Goal: Task Accomplishment & Management: Complete application form

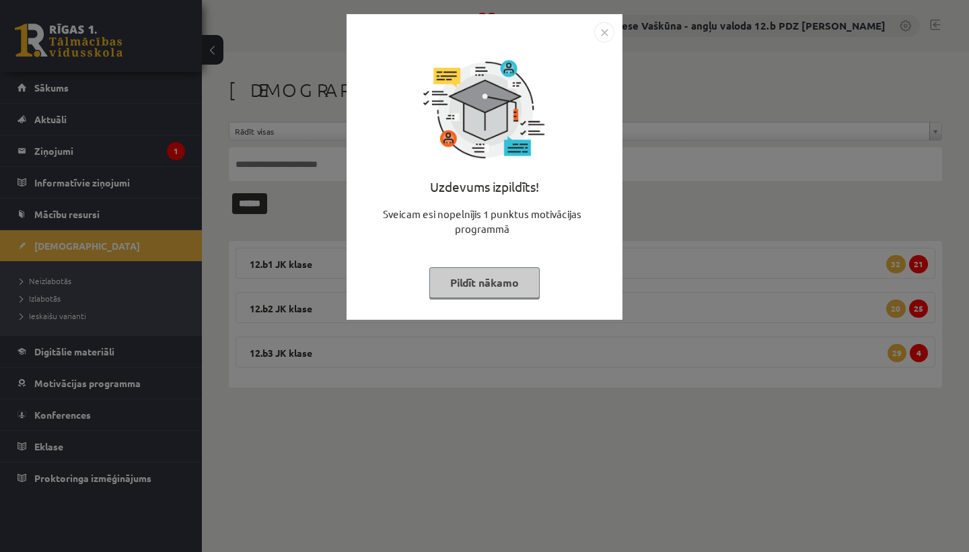
click at [604, 30] on img "Close" at bounding box center [604, 32] width 20 height 20
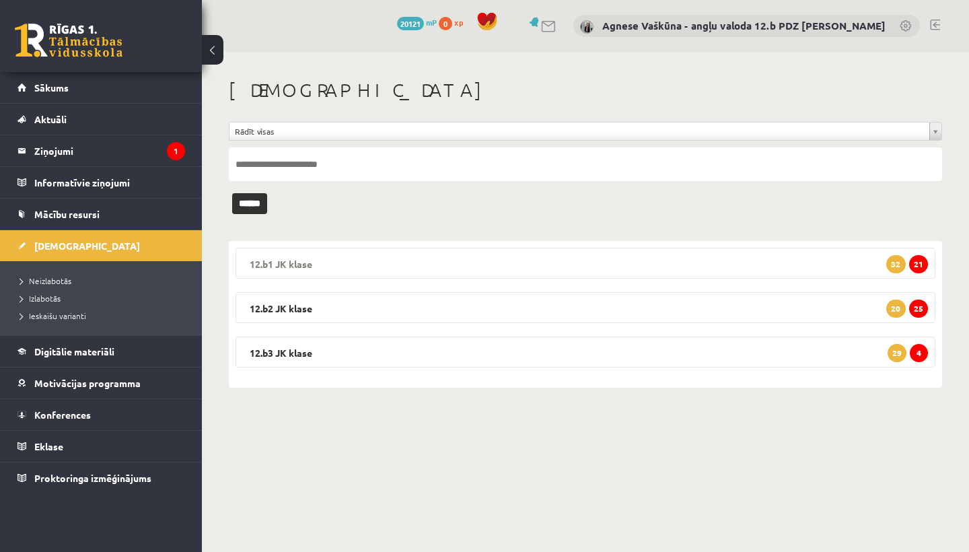
click at [466, 268] on legend "12.b1 [PERSON_NAME] 21 32" at bounding box center [585, 263] width 700 height 31
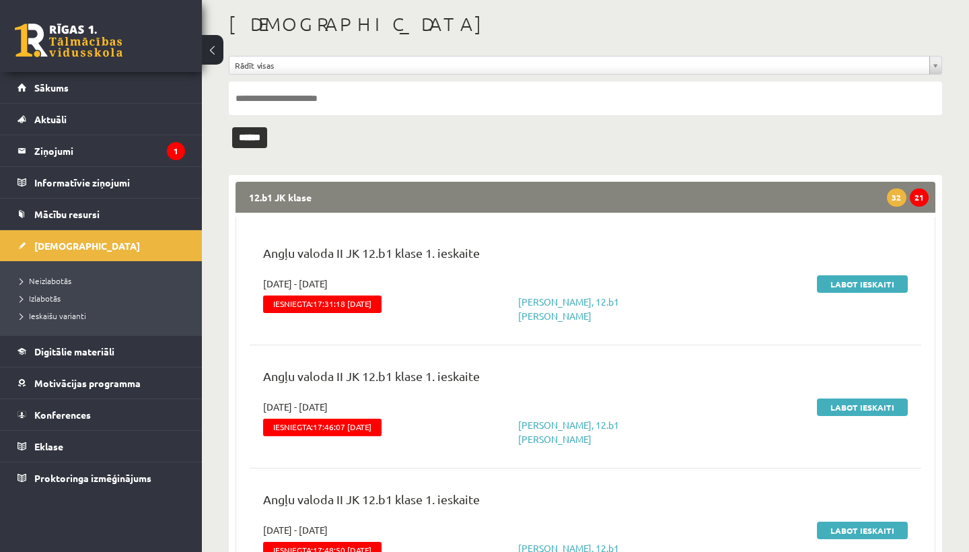
scroll to position [104, 0]
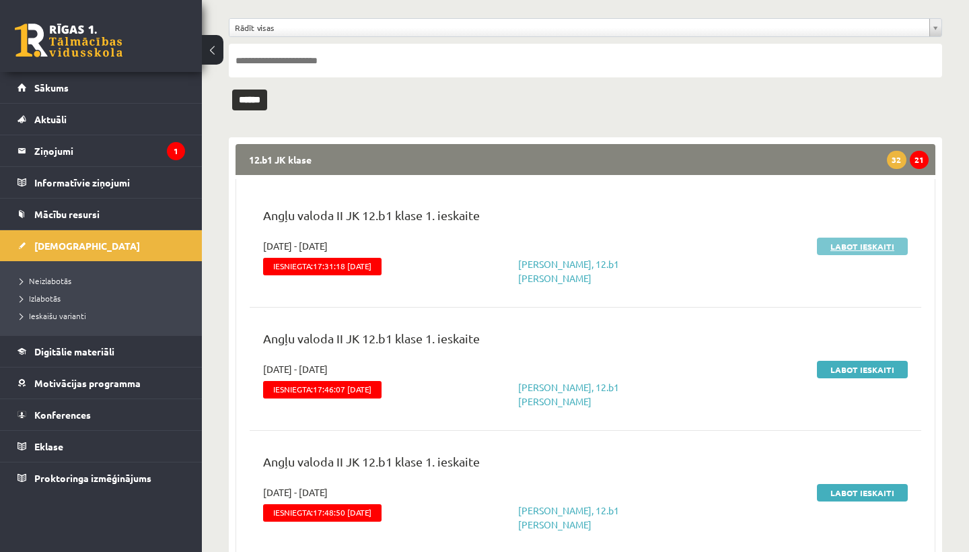
click at [874, 244] on link "Labot ieskaiti" at bounding box center [862, 245] width 91 height 17
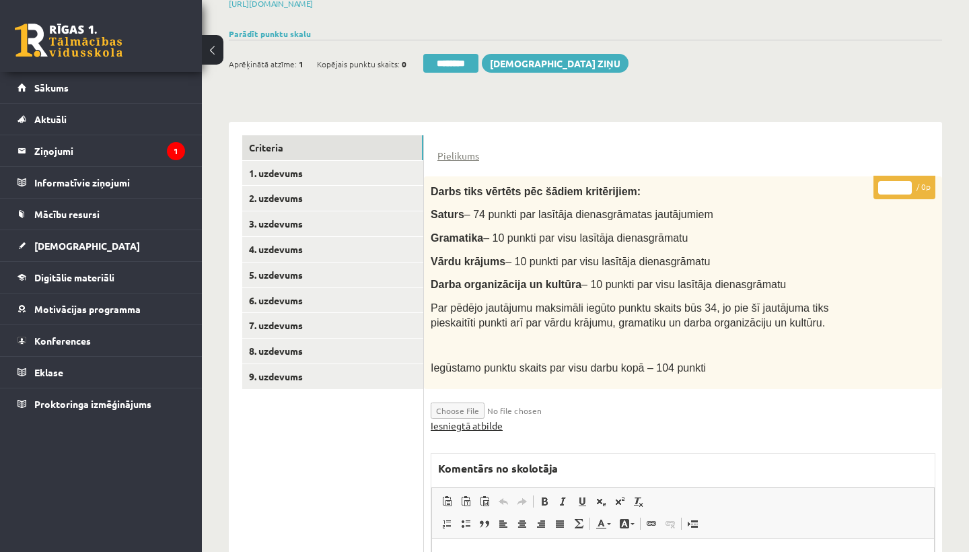
click at [478, 420] on link "Iesniegtā atbilde" at bounding box center [467, 425] width 72 height 14
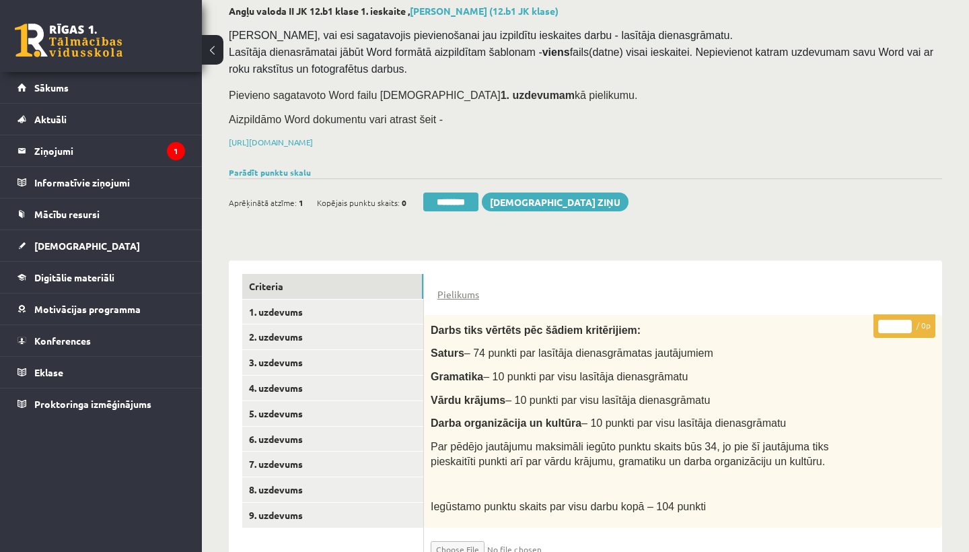
scroll to position [149, 0]
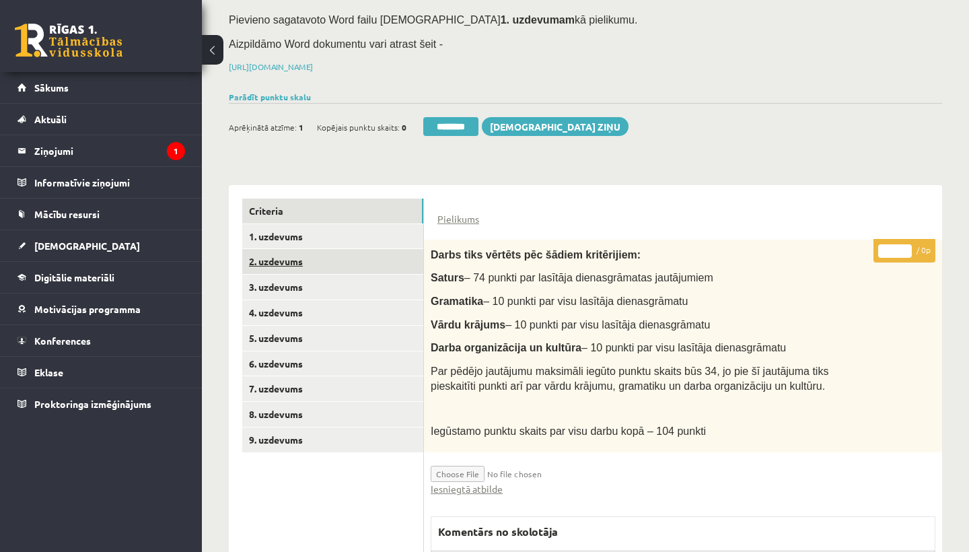
click at [299, 254] on link "2. uzdevums" at bounding box center [332, 261] width 181 height 25
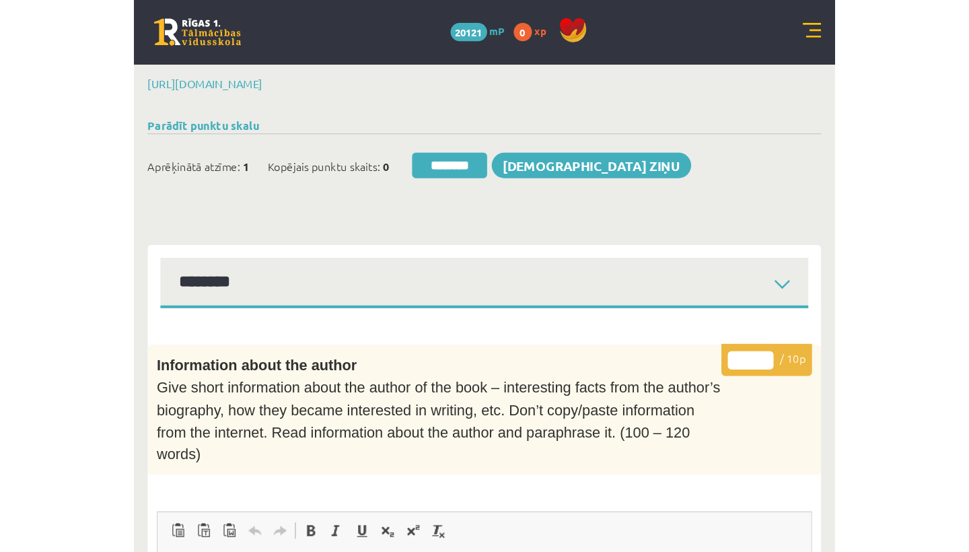
scroll to position [0, 0]
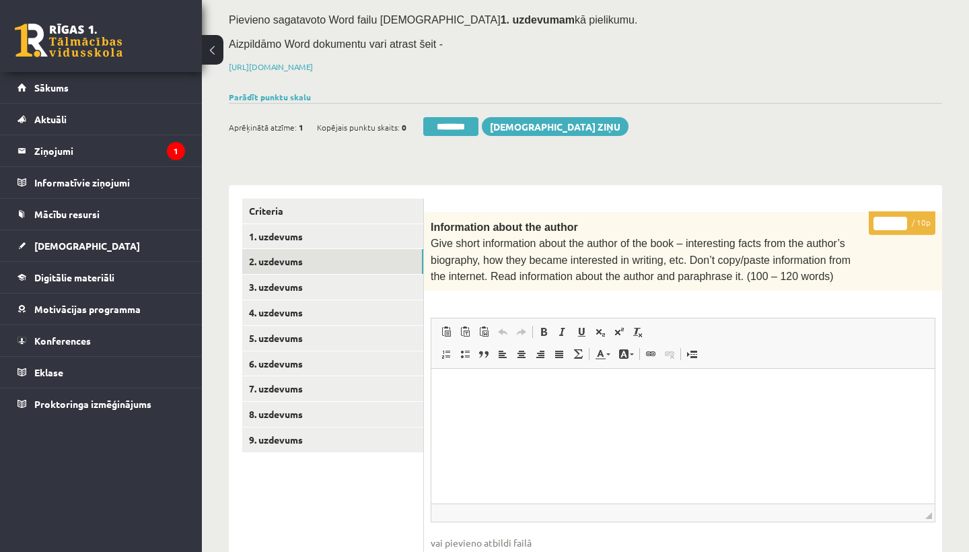
click at [889, 220] on input "*" at bounding box center [890, 223] width 34 height 13
type input "*"
click at [320, 274] on link "3. uzdevums" at bounding box center [332, 286] width 181 height 25
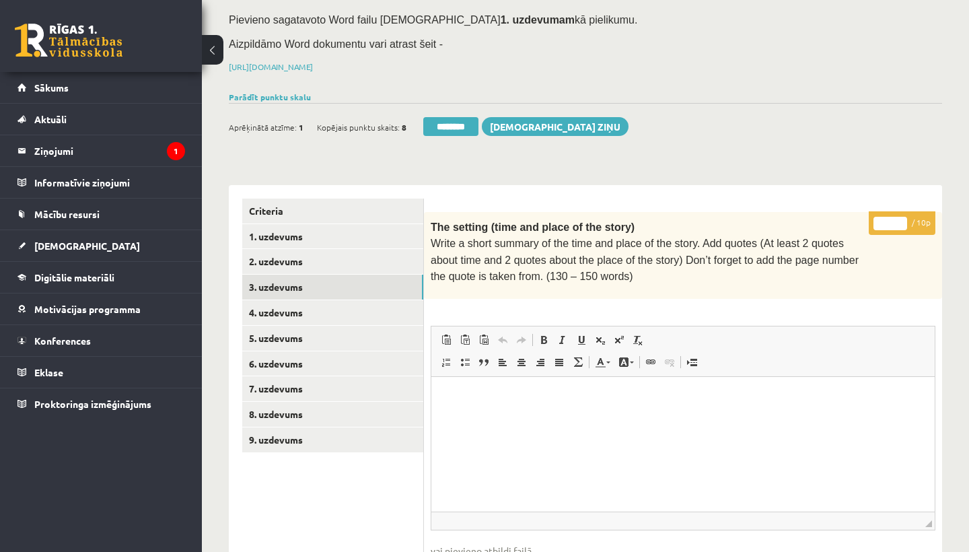
click at [891, 223] on input "*" at bounding box center [890, 223] width 34 height 13
type input "*"
click at [299, 304] on link "4. uzdevums" at bounding box center [332, 312] width 181 height 25
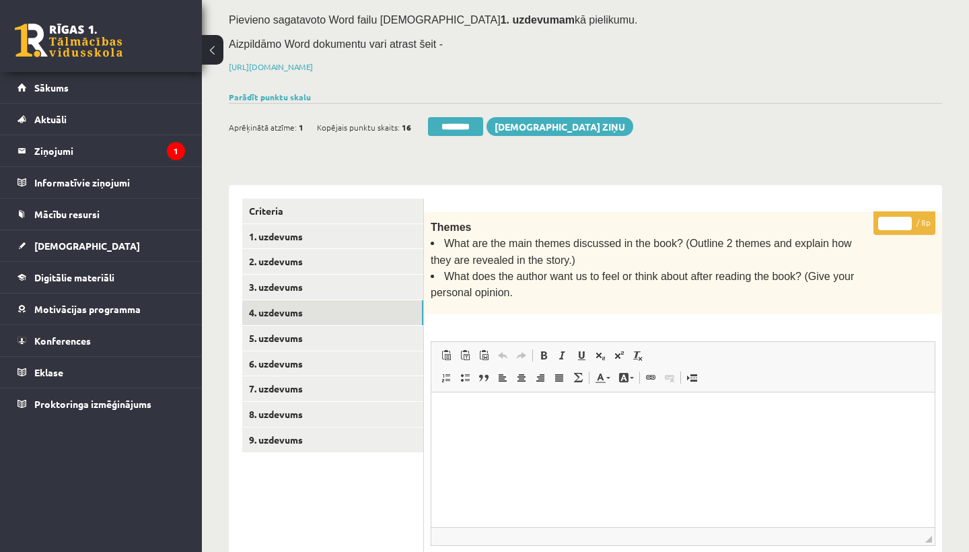
click at [899, 221] on input "*" at bounding box center [895, 223] width 34 height 13
type input "*"
click at [278, 327] on link "5. uzdevums" at bounding box center [332, 338] width 181 height 25
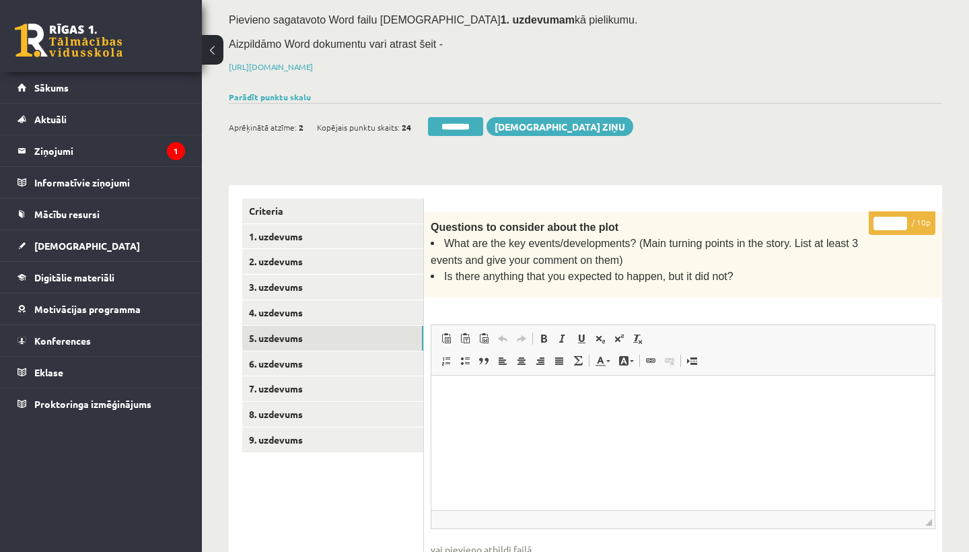
click at [892, 220] on input "*" at bounding box center [890, 223] width 34 height 13
type input "**"
click at [334, 351] on link "6. uzdevums" at bounding box center [332, 363] width 181 height 25
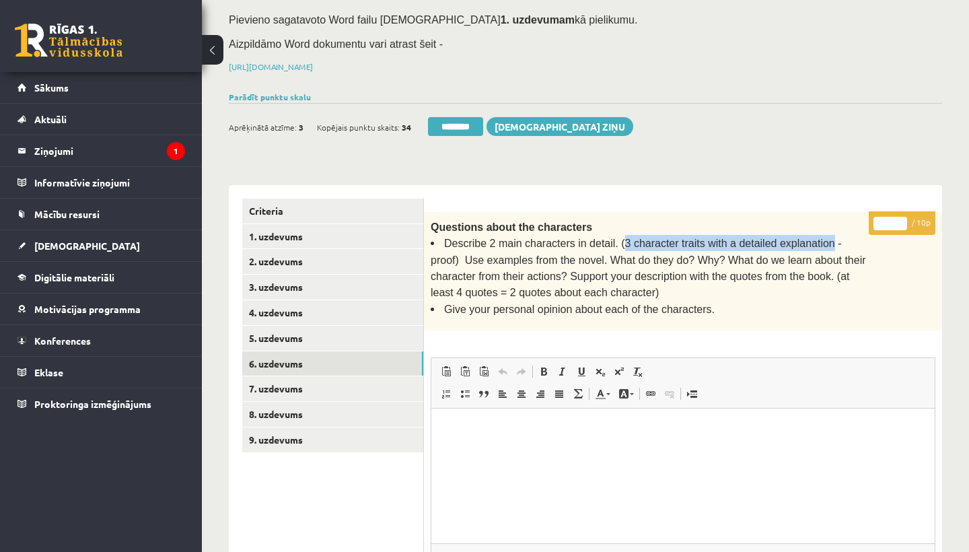
drag, startPoint x: 621, startPoint y: 239, endPoint x: 829, endPoint y: 237, distance: 208.5
click at [829, 238] on span "Describe 2 main characters in detail. (3 character traits with a detailed expla…" at bounding box center [648, 267] width 435 height 61
copy span "3 character traits with a detailed explanation"
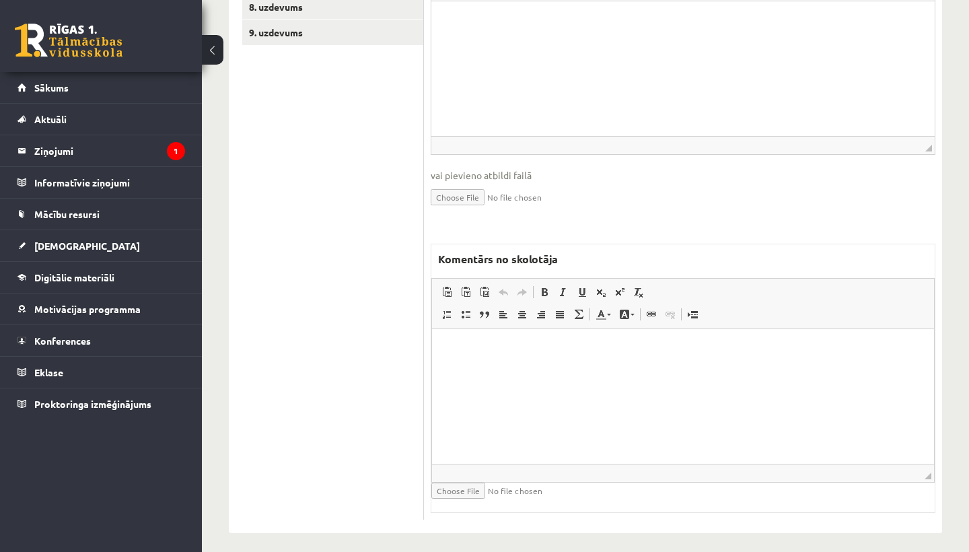
scroll to position [555, 0]
click at [523, 371] on html at bounding box center [683, 350] width 502 height 41
drag, startPoint x: 516, startPoint y: 351, endPoint x: 623, endPoint y: 352, distance: 107.0
click at [623, 352] on p "**********" at bounding box center [682, 349] width 475 height 13
click at [541, 287] on span at bounding box center [544, 292] width 11 height 11
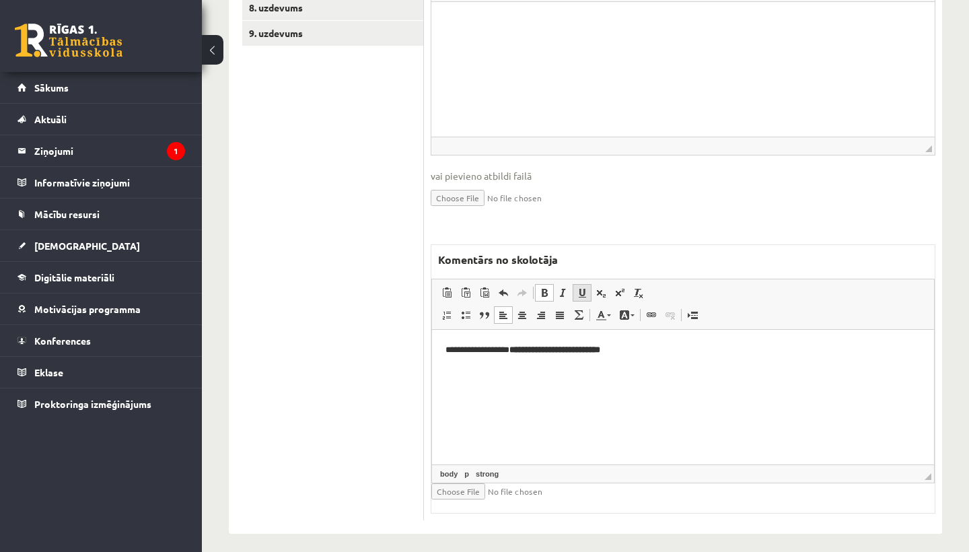
click at [579, 287] on span at bounding box center [582, 292] width 11 height 11
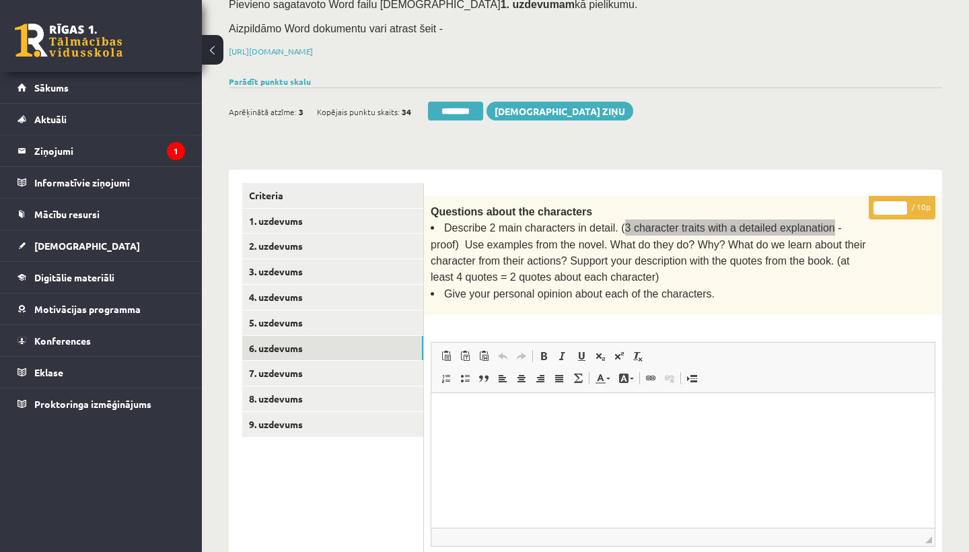
scroll to position [88, 0]
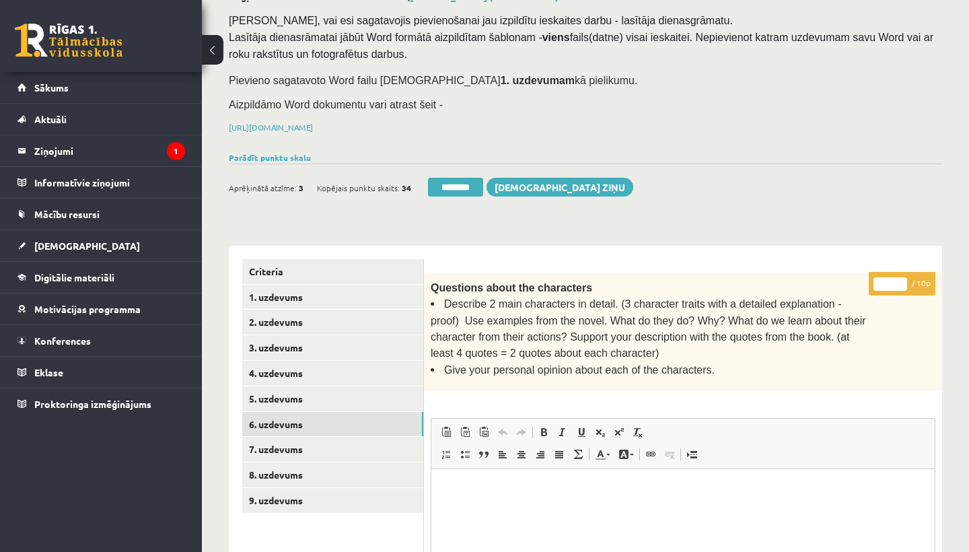
click at [892, 278] on input "*" at bounding box center [890, 283] width 34 height 13
type input "*"
click at [271, 438] on link "7. uzdevums" at bounding box center [332, 449] width 181 height 25
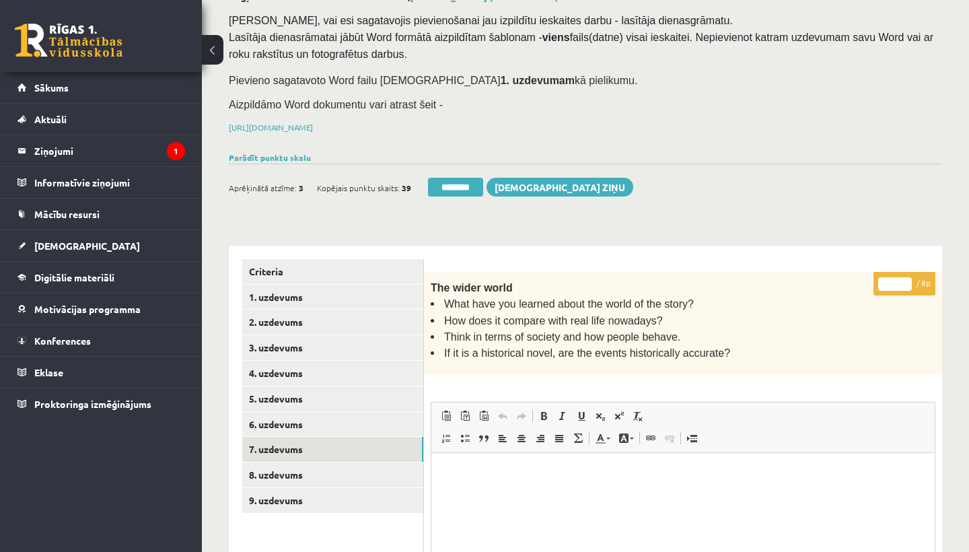
scroll to position [0, 0]
click at [894, 277] on input "*" at bounding box center [895, 283] width 34 height 13
type input "*"
click at [279, 466] on link "8. uzdevums" at bounding box center [332, 474] width 181 height 25
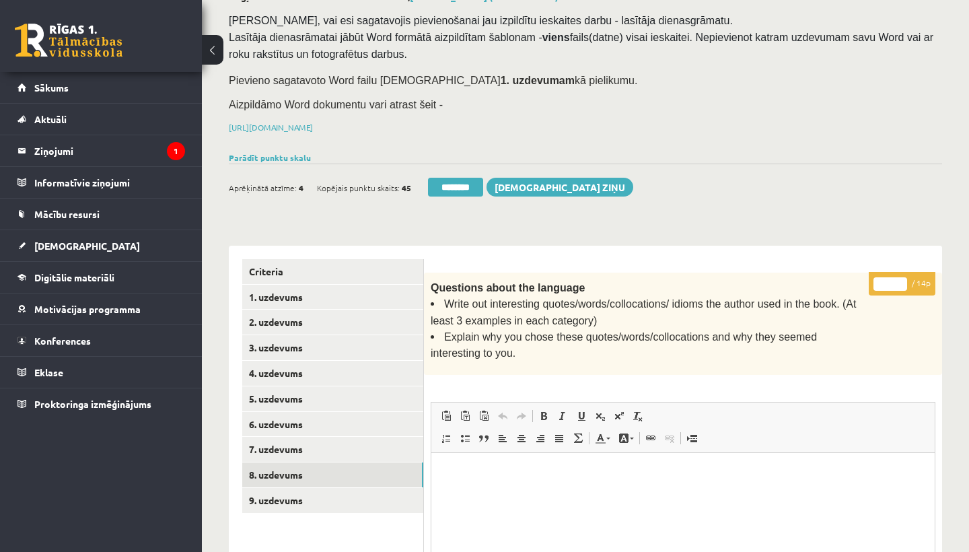
click at [895, 280] on input "*" at bounding box center [890, 283] width 34 height 13
type input "**"
click at [281, 491] on link "9. uzdevums" at bounding box center [332, 500] width 181 height 25
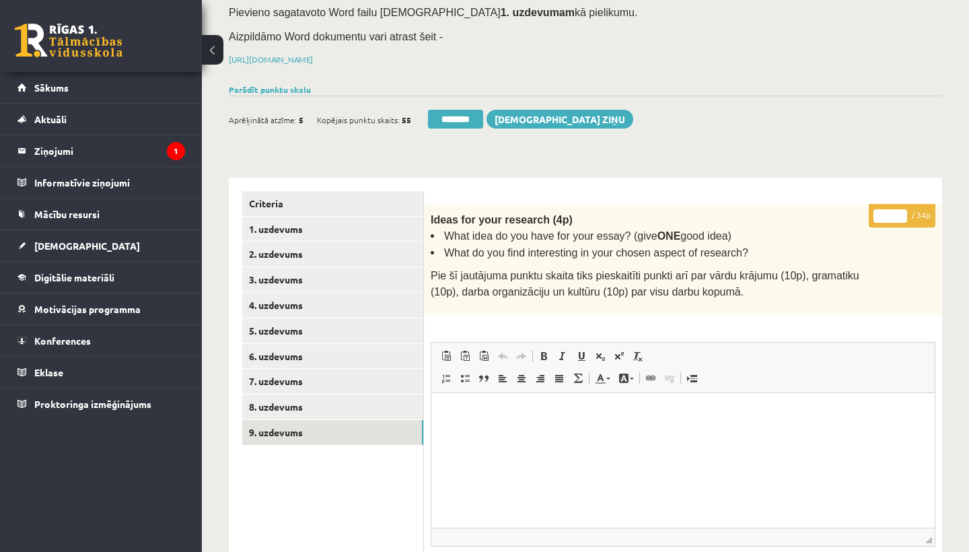
scroll to position [169, 0]
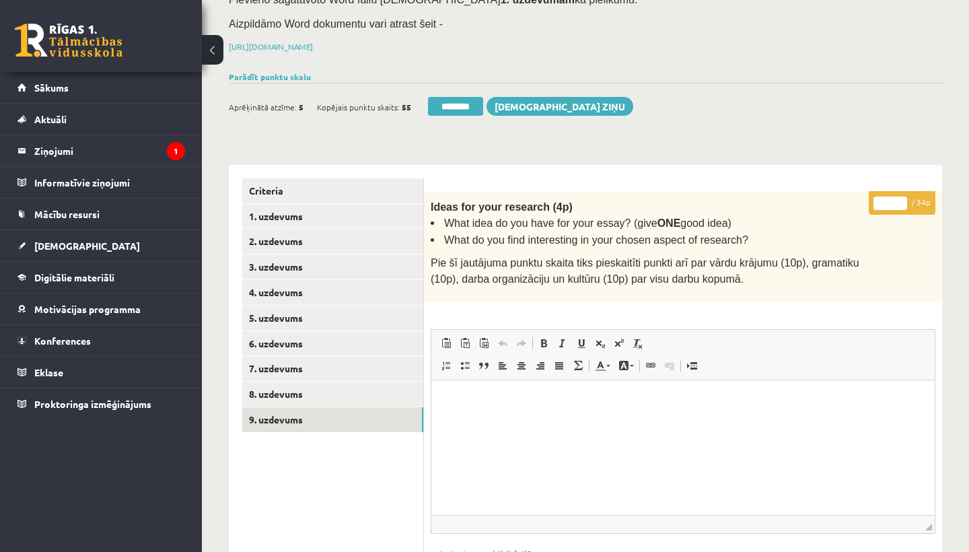
click at [893, 198] on input "*" at bounding box center [890, 202] width 34 height 13
type input "**"
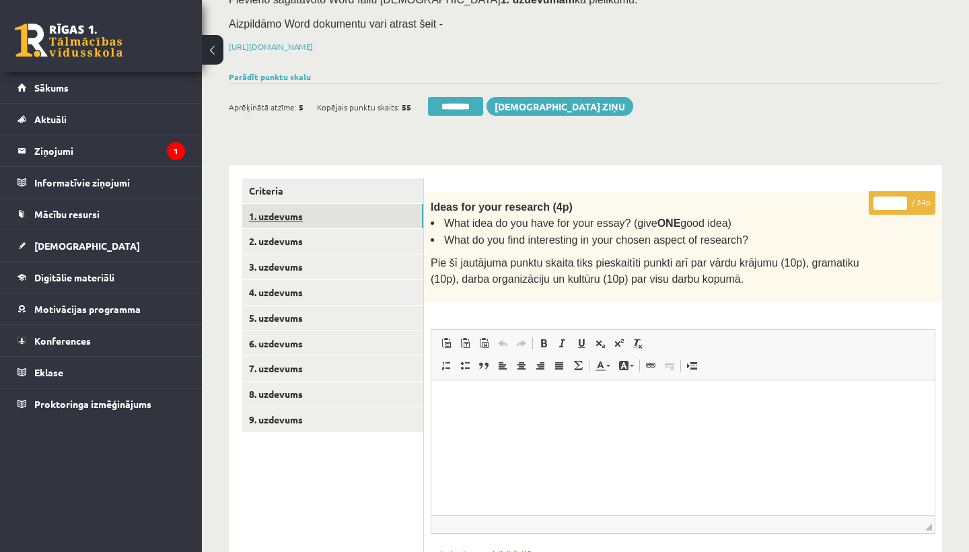
click at [304, 204] on link "1. uzdevums" at bounding box center [332, 216] width 181 height 25
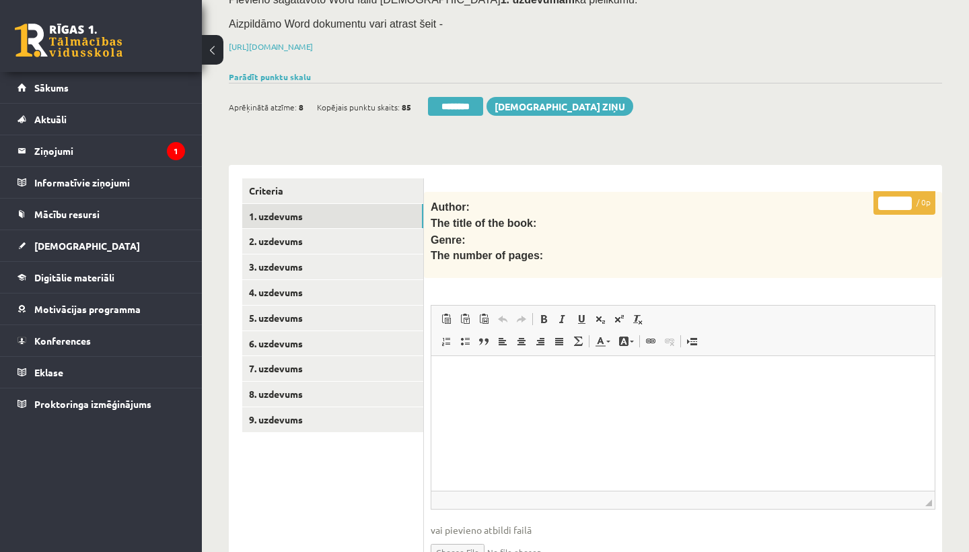
scroll to position [0, 0]
click at [326, 209] on link "1. uzdevums" at bounding box center [332, 216] width 181 height 25
click at [454, 98] on input "********" at bounding box center [455, 106] width 55 height 19
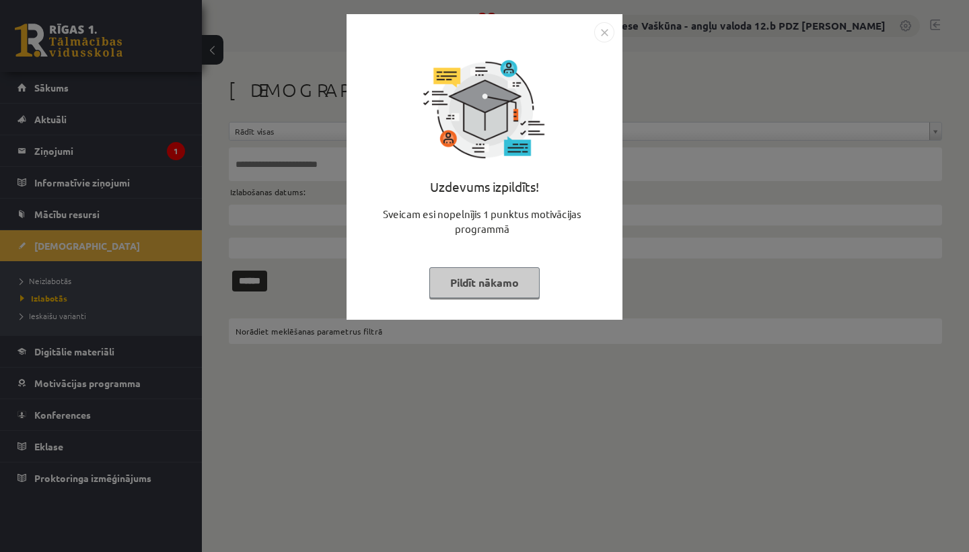
click at [605, 28] on img "Close" at bounding box center [604, 32] width 20 height 20
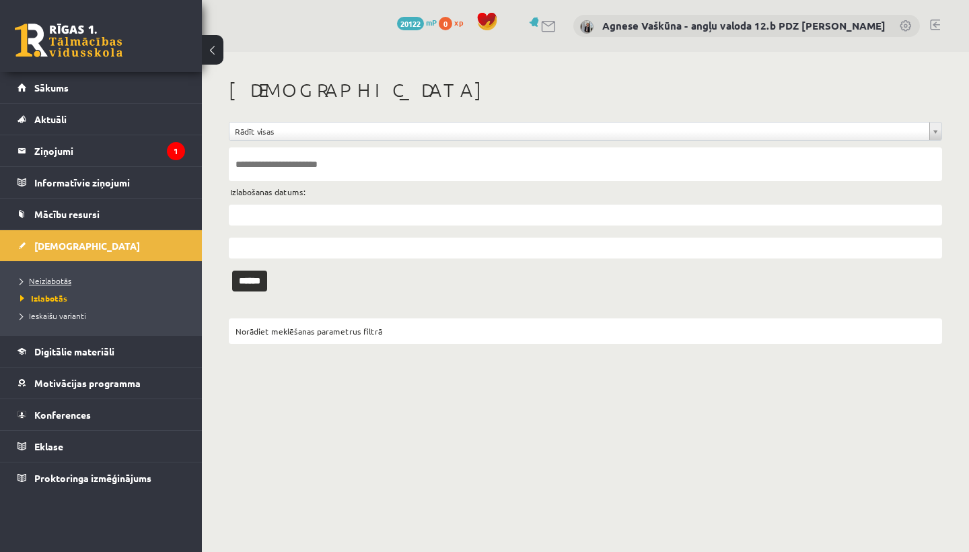
click at [50, 277] on span "Neizlabotās" at bounding box center [45, 280] width 51 height 11
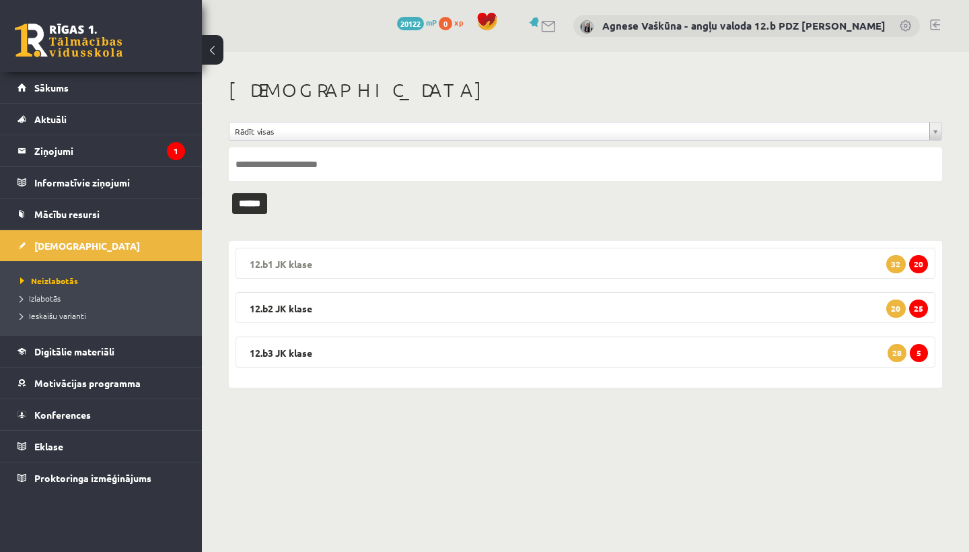
click at [361, 266] on legend "12.b1 JK klase 20 32" at bounding box center [585, 263] width 700 height 31
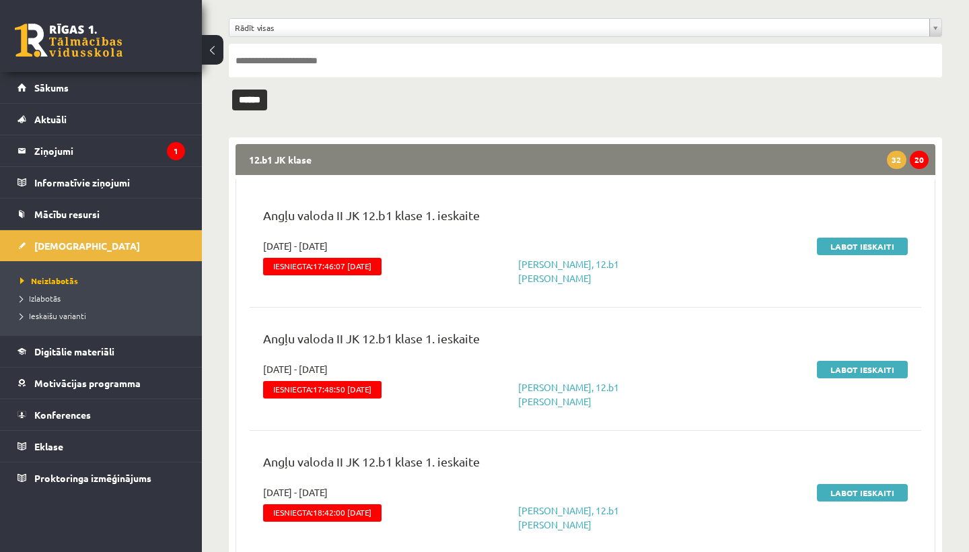
scroll to position [115, 0]
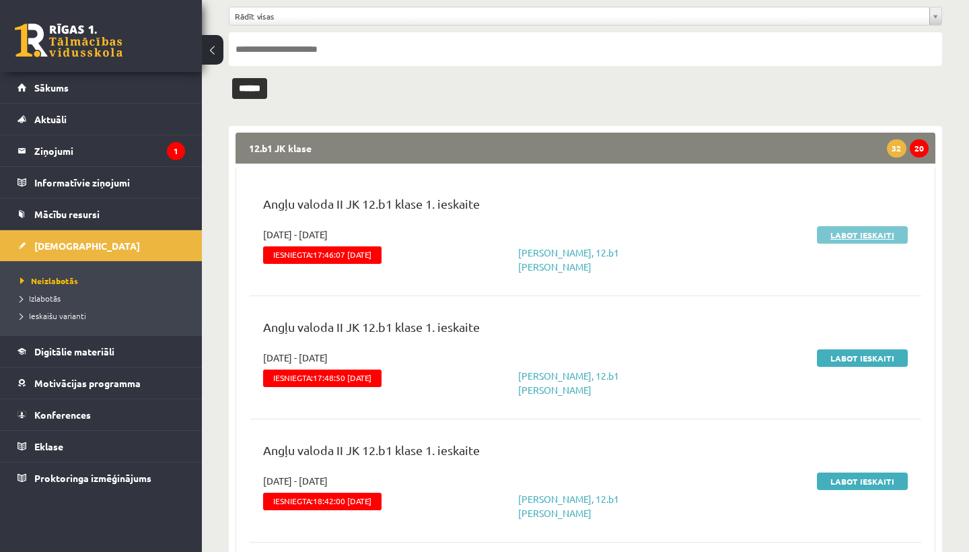
click at [857, 235] on link "Labot ieskaiti" at bounding box center [862, 234] width 91 height 17
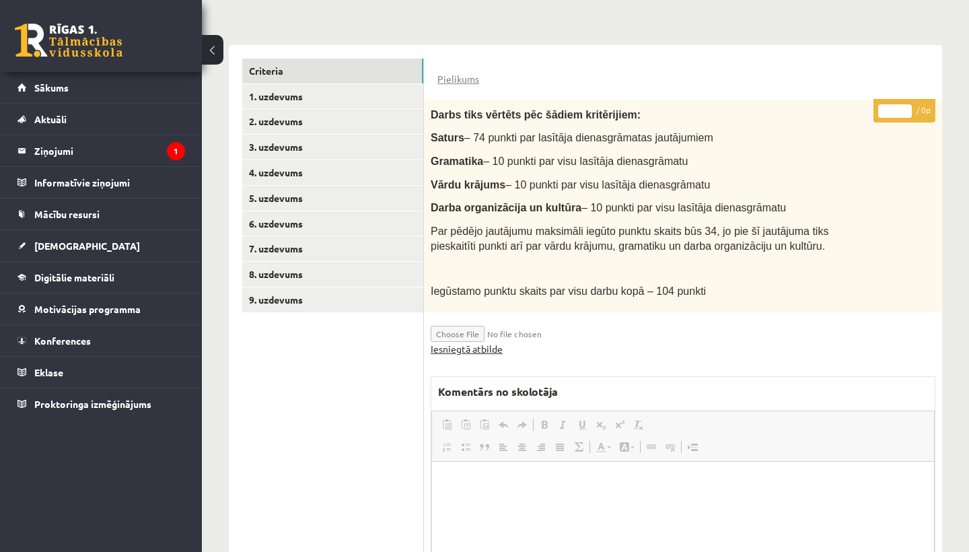
scroll to position [288, 0]
click at [478, 342] on link "Iesniegtā atbilde" at bounding box center [467, 349] width 72 height 14
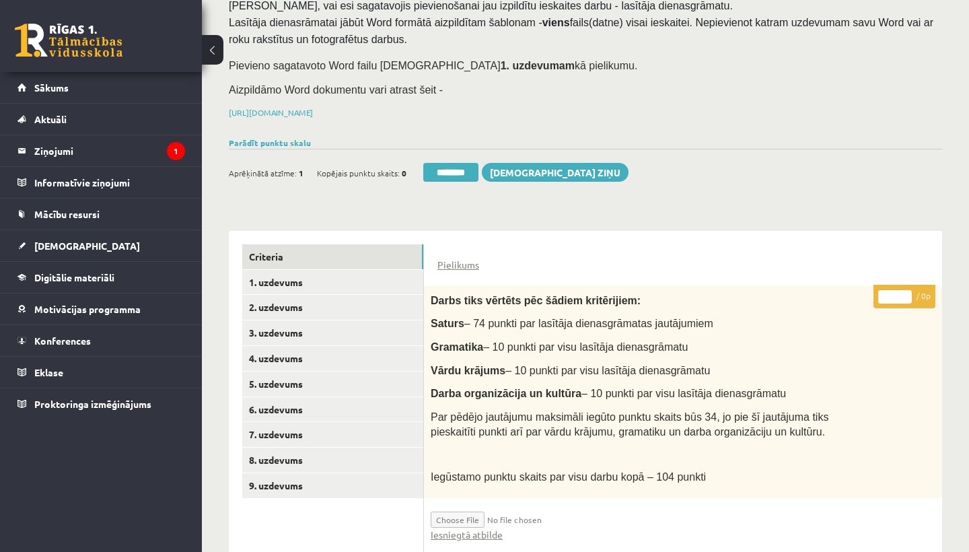
scroll to position [213, 0]
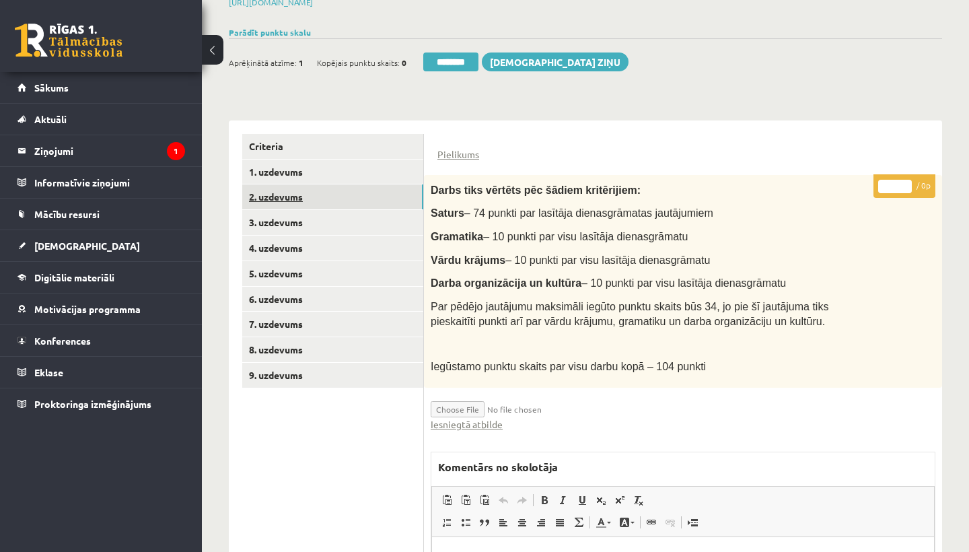
click at [318, 192] on link "2. uzdevums" at bounding box center [332, 196] width 181 height 25
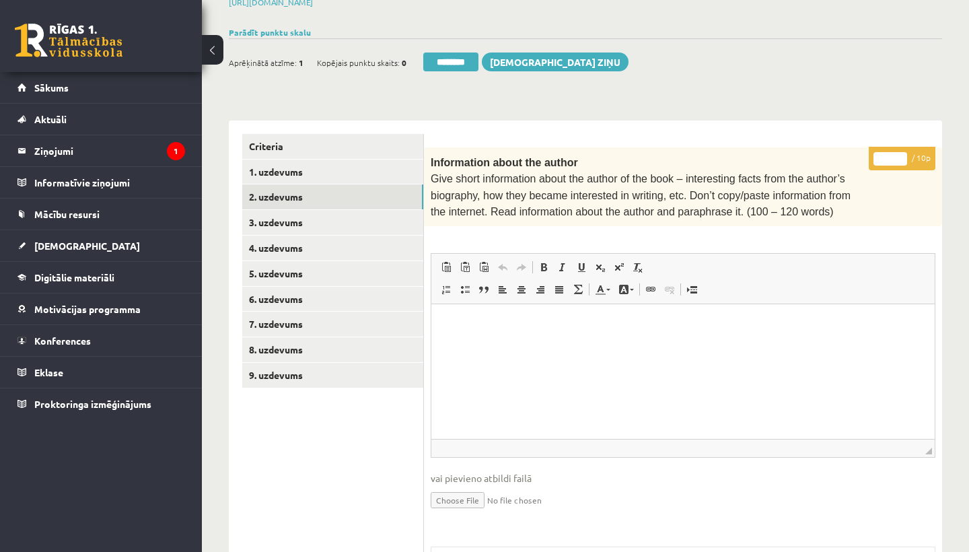
scroll to position [0, 0]
click at [891, 154] on input "*" at bounding box center [890, 158] width 34 height 13
type input "*"
click at [267, 224] on link "3. uzdevums" at bounding box center [332, 222] width 181 height 25
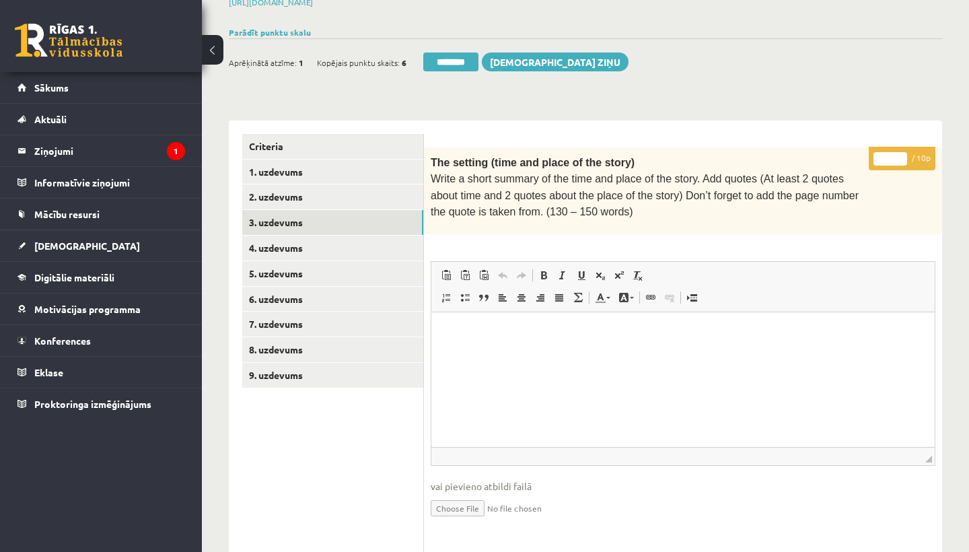
click at [893, 155] on input "*" at bounding box center [890, 158] width 34 height 13
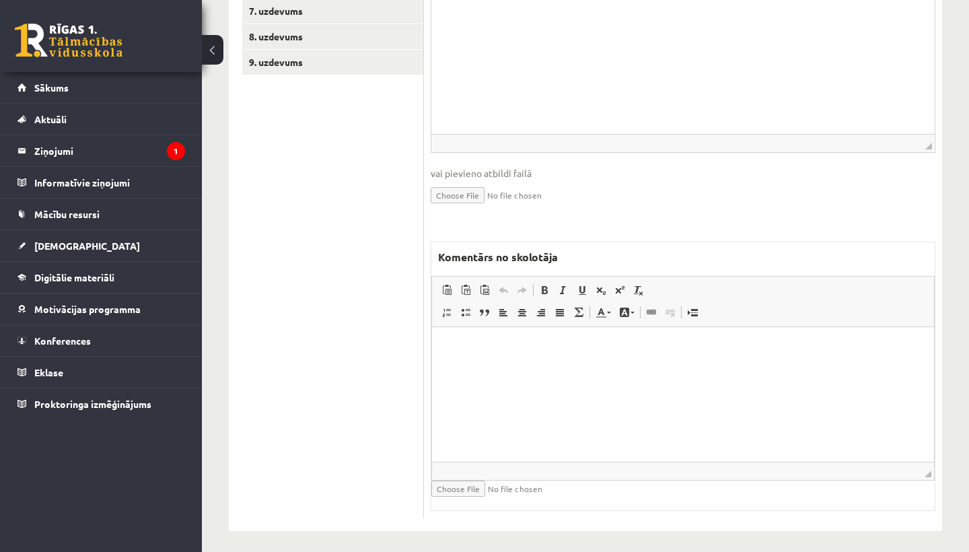
type input "*"
click at [502, 344] on p "Rich Text Editor, wiswyg-editor-47433960940060-1760343182-839" at bounding box center [682, 347] width 475 height 14
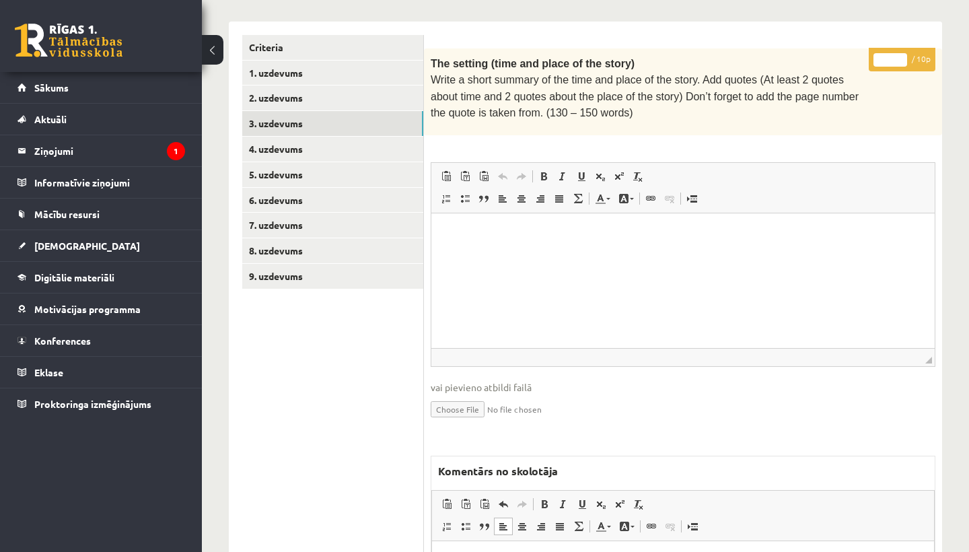
scroll to position [307, 0]
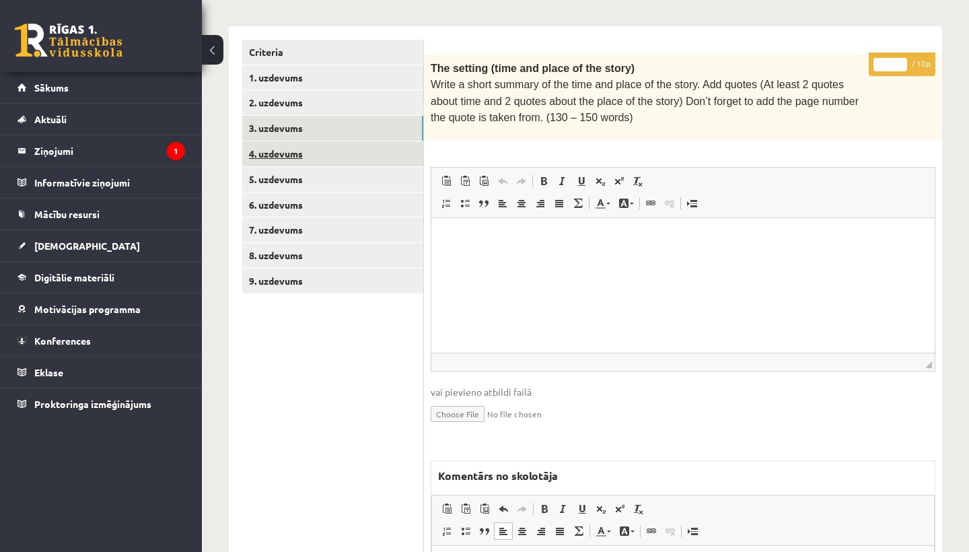
click at [318, 149] on link "4. uzdevums" at bounding box center [332, 153] width 181 height 25
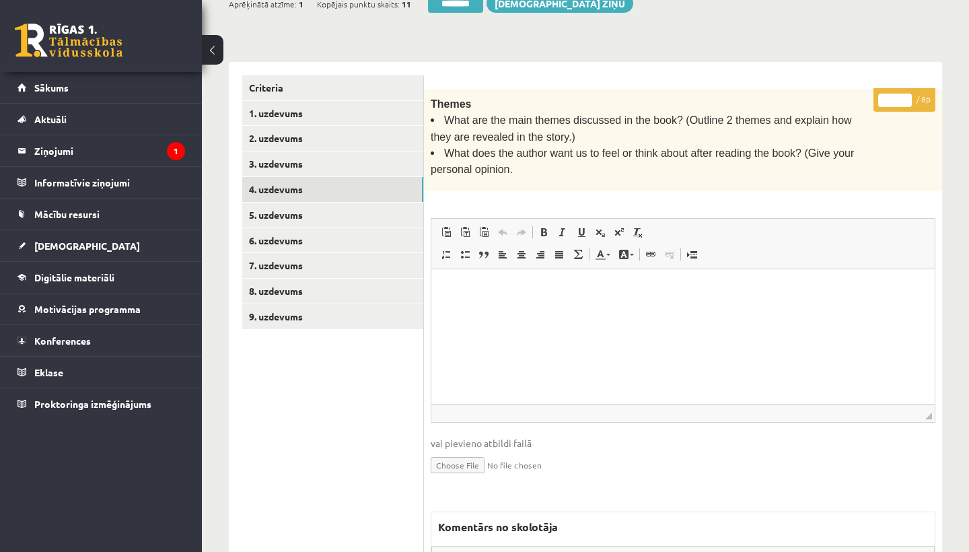
scroll to position [0, 0]
click at [897, 98] on input "*" at bounding box center [895, 100] width 34 height 13
type input "*"
click at [296, 207] on link "5. uzdevums" at bounding box center [332, 214] width 181 height 25
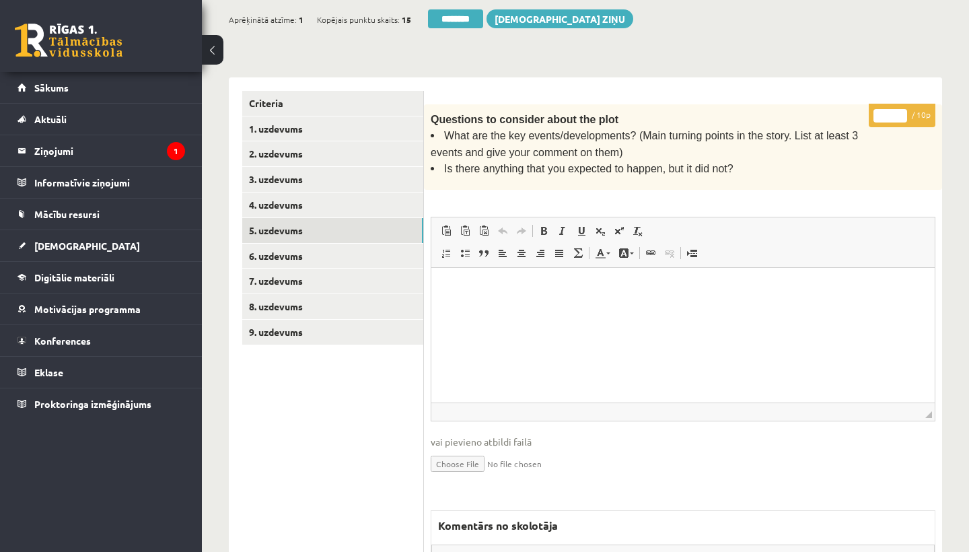
click at [891, 115] on input "*" at bounding box center [890, 115] width 34 height 13
type input "*"
click at [274, 246] on link "6. uzdevums" at bounding box center [332, 256] width 181 height 25
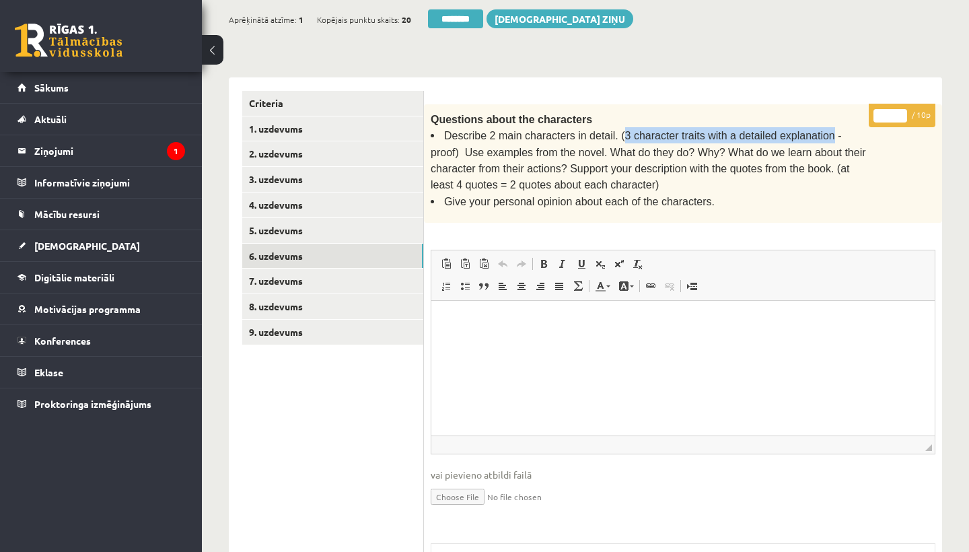
drag, startPoint x: 622, startPoint y: 131, endPoint x: 829, endPoint y: 131, distance: 207.9
click at [829, 131] on span "Describe 2 main characters in detail. (3 character traits with a detailed expla…" at bounding box center [648, 160] width 435 height 61
copy span "3 character traits with a detailed explanation"
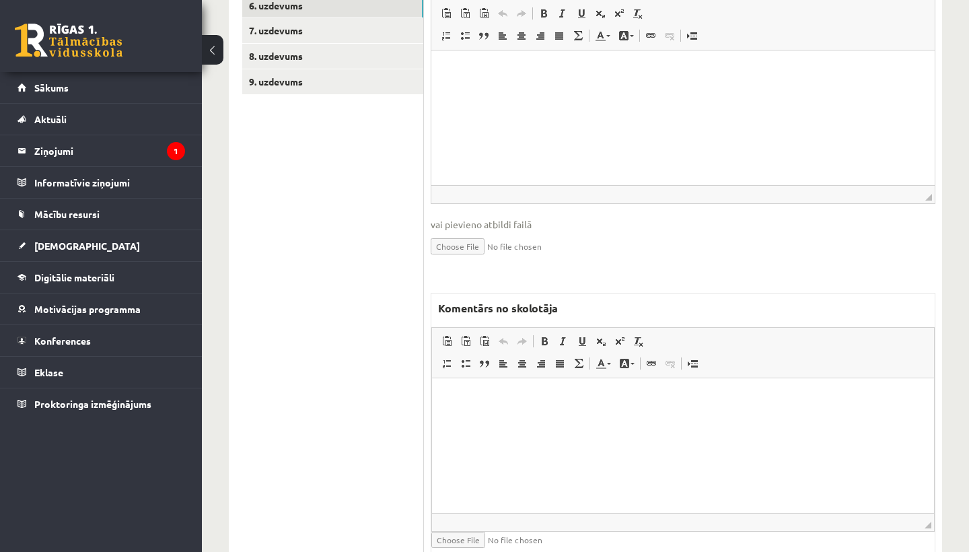
scroll to position [529, 0]
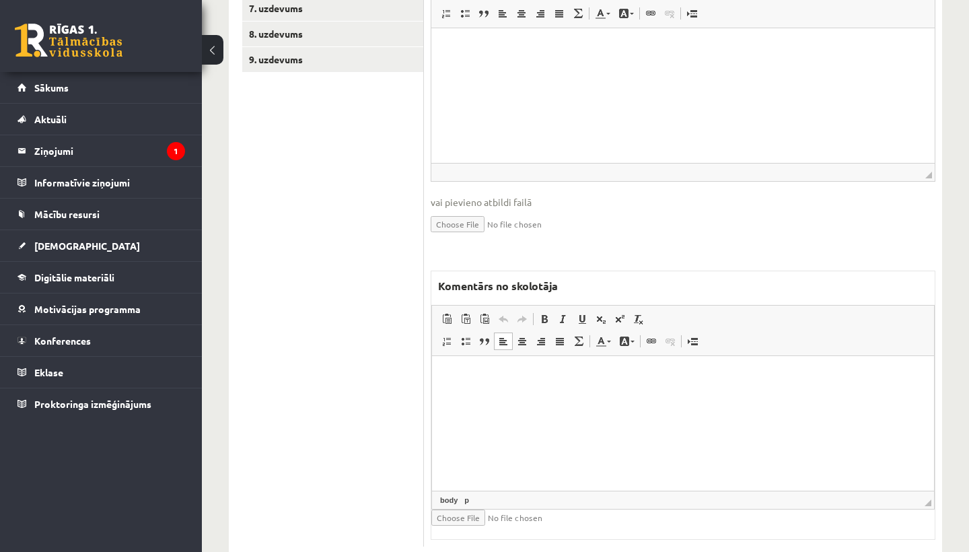
click at [543, 397] on html at bounding box center [683, 376] width 502 height 41
drag, startPoint x: 515, startPoint y: 376, endPoint x: 620, endPoint y: 381, distance: 104.4
click at [620, 381] on p "**********" at bounding box center [682, 375] width 475 height 13
click at [542, 313] on span at bounding box center [544, 318] width 11 height 11
click at [581, 313] on span at bounding box center [582, 318] width 11 height 11
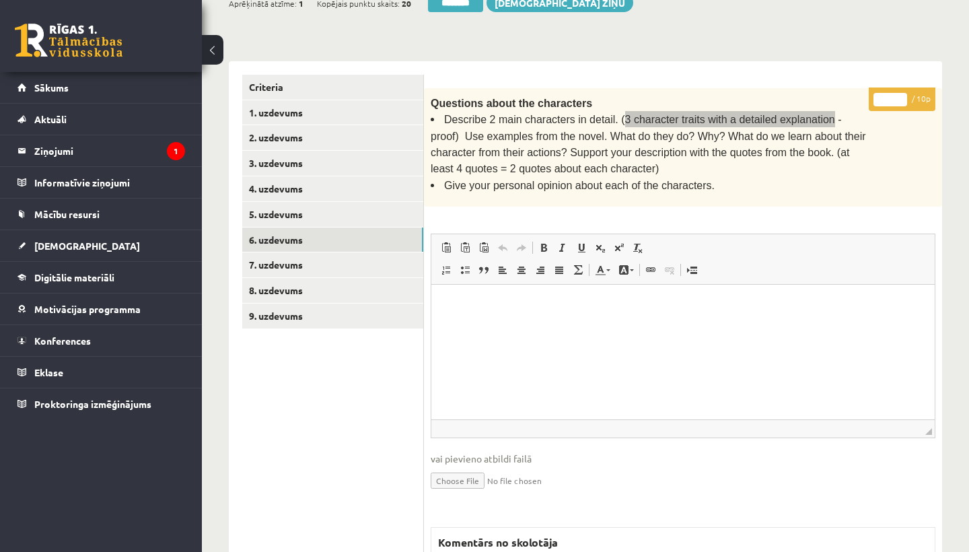
scroll to position [225, 0]
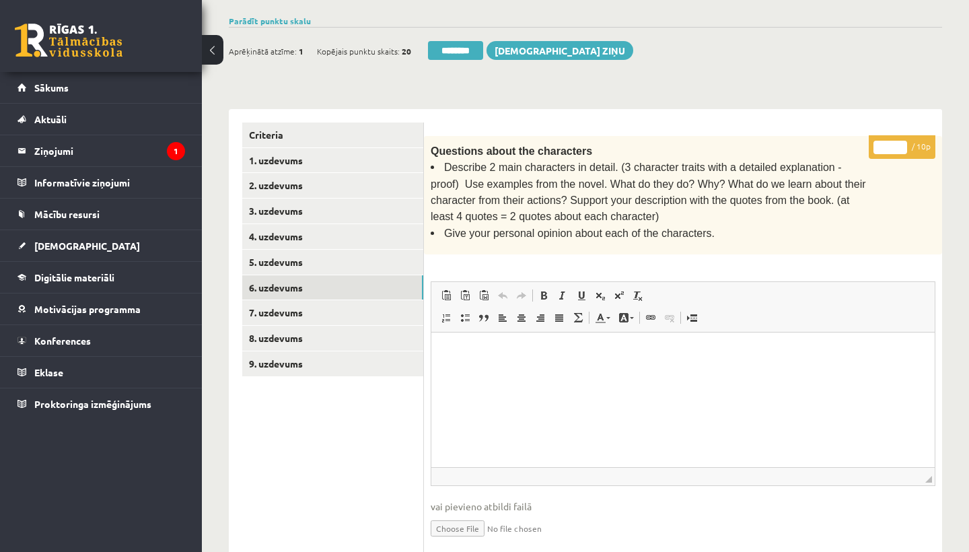
click at [891, 143] on input "*" at bounding box center [890, 147] width 34 height 13
type input "*"
click at [274, 305] on link "7. uzdevums" at bounding box center [332, 312] width 181 height 25
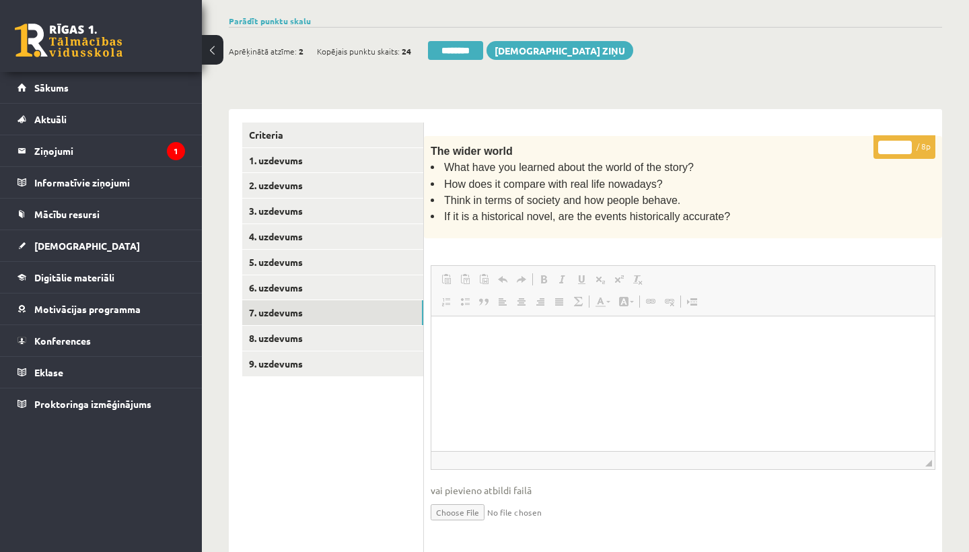
scroll to position [0, 0]
click at [897, 141] on input "*" at bounding box center [895, 147] width 34 height 13
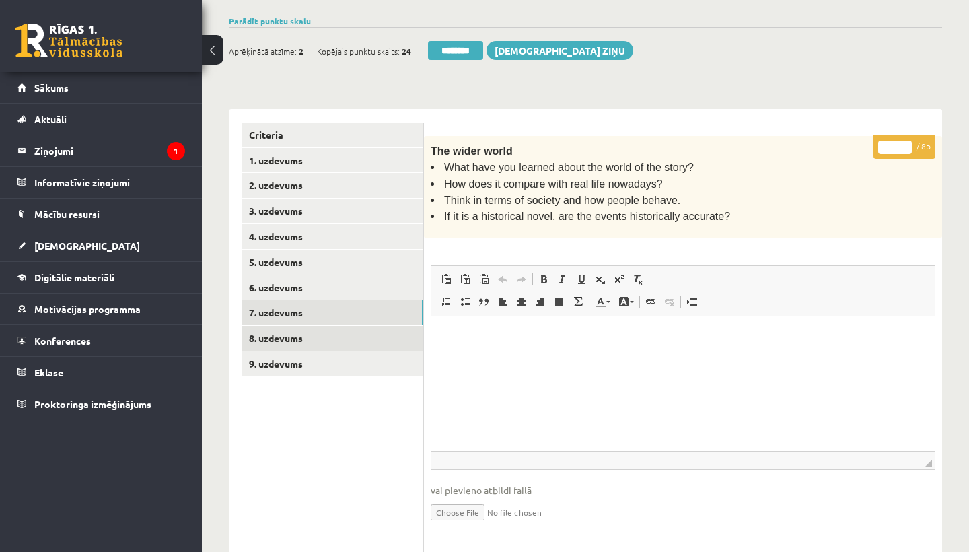
type input "*"
click at [299, 326] on link "8. uzdevums" at bounding box center [332, 338] width 181 height 25
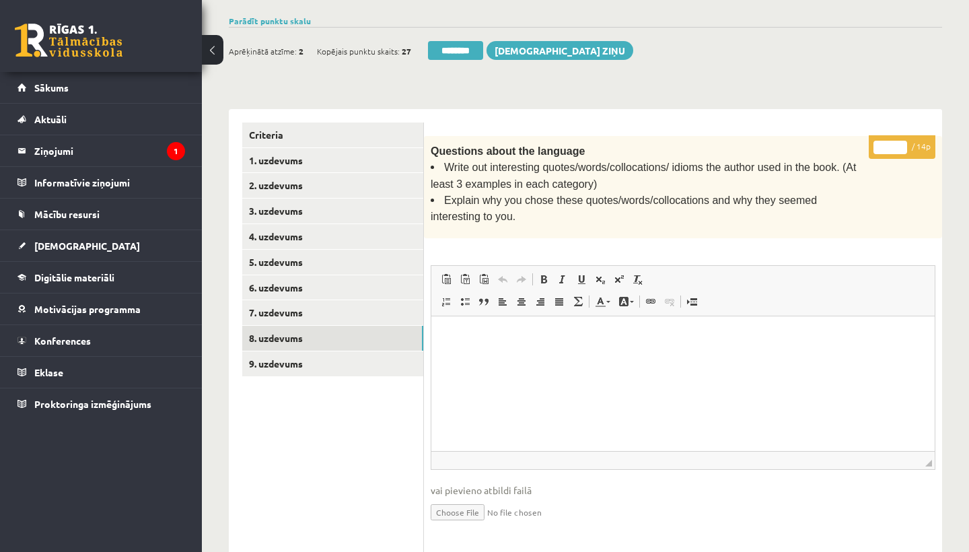
click at [891, 142] on input "*" at bounding box center [890, 147] width 34 height 13
type input "*"
click at [274, 355] on link "9. uzdevums" at bounding box center [332, 363] width 181 height 25
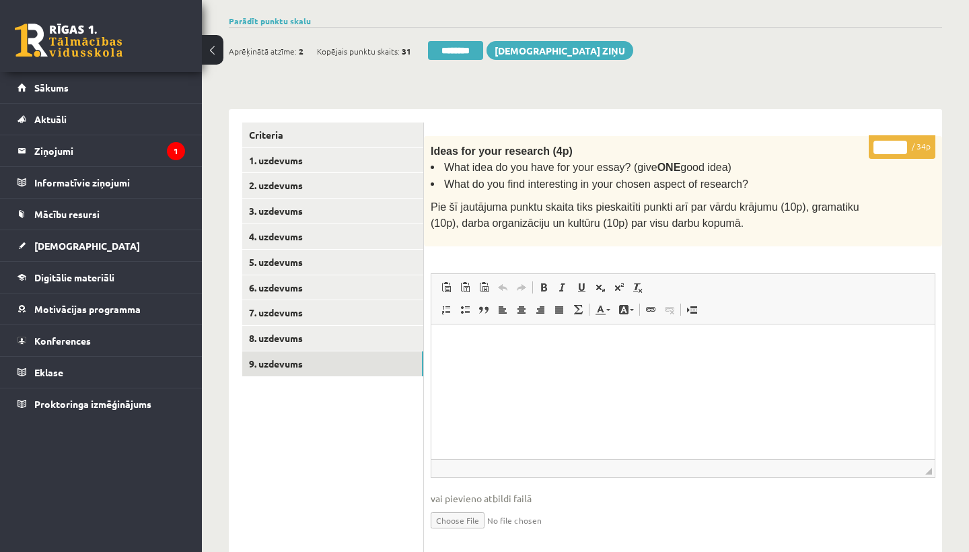
click at [891, 143] on input "*" at bounding box center [890, 147] width 34 height 13
type input "**"
click at [328, 155] on link "1. uzdevums" at bounding box center [332, 160] width 181 height 25
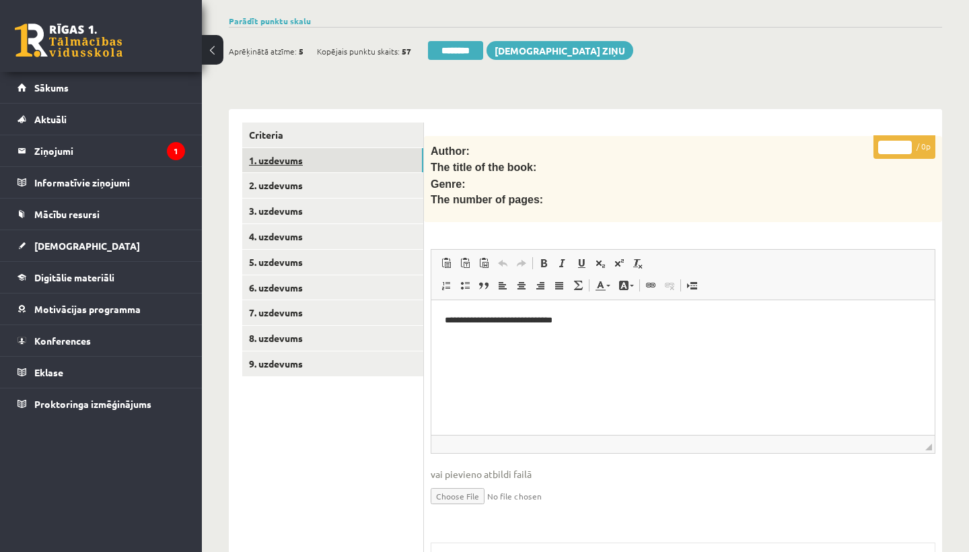
click at [299, 156] on link "1. uzdevums" at bounding box center [332, 160] width 181 height 25
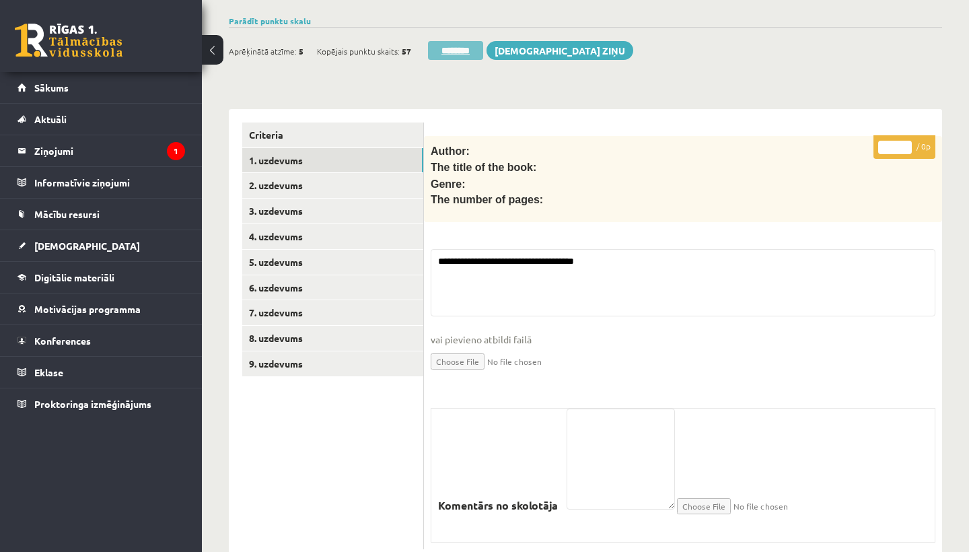
click at [454, 44] on input "********" at bounding box center [455, 50] width 55 height 19
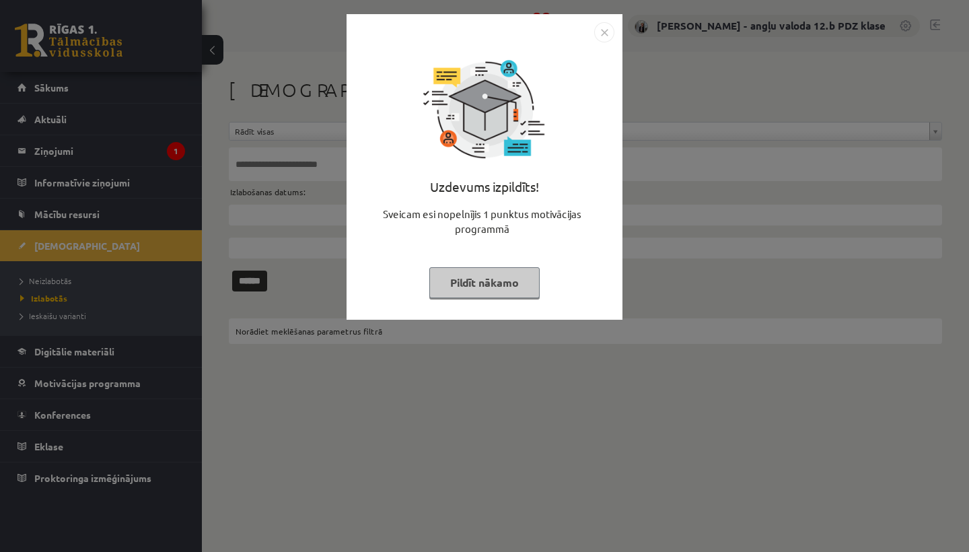
click at [605, 30] on img "Close" at bounding box center [604, 32] width 20 height 20
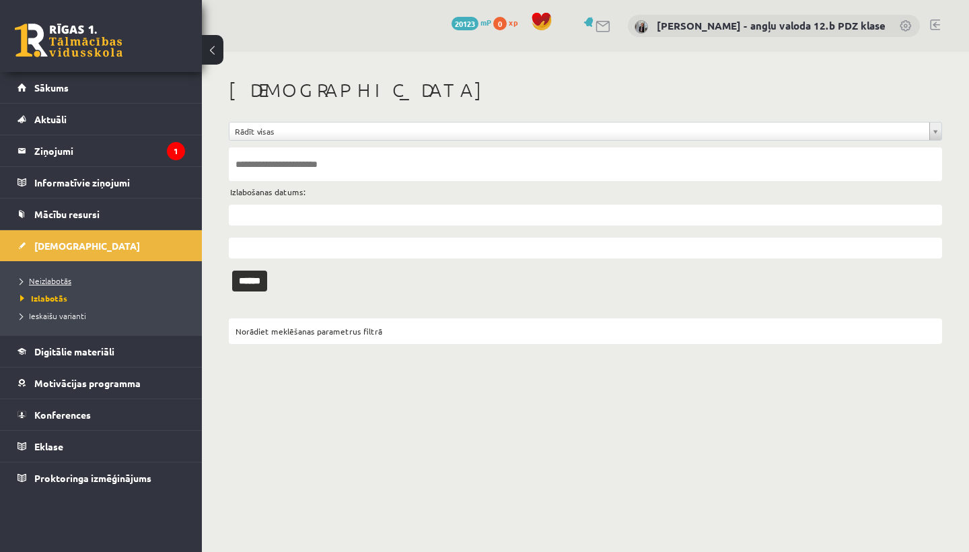
click at [46, 282] on span "Neizlabotās" at bounding box center [45, 280] width 51 height 11
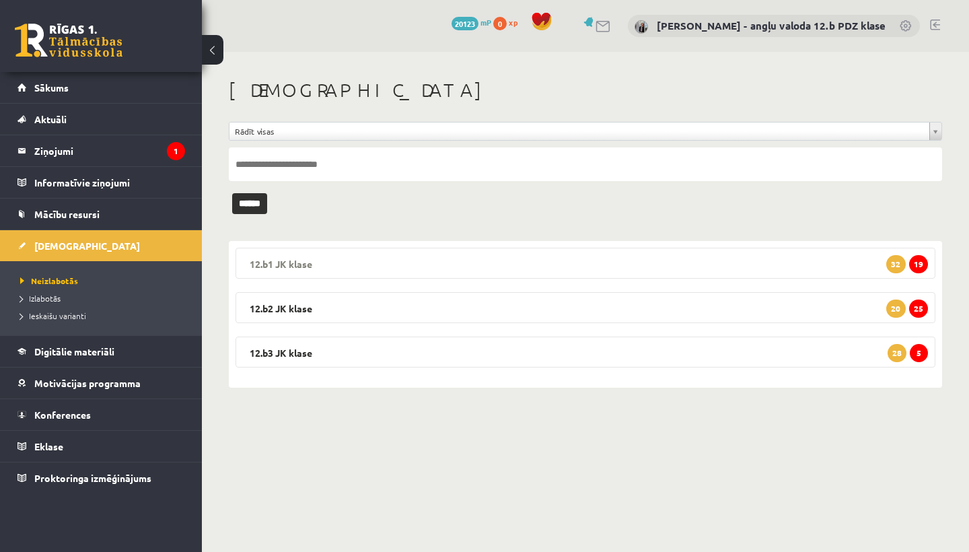
click at [379, 259] on legend "12.b1 JK klase 19 32" at bounding box center [585, 263] width 700 height 31
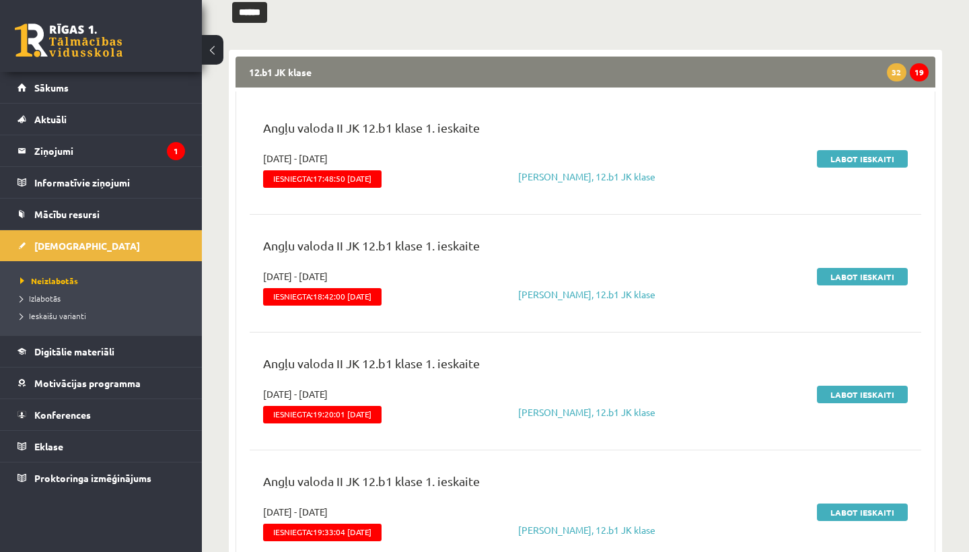
scroll to position [196, 0]
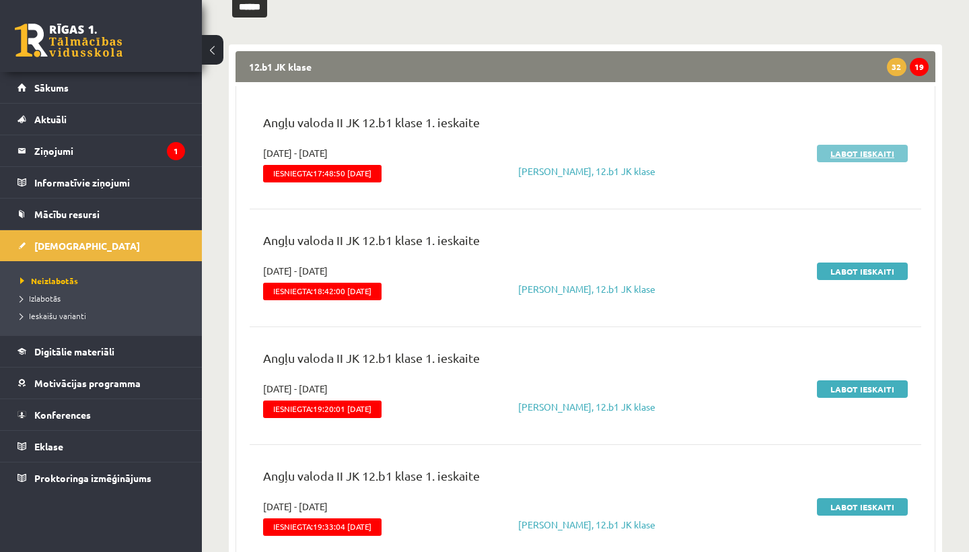
click at [848, 149] on link "Labot ieskaiti" at bounding box center [862, 153] width 91 height 17
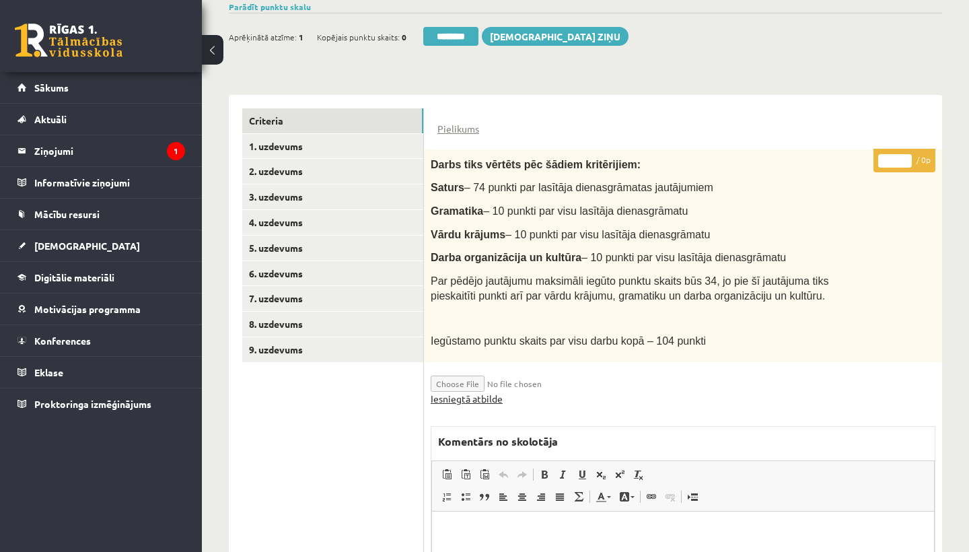
click at [455, 392] on link "Iesniegtā atbilde" at bounding box center [467, 399] width 72 height 14
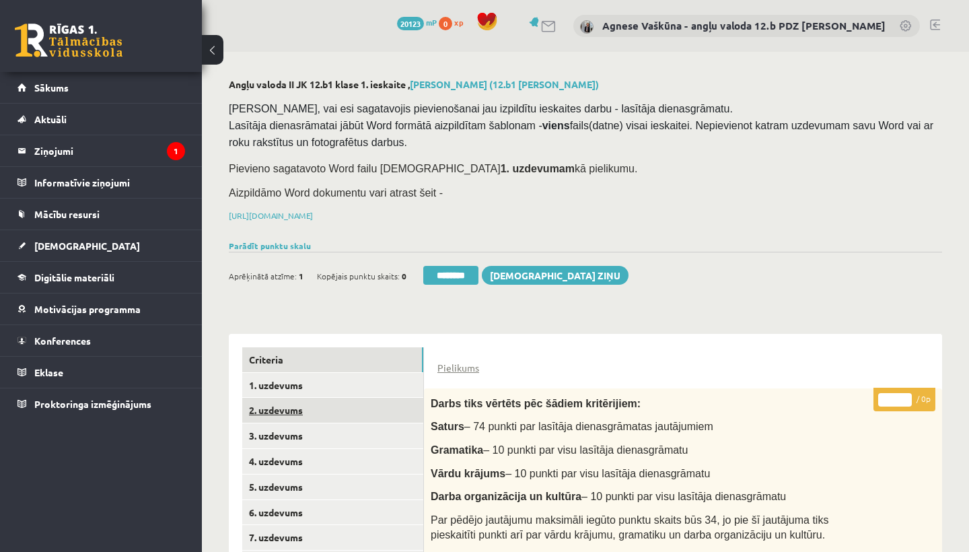
click at [296, 405] on link "2. uzdevums" at bounding box center [332, 410] width 181 height 25
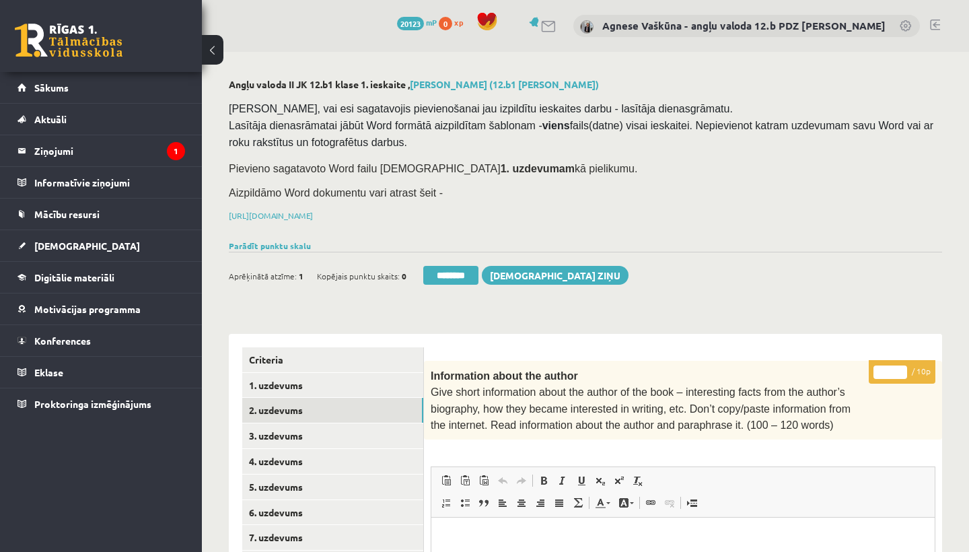
click at [892, 373] on input "*" at bounding box center [890, 371] width 34 height 13
type input "**"
click at [317, 441] on link "3. uzdevums" at bounding box center [332, 435] width 181 height 25
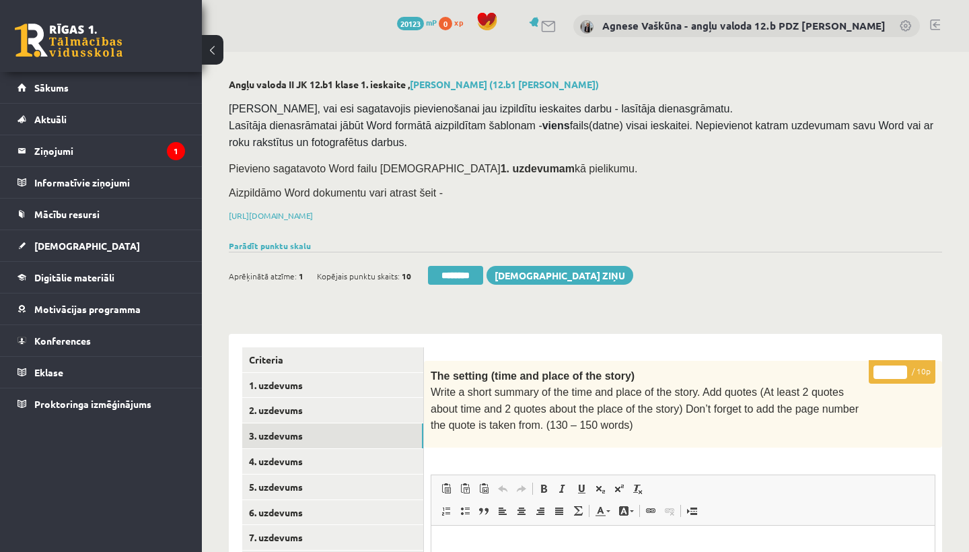
click at [889, 373] on input "*" at bounding box center [890, 371] width 34 height 13
type input "*"
click at [326, 463] on link "4. uzdevums" at bounding box center [332, 461] width 181 height 25
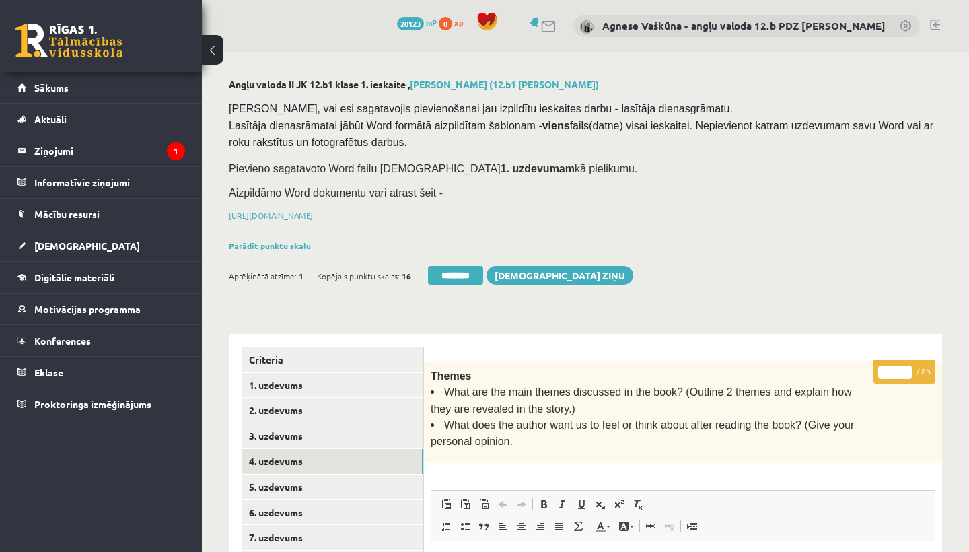
click at [899, 365] on input "*" at bounding box center [895, 371] width 34 height 13
type input "*"
click at [313, 476] on link "5. uzdevums" at bounding box center [332, 486] width 181 height 25
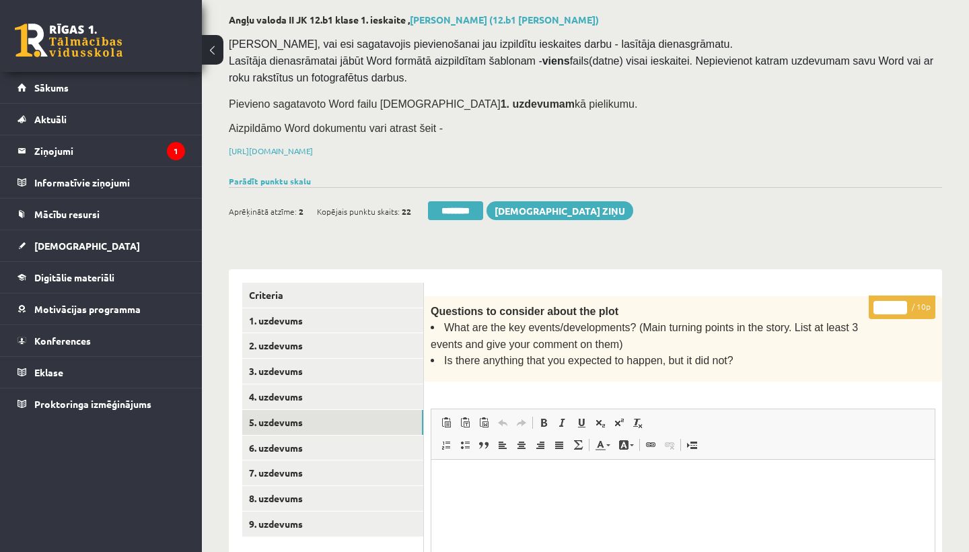
click at [891, 305] on input "*" at bounding box center [890, 307] width 34 height 13
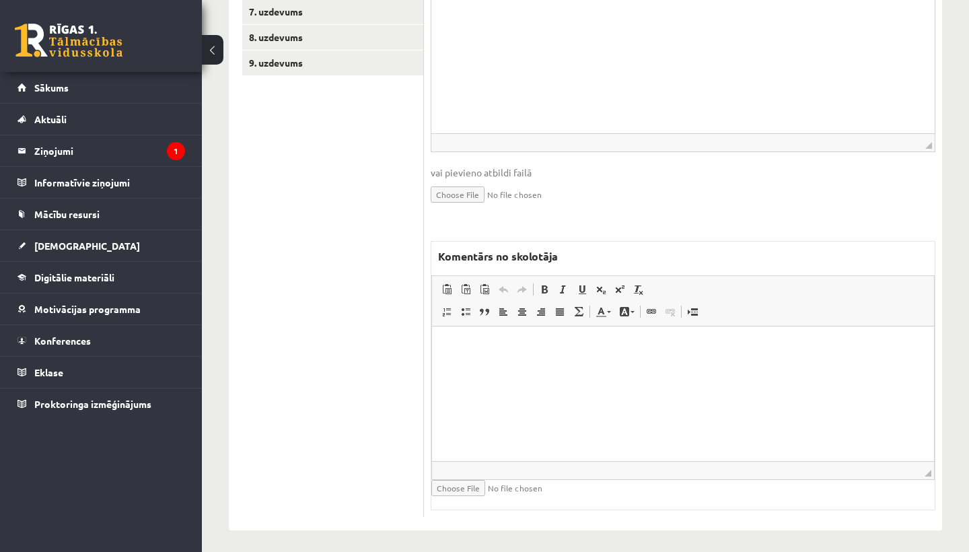
type input "*"
click at [577, 369] on html at bounding box center [683, 348] width 502 height 41
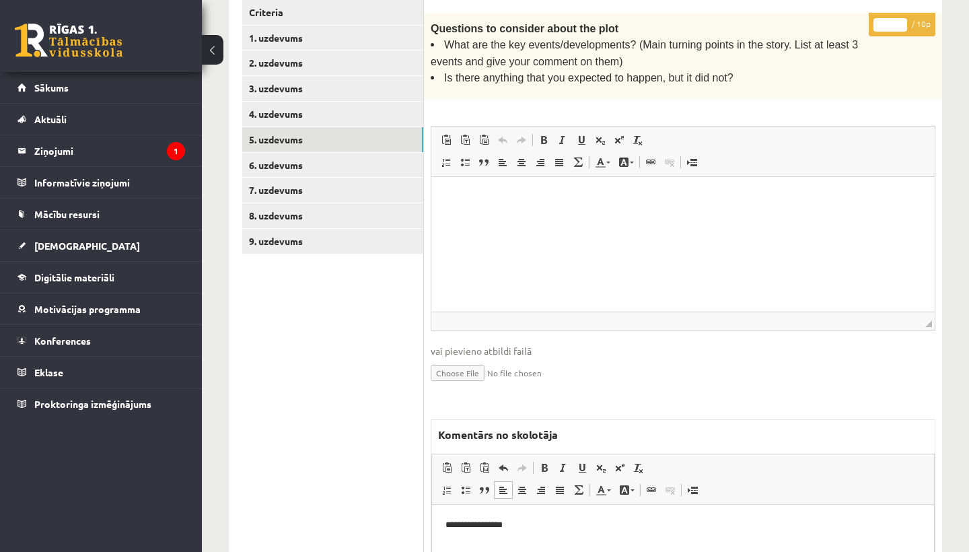
scroll to position [332, 0]
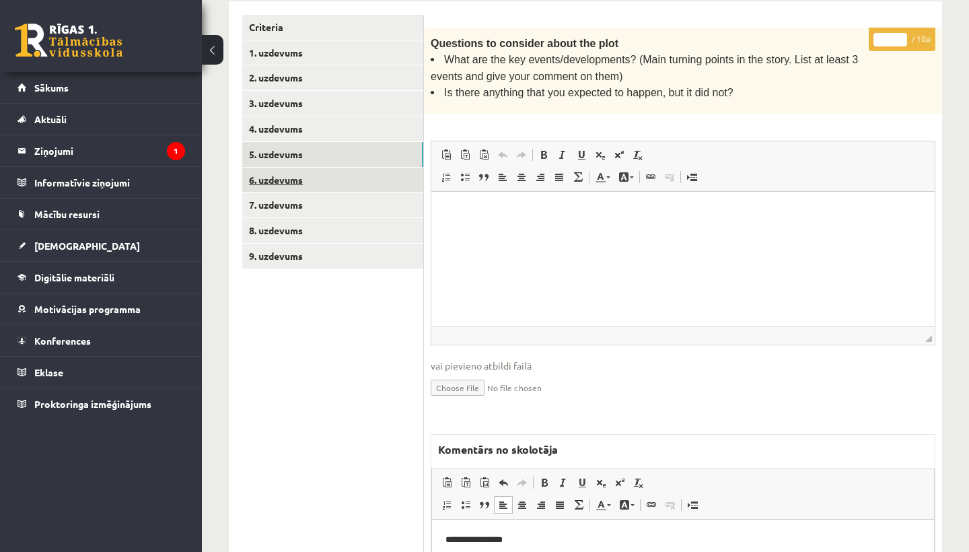
click at [284, 168] on link "6. uzdevums" at bounding box center [332, 180] width 181 height 25
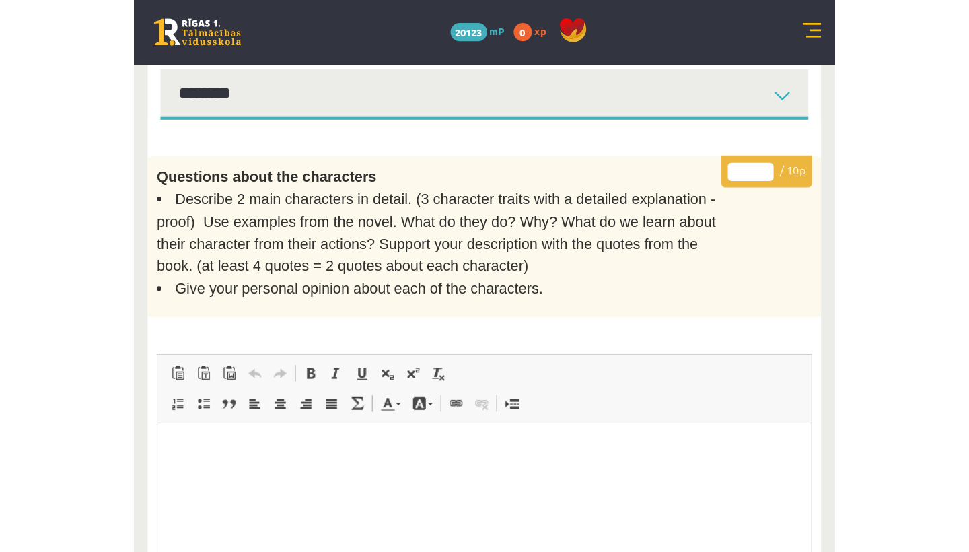
scroll to position [0, 0]
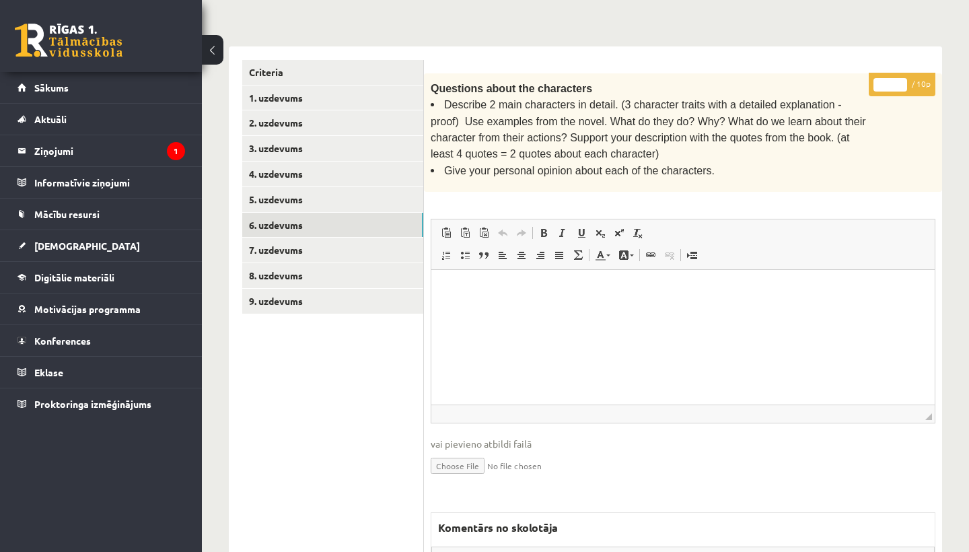
click at [888, 82] on input "*" at bounding box center [890, 84] width 34 height 13
type input "*"
drag, startPoint x: 622, startPoint y: 98, endPoint x: 833, endPoint y: 103, distance: 210.6
click at [833, 103] on span "Describe 2 main characters in detail. (3 character traits with a detailed expla…" at bounding box center [648, 129] width 435 height 61
copy span "3 character traits with a detailed explanation"
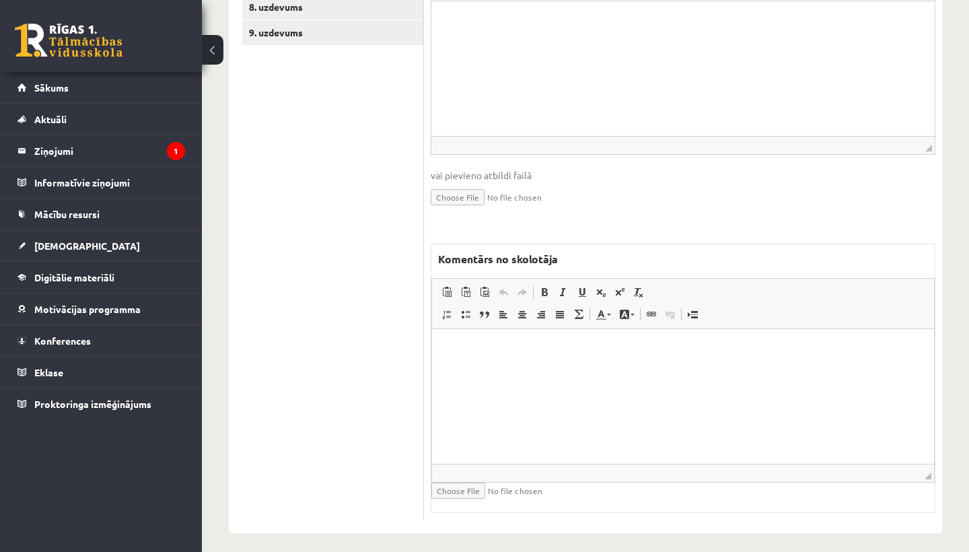
scroll to position [555, 0]
click at [494, 371] on html at bounding box center [683, 350] width 502 height 41
drag, startPoint x: 515, startPoint y: 348, endPoint x: 1007, endPoint y: 648, distance: 576.1
click at [620, 352] on p "**********" at bounding box center [682, 349] width 475 height 13
click at [544, 287] on span at bounding box center [544, 292] width 11 height 11
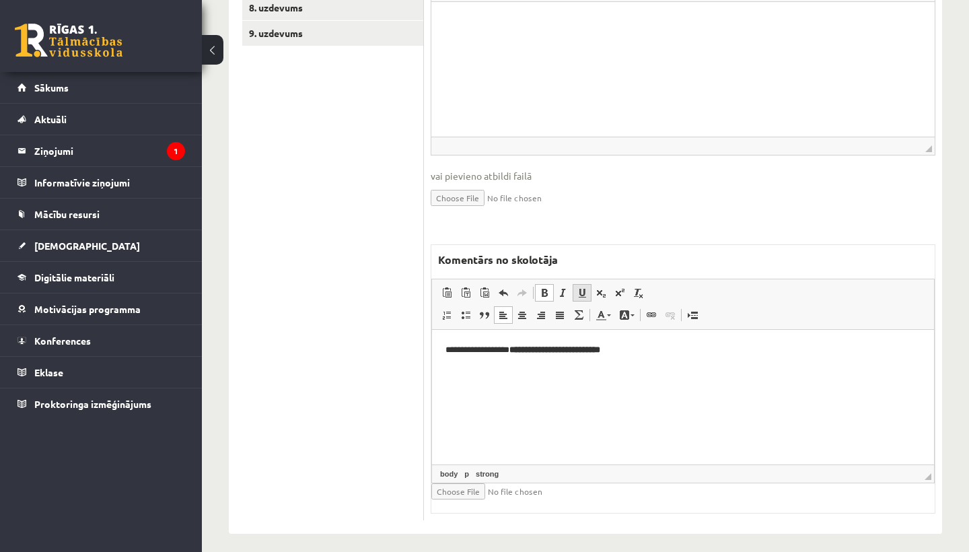
click at [583, 287] on span at bounding box center [582, 292] width 11 height 11
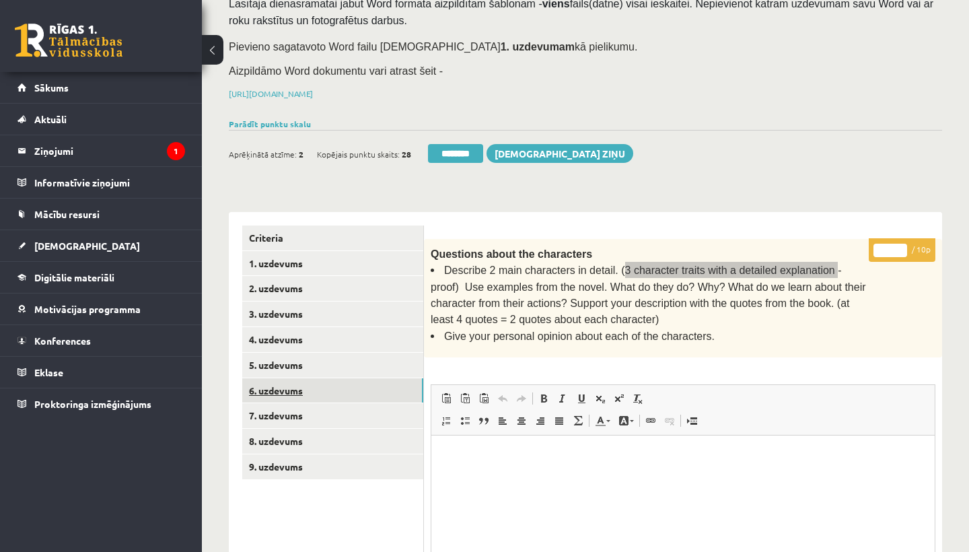
scroll to position [142, 0]
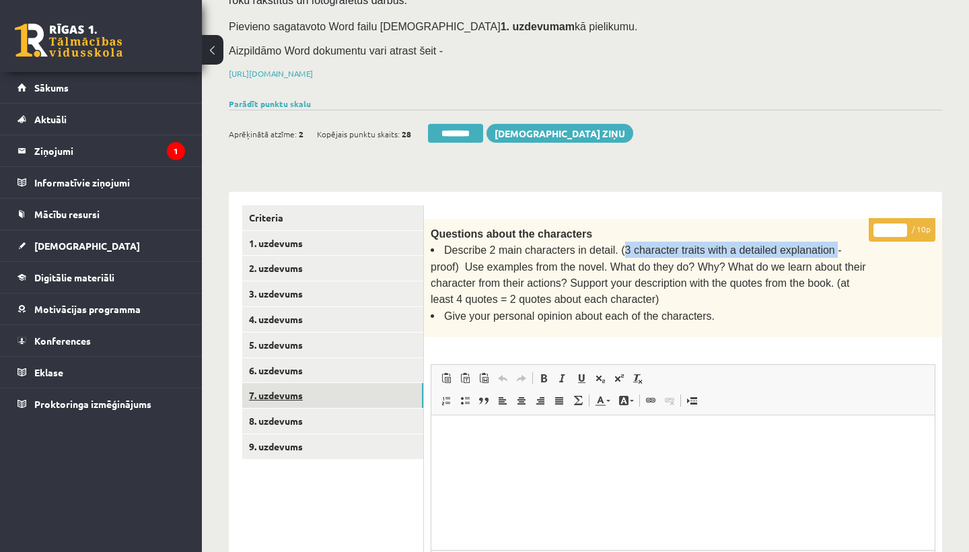
click at [293, 383] on link "7. uzdevums" at bounding box center [332, 395] width 181 height 25
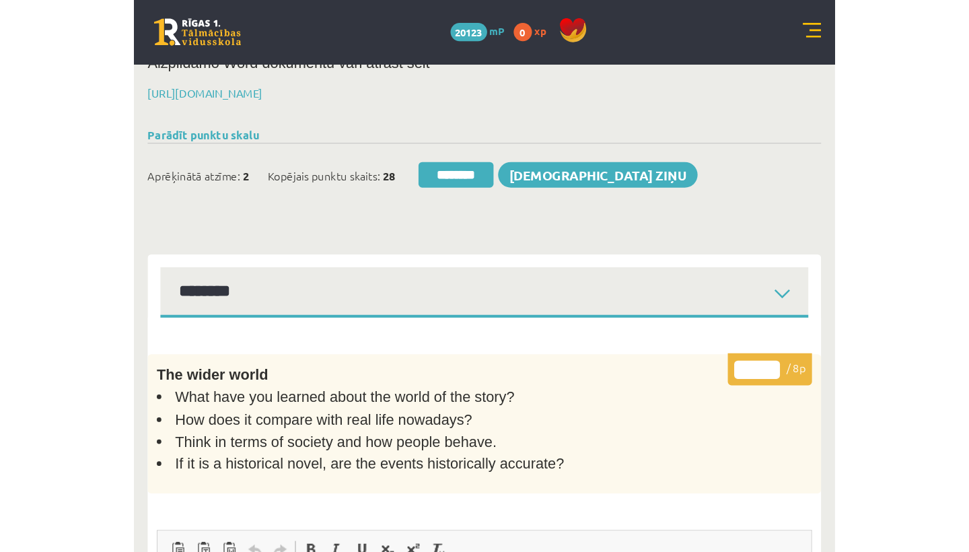
scroll to position [0, 0]
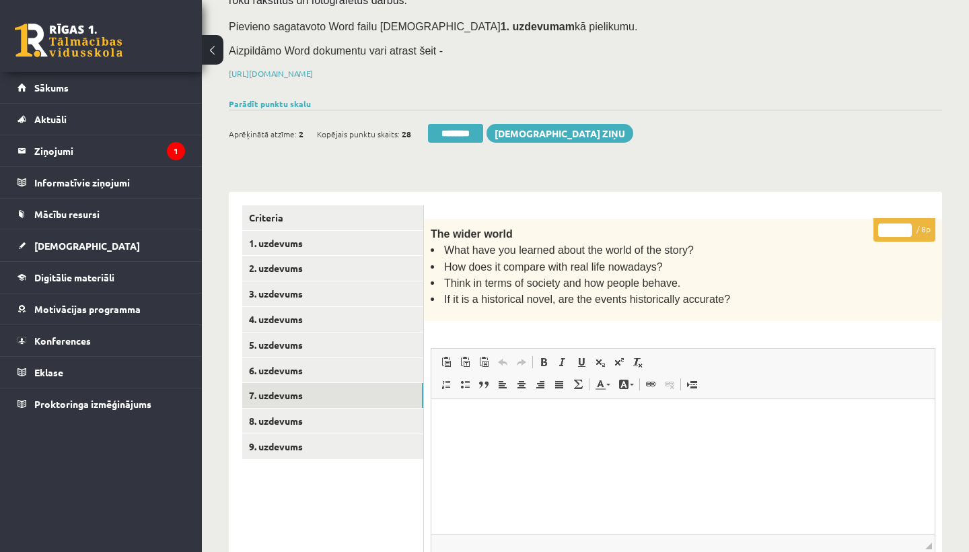
click at [897, 227] on input "*" at bounding box center [895, 229] width 34 height 13
type input "*"
click at [295, 408] on link "8. uzdevums" at bounding box center [332, 420] width 181 height 25
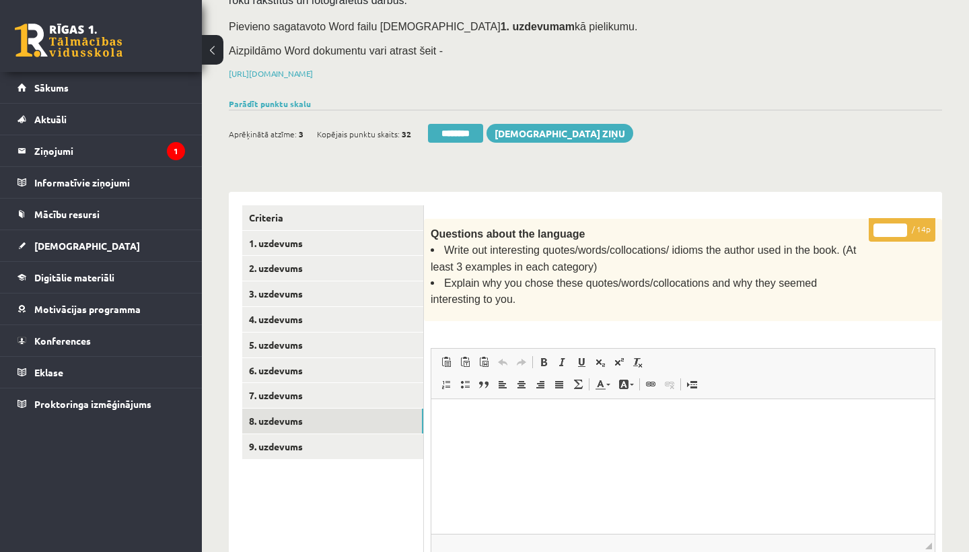
click at [889, 225] on input "*" at bounding box center [890, 229] width 34 height 13
type input "*"
click at [312, 441] on link "9. uzdevums" at bounding box center [332, 446] width 181 height 25
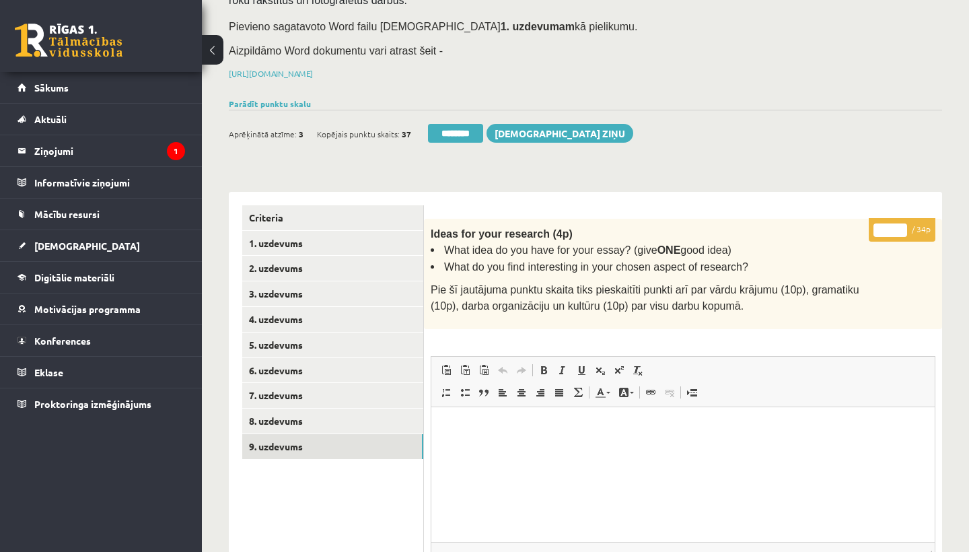
click at [893, 227] on input "*" at bounding box center [890, 229] width 34 height 13
type input "**"
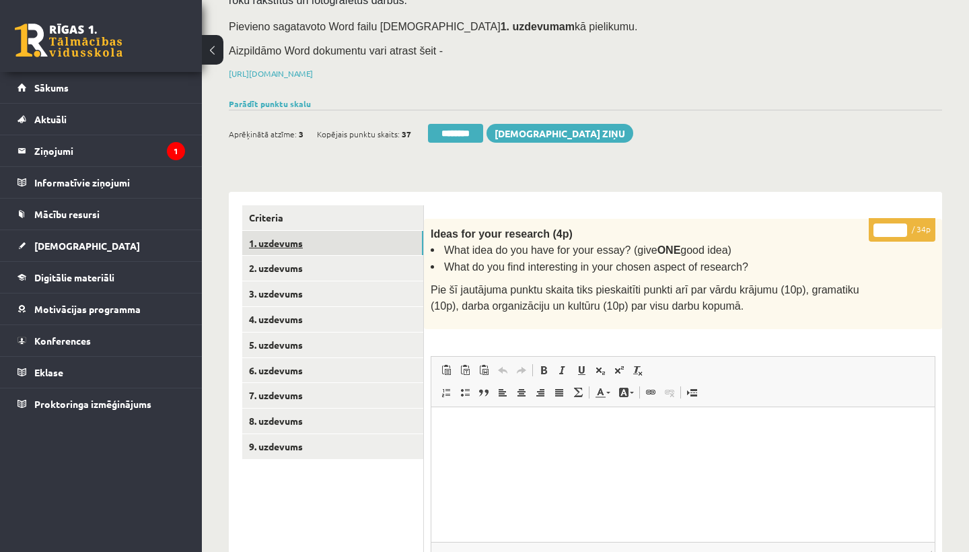
click at [299, 235] on link "1. uzdevums" at bounding box center [332, 243] width 181 height 25
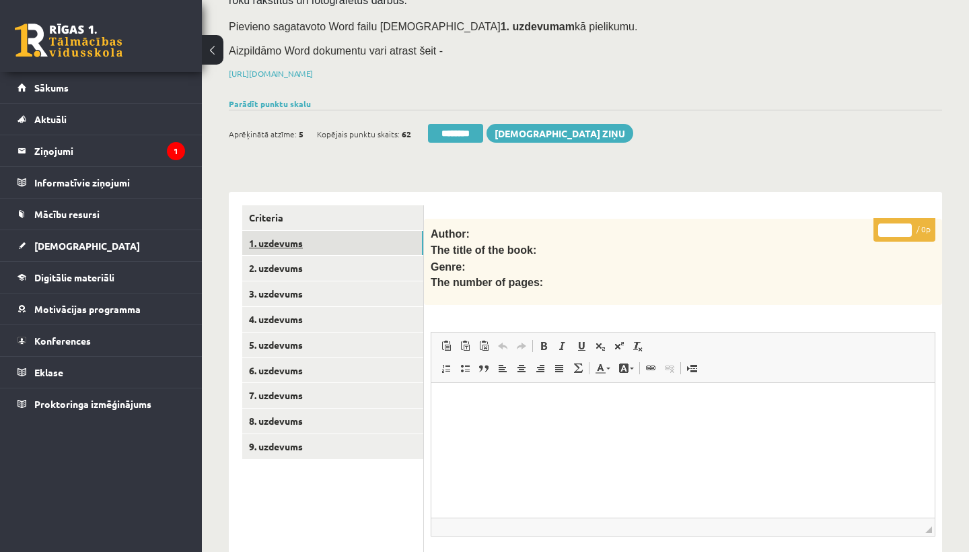
click at [299, 235] on link "1. uzdevums" at bounding box center [332, 243] width 181 height 25
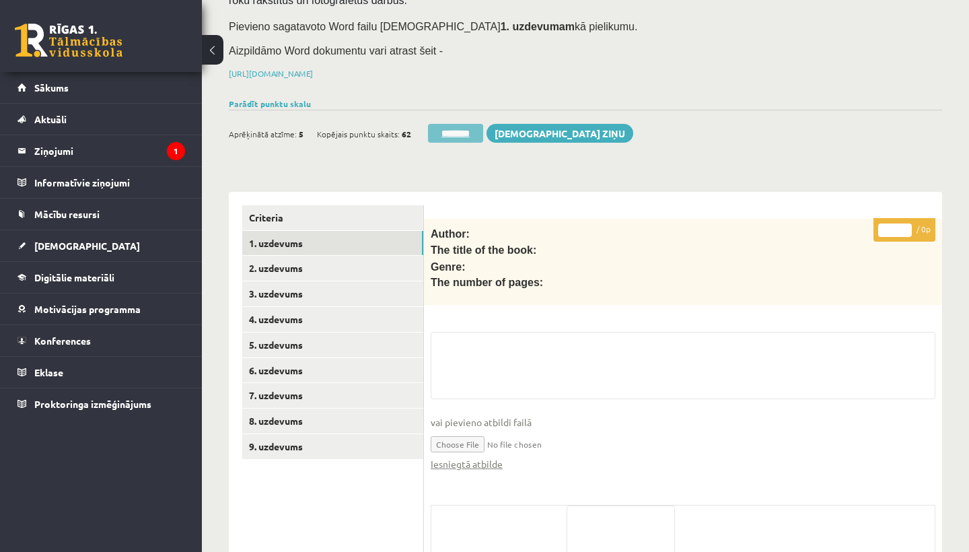
click at [464, 125] on input "********" at bounding box center [455, 133] width 55 height 19
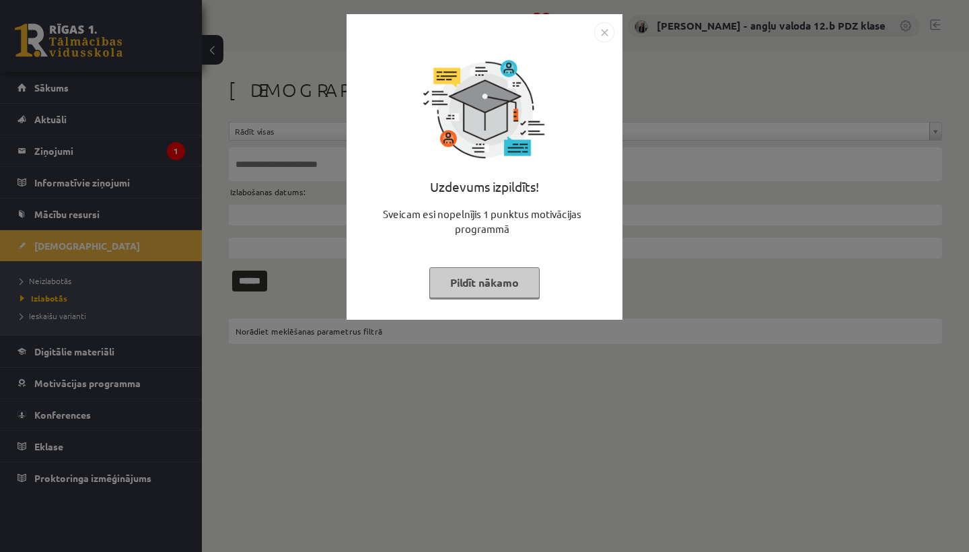
click at [602, 32] on img "Close" at bounding box center [604, 32] width 20 height 20
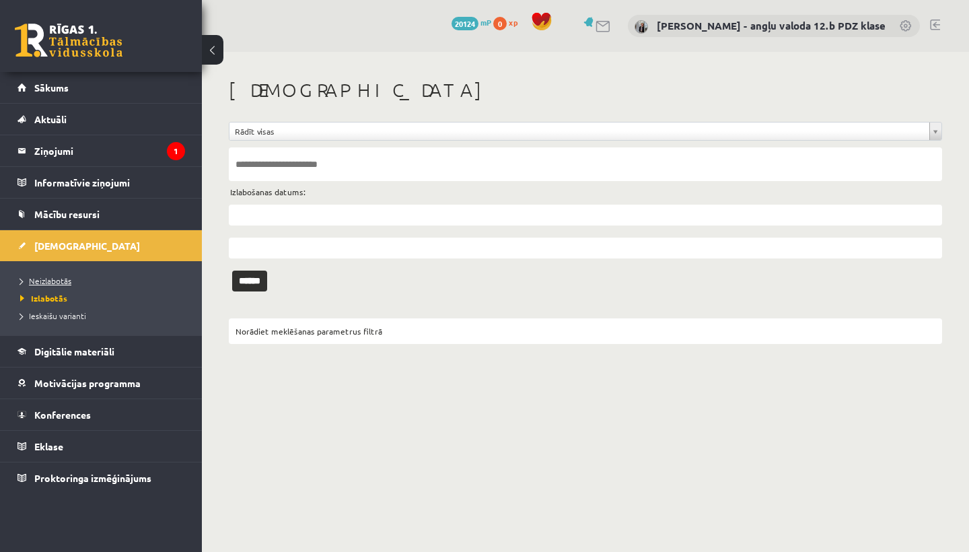
click at [60, 276] on span "Neizlabotās" at bounding box center [45, 280] width 51 height 11
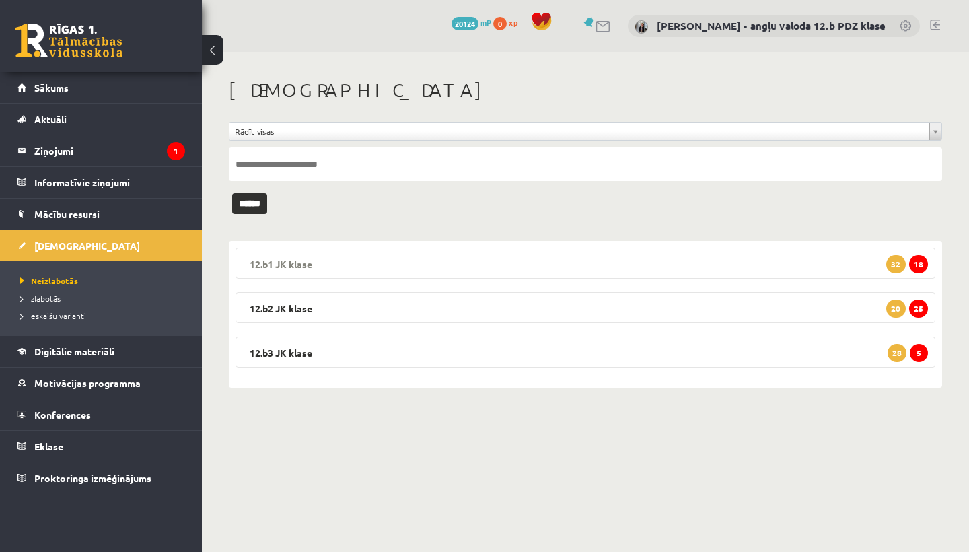
click at [318, 258] on legend "12.b1 JK klase 18 32" at bounding box center [585, 263] width 700 height 31
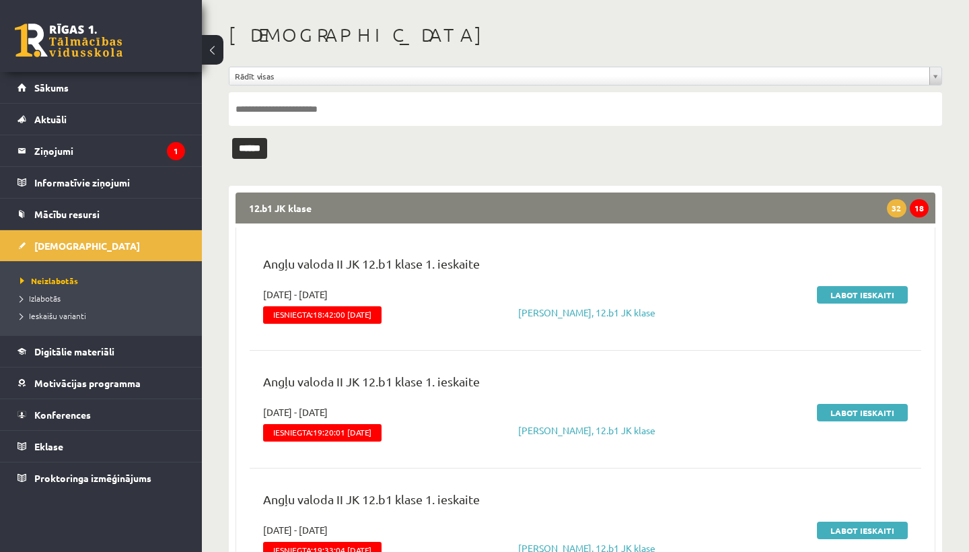
scroll to position [103, 0]
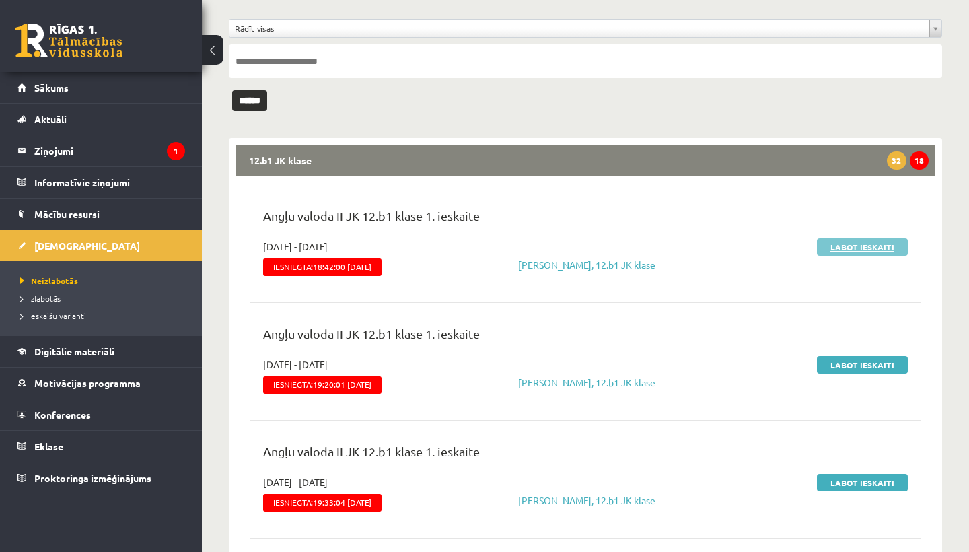
click at [838, 242] on link "Labot ieskaiti" at bounding box center [862, 246] width 91 height 17
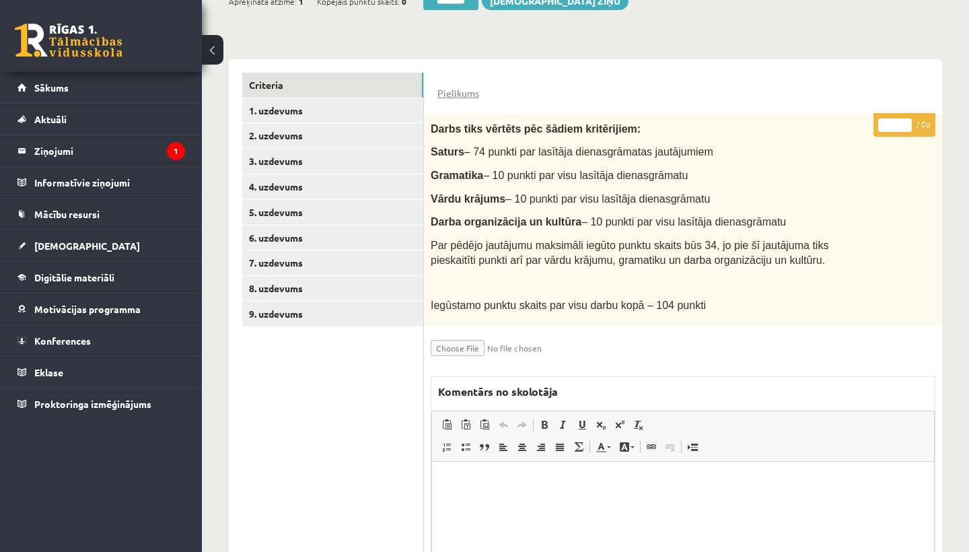
scroll to position [274, 0]
click at [322, 112] on link "1. uzdevums" at bounding box center [332, 111] width 181 height 25
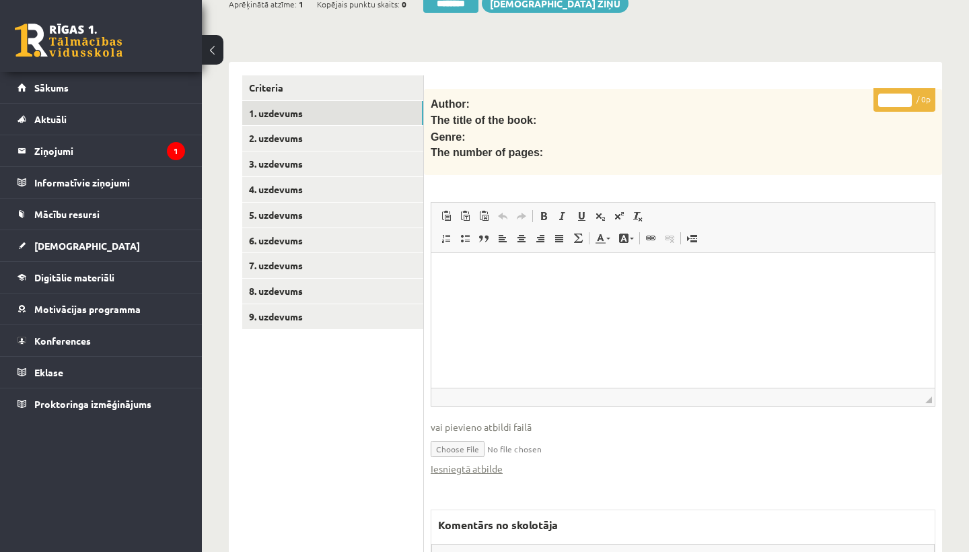
scroll to position [0, 0]
click at [478, 463] on link "Iesniegtā atbilde" at bounding box center [467, 468] width 72 height 14
click at [308, 134] on link "2. uzdevums" at bounding box center [332, 138] width 181 height 25
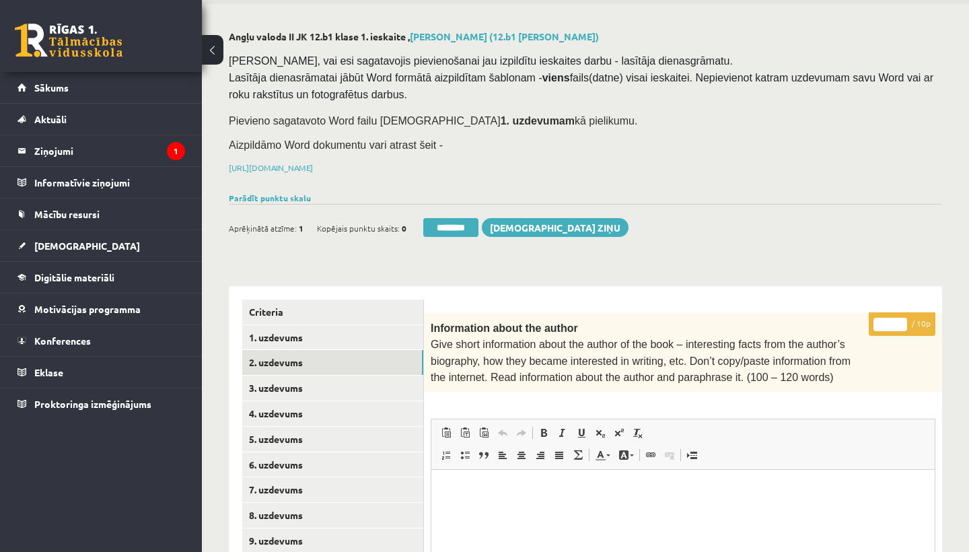
scroll to position [102, 0]
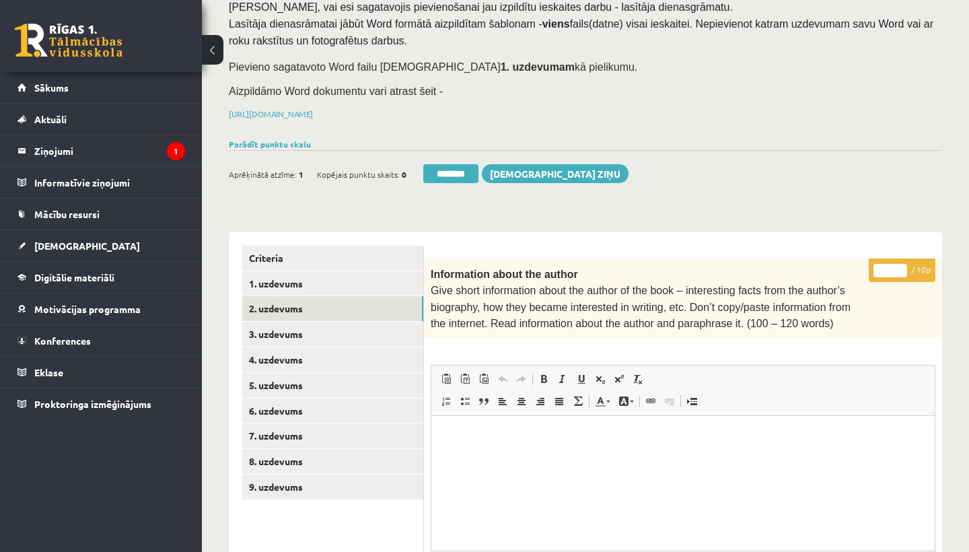
click at [893, 266] on input "*" at bounding box center [890, 270] width 34 height 13
type input "**"
click at [310, 326] on link "3. uzdevums" at bounding box center [332, 334] width 181 height 25
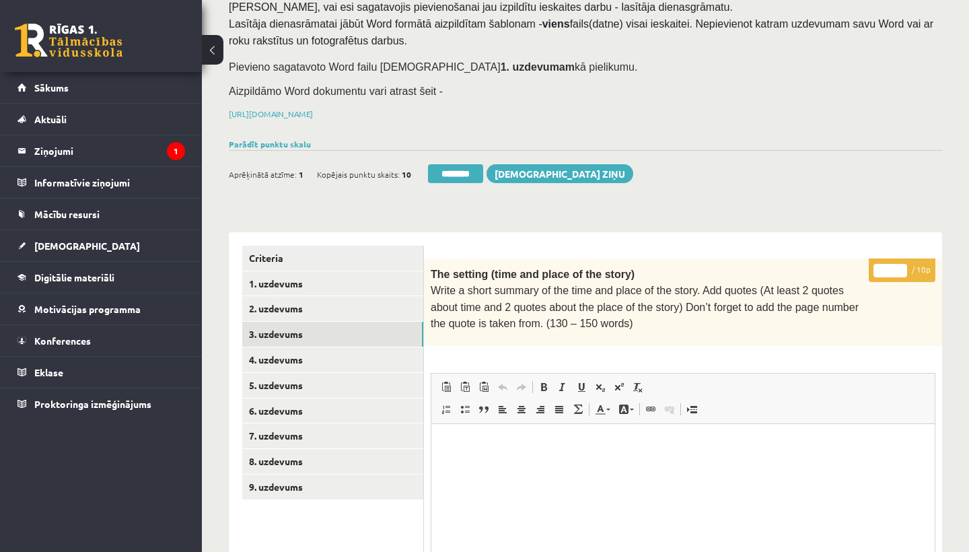
scroll to position [0, 0]
click at [895, 265] on input "*" at bounding box center [890, 270] width 34 height 13
type input "**"
click at [320, 353] on link "4. uzdevums" at bounding box center [332, 359] width 181 height 25
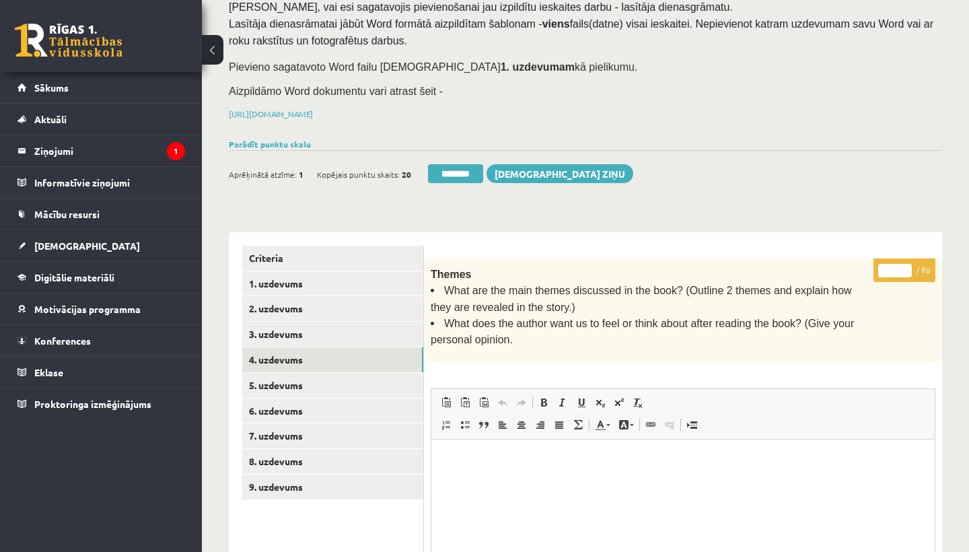
click at [893, 266] on input "*" at bounding box center [895, 270] width 34 height 13
type input "*"
click at [344, 387] on link "5. uzdevums" at bounding box center [332, 385] width 181 height 25
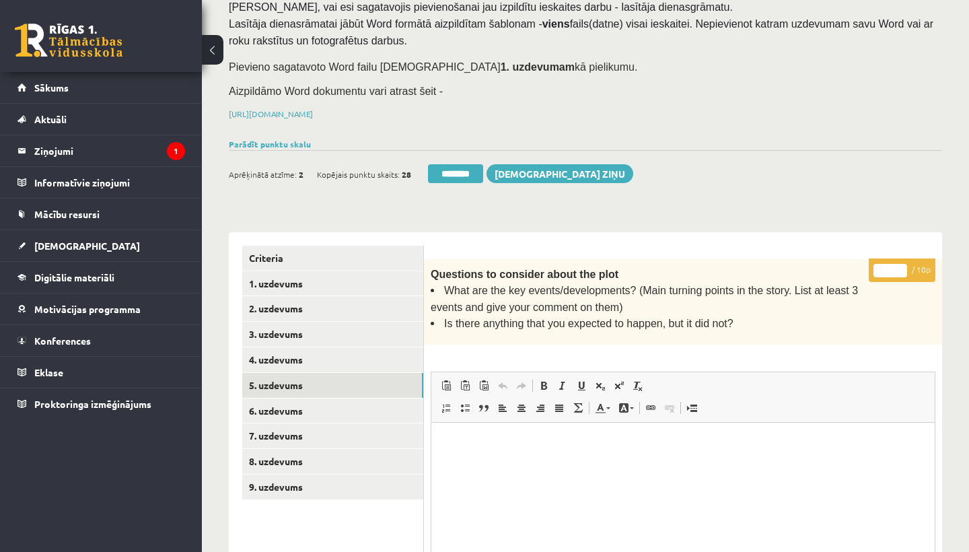
click at [895, 267] on input "*" at bounding box center [890, 270] width 34 height 13
type input "*"
click at [330, 398] on link "6. uzdevums" at bounding box center [332, 410] width 181 height 25
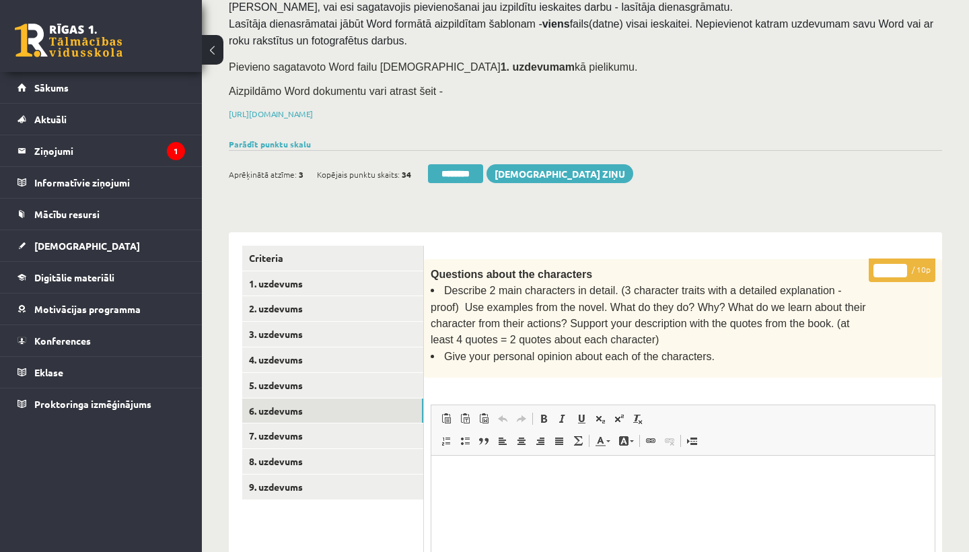
click at [894, 266] on input "*" at bounding box center [890, 270] width 34 height 13
type input "**"
click at [322, 426] on link "7. uzdevums" at bounding box center [332, 435] width 181 height 25
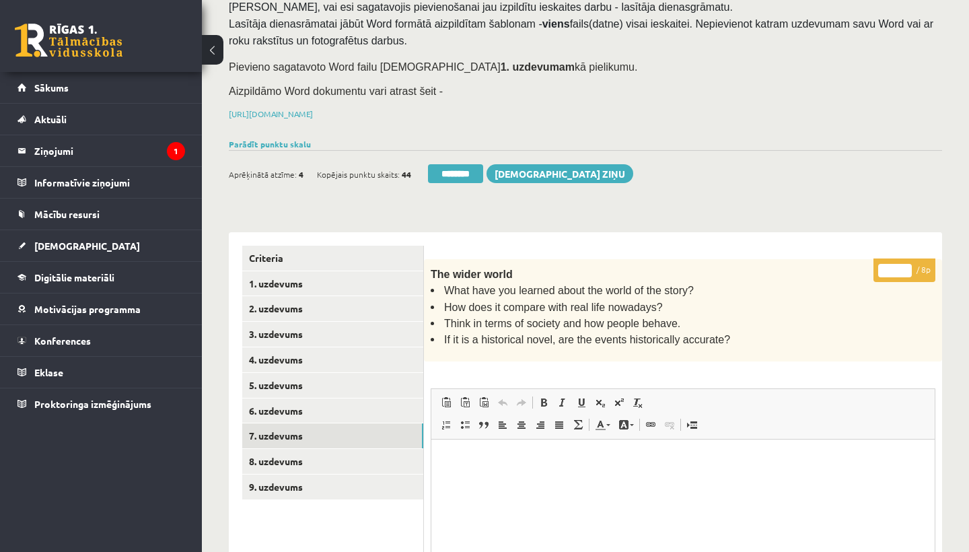
click at [897, 266] on input "*" at bounding box center [895, 270] width 34 height 13
type input "*"
click at [291, 455] on link "8. uzdevums" at bounding box center [332, 461] width 181 height 25
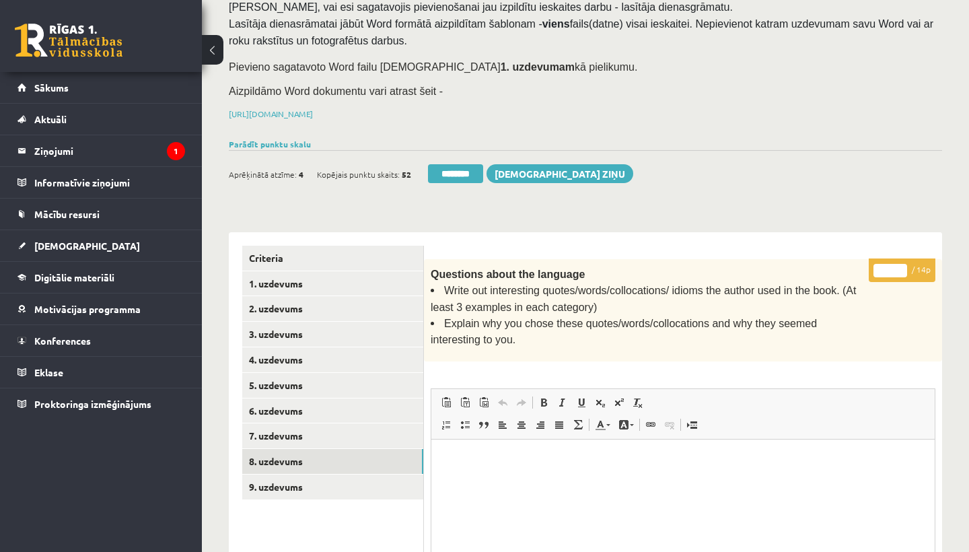
click at [892, 267] on input "*" at bounding box center [890, 270] width 34 height 13
type input "**"
click at [272, 483] on link "9. uzdevums" at bounding box center [332, 486] width 181 height 25
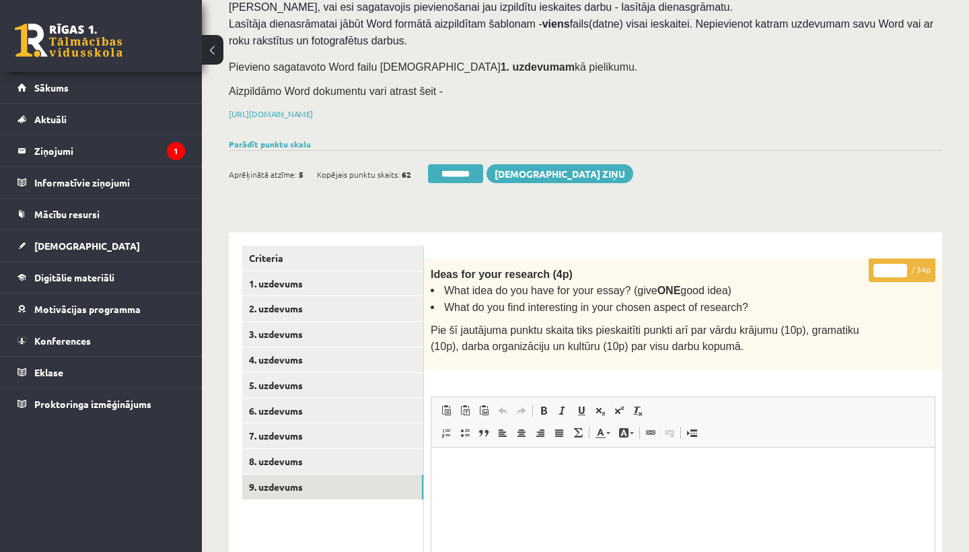
click at [888, 268] on input "*" at bounding box center [890, 270] width 34 height 13
type input "**"
click at [309, 273] on link "1. uzdevums" at bounding box center [332, 283] width 181 height 25
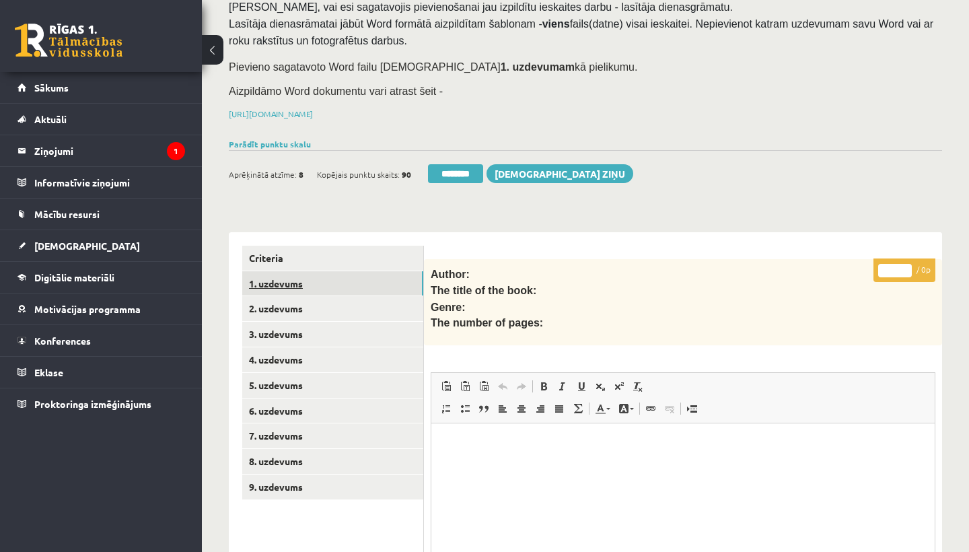
click at [290, 275] on link "1. uzdevums" at bounding box center [332, 283] width 181 height 25
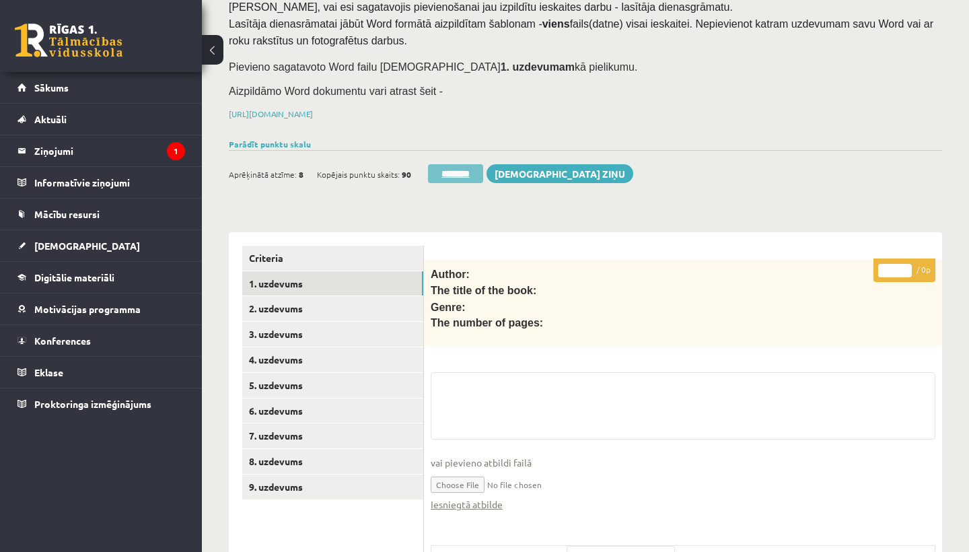
click at [459, 165] on input "********" at bounding box center [455, 173] width 55 height 19
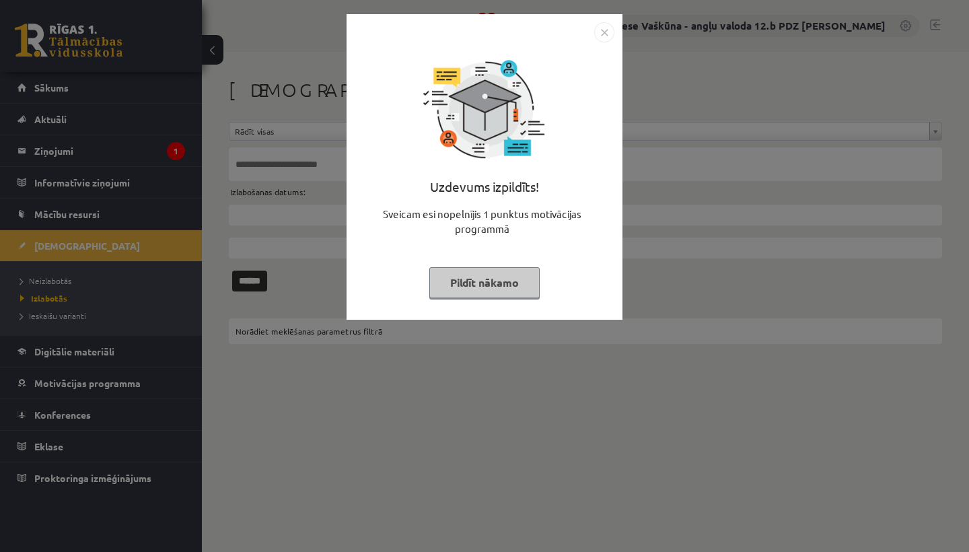
click at [605, 28] on img "Close" at bounding box center [604, 32] width 20 height 20
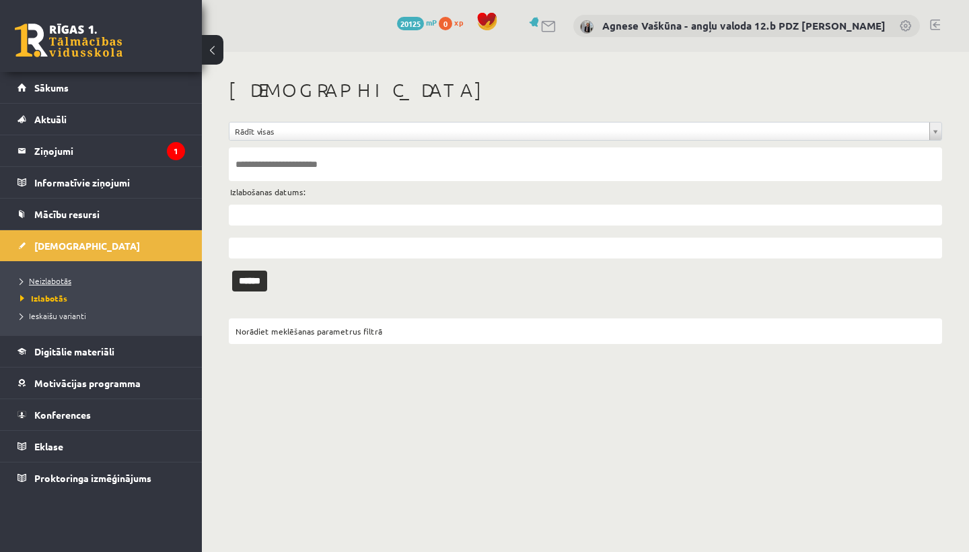
click at [52, 283] on span "Neizlabotās" at bounding box center [45, 280] width 51 height 11
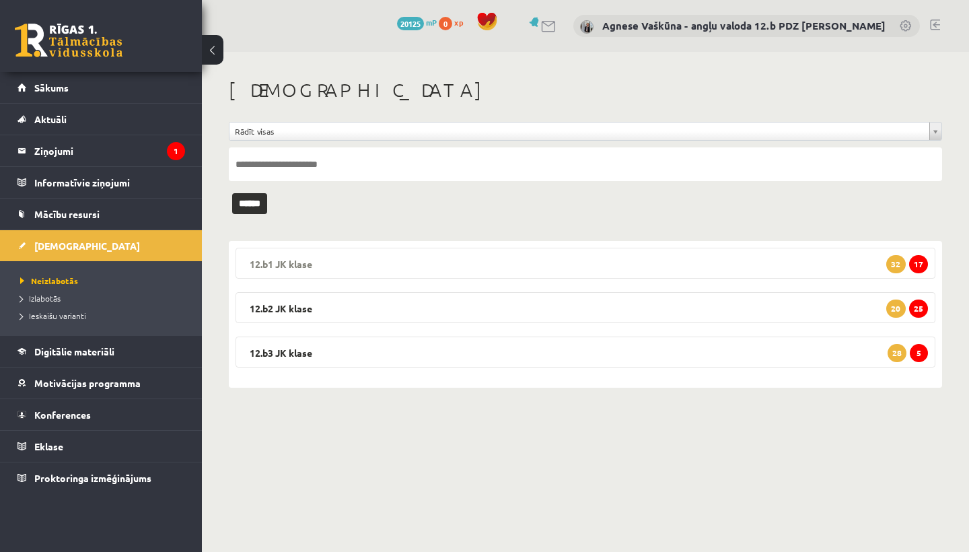
click at [372, 262] on legend "12.b1 [PERSON_NAME] 17 32" at bounding box center [585, 263] width 700 height 31
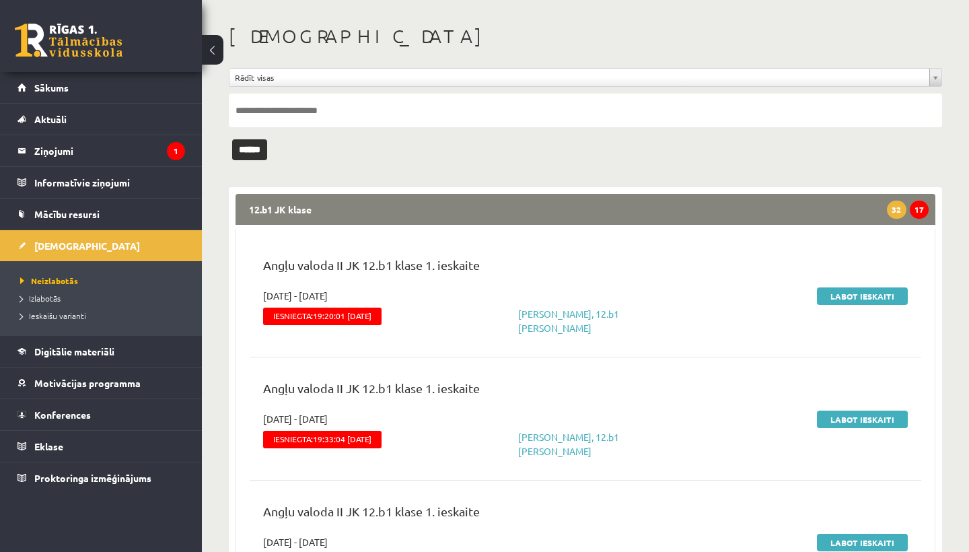
scroll to position [95, 0]
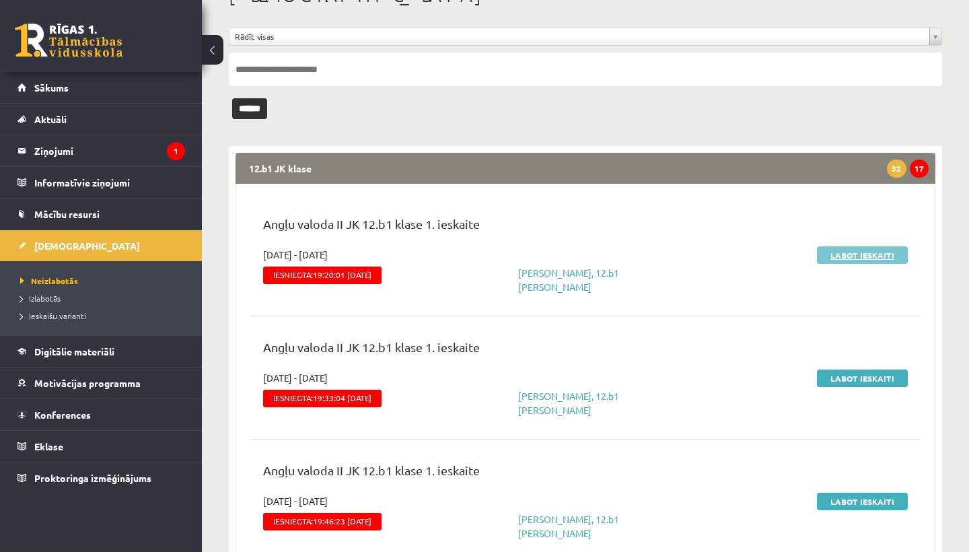
click at [883, 249] on link "Labot ieskaiti" at bounding box center [862, 254] width 91 height 17
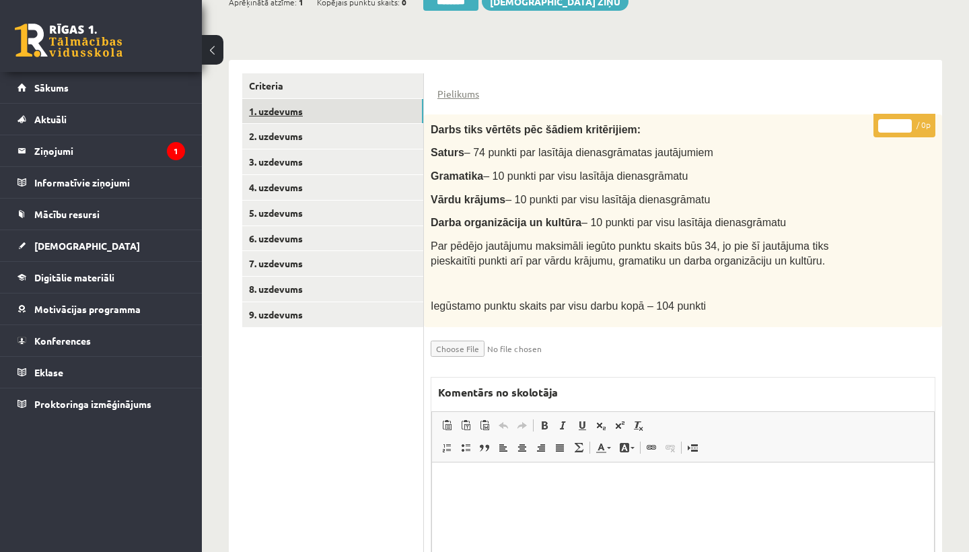
click at [323, 107] on link "1. uzdevums" at bounding box center [332, 111] width 181 height 25
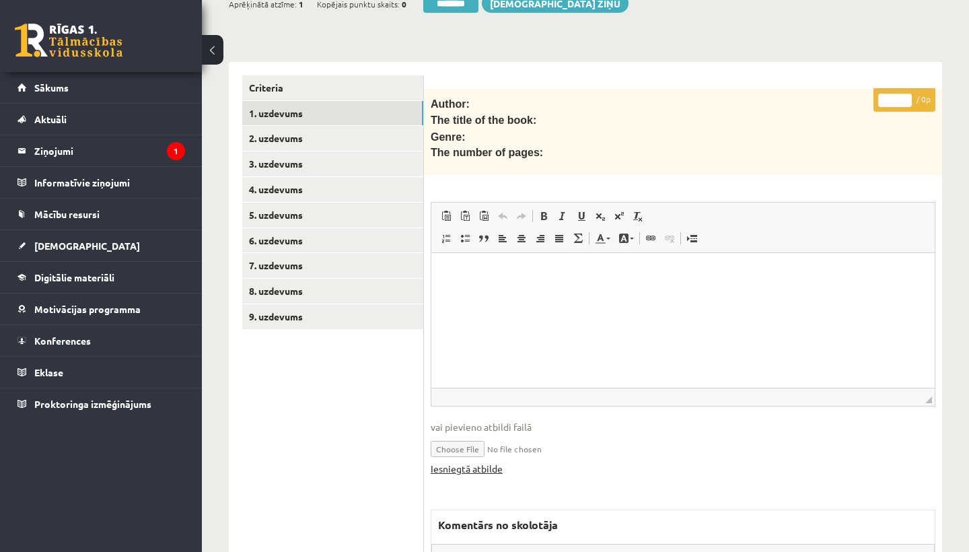
click at [481, 461] on link "Iesniegtā atbilde" at bounding box center [467, 468] width 72 height 14
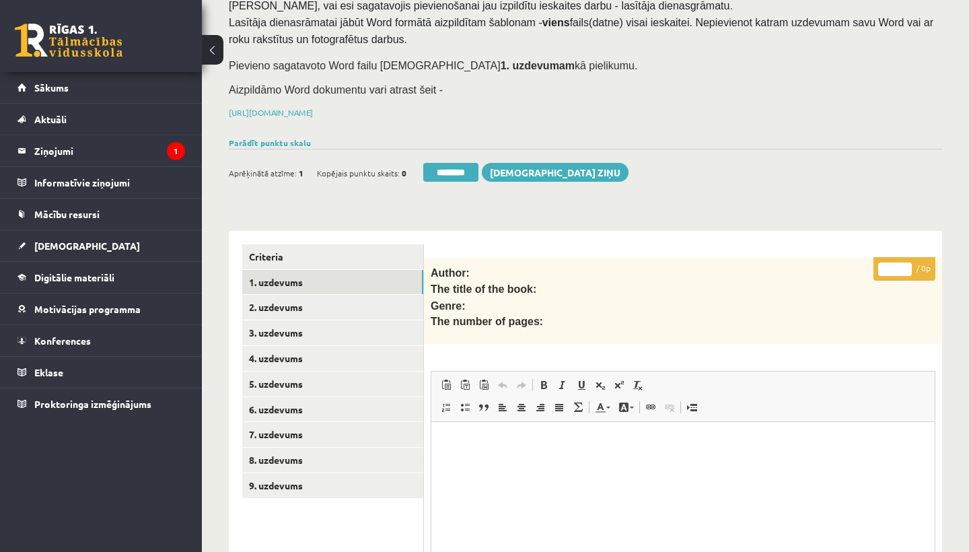
scroll to position [110, 0]
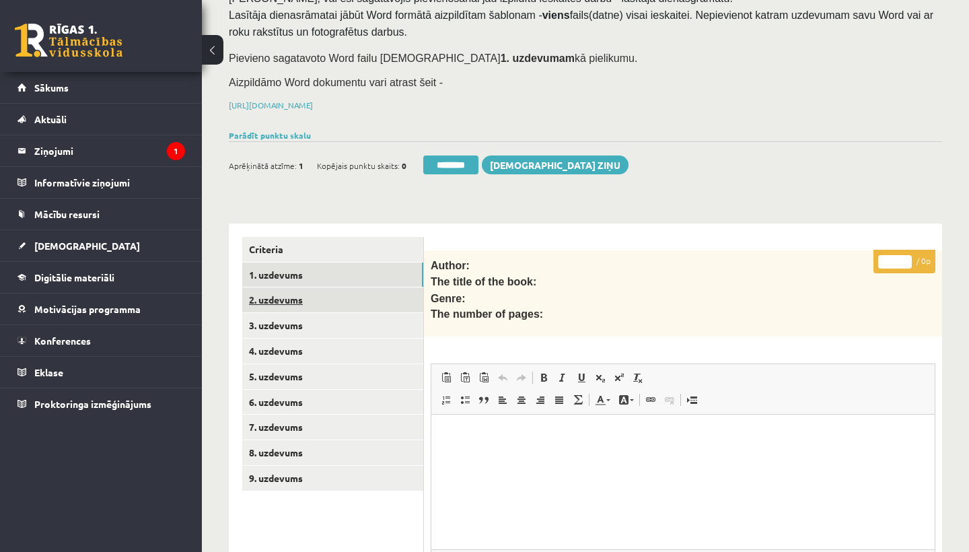
click at [322, 299] on link "2. uzdevums" at bounding box center [332, 299] width 181 height 25
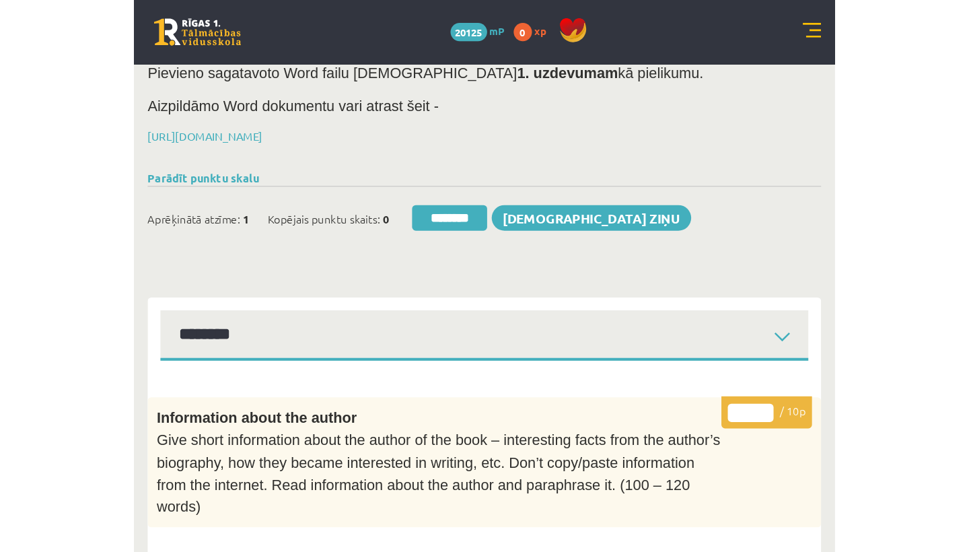
scroll to position [0, 0]
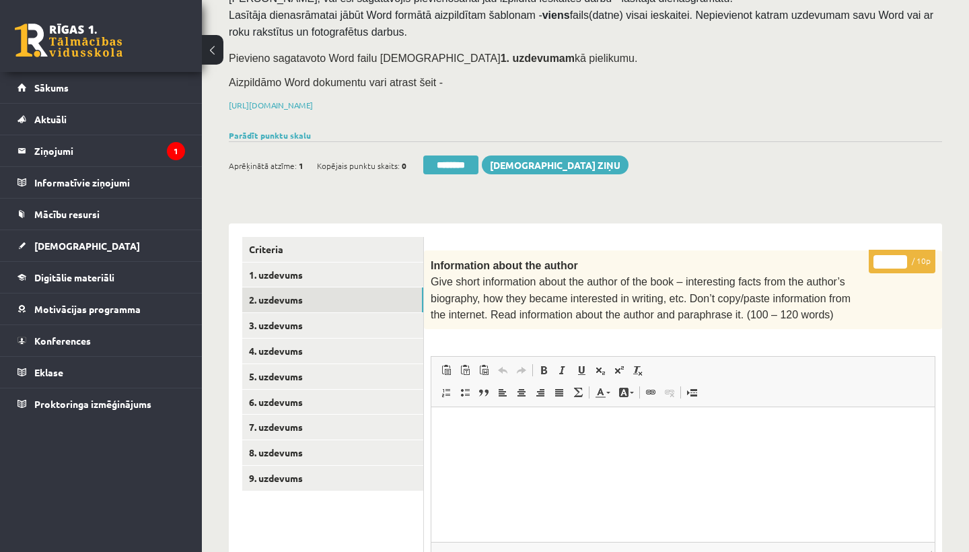
click at [891, 258] on input "*" at bounding box center [890, 261] width 34 height 13
type input "**"
click at [322, 329] on link "3. uzdevums" at bounding box center [332, 325] width 181 height 25
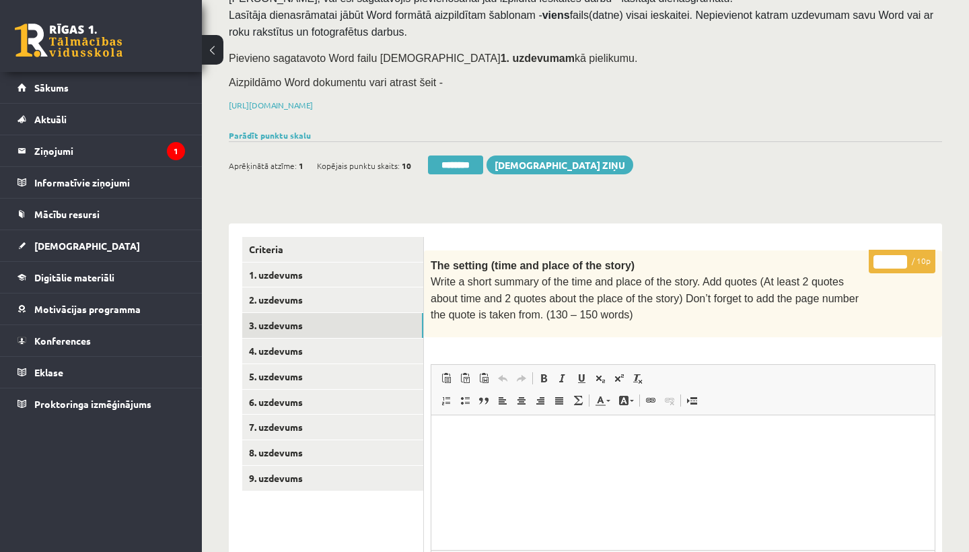
click at [890, 261] on input "*" at bounding box center [890, 261] width 34 height 13
type input "**"
click at [316, 342] on link "4. uzdevums" at bounding box center [332, 350] width 181 height 25
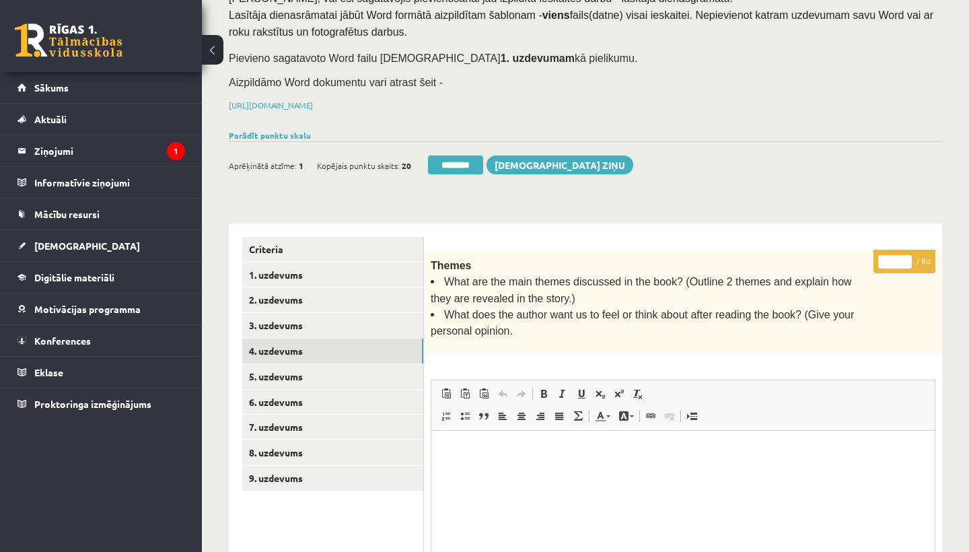
click at [897, 258] on input "*" at bounding box center [895, 261] width 34 height 13
type input "*"
click at [330, 365] on link "5. uzdevums" at bounding box center [332, 376] width 181 height 25
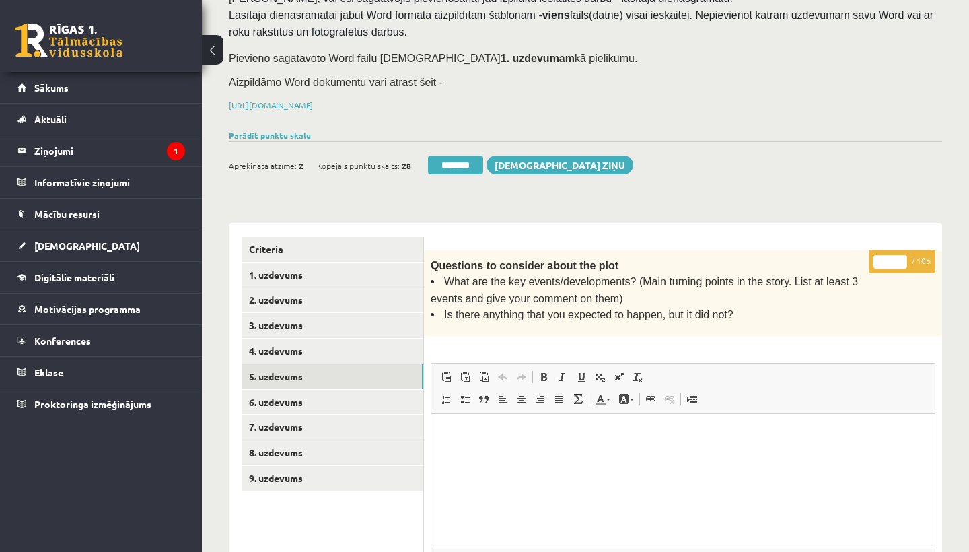
click at [891, 258] on input "*" at bounding box center [890, 261] width 34 height 13
type input "*"
click at [270, 394] on link "6. uzdevums" at bounding box center [332, 402] width 181 height 25
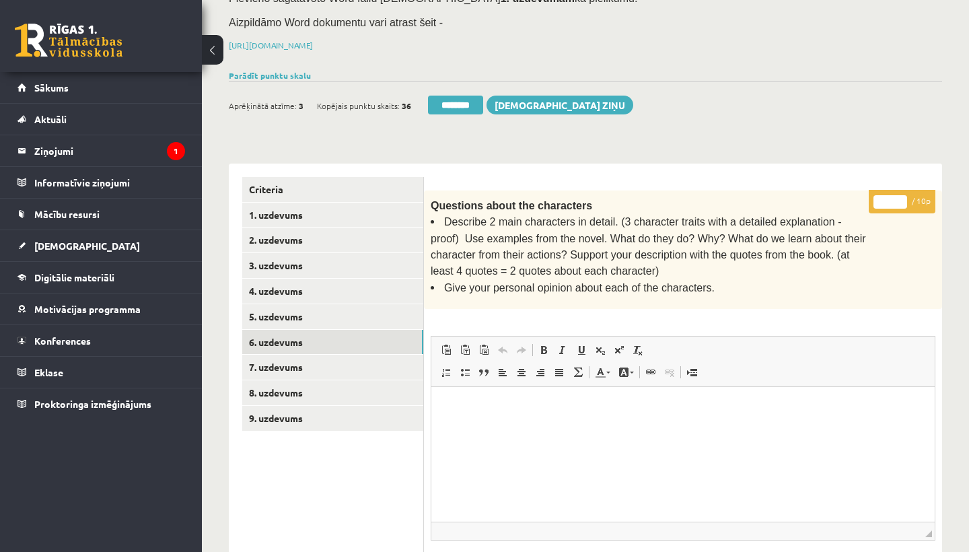
scroll to position [172, 0]
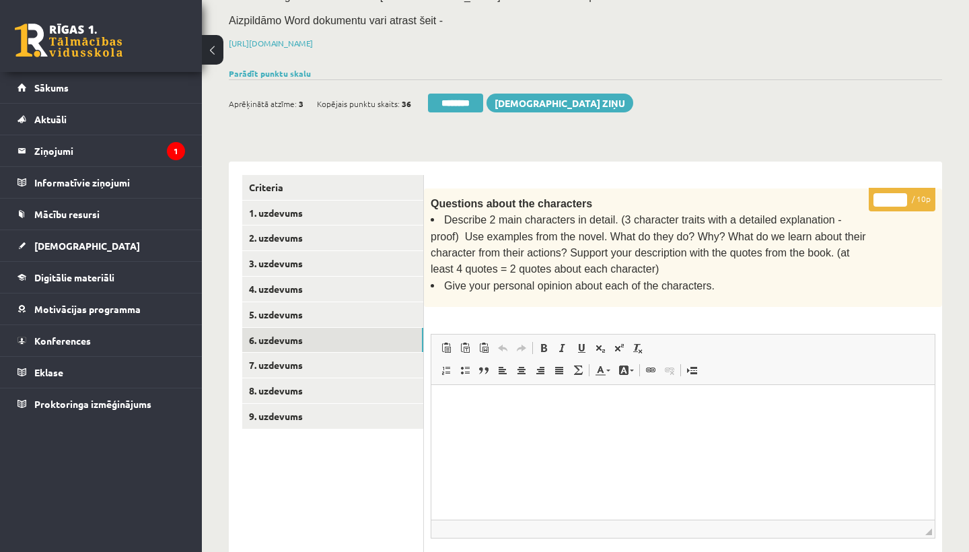
click at [892, 193] on input "*" at bounding box center [890, 199] width 34 height 13
type input "*"
drag, startPoint x: 621, startPoint y: 214, endPoint x: 831, endPoint y: 216, distance: 210.6
click at [831, 216] on span "Describe 2 main characters in detail. (3 character traits with a detailed expla…" at bounding box center [648, 244] width 435 height 61
copy span "3 character traits with a detailed explanation"
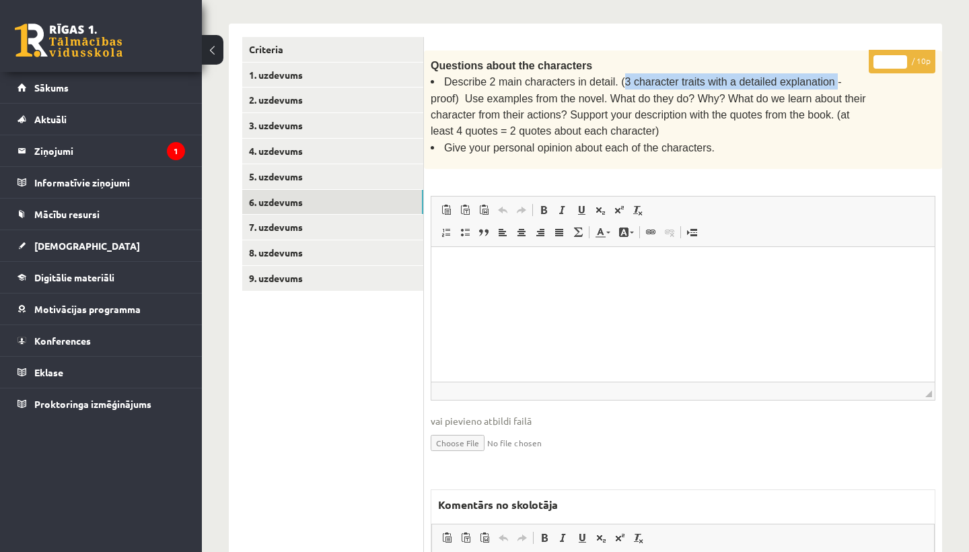
scroll to position [480, 0]
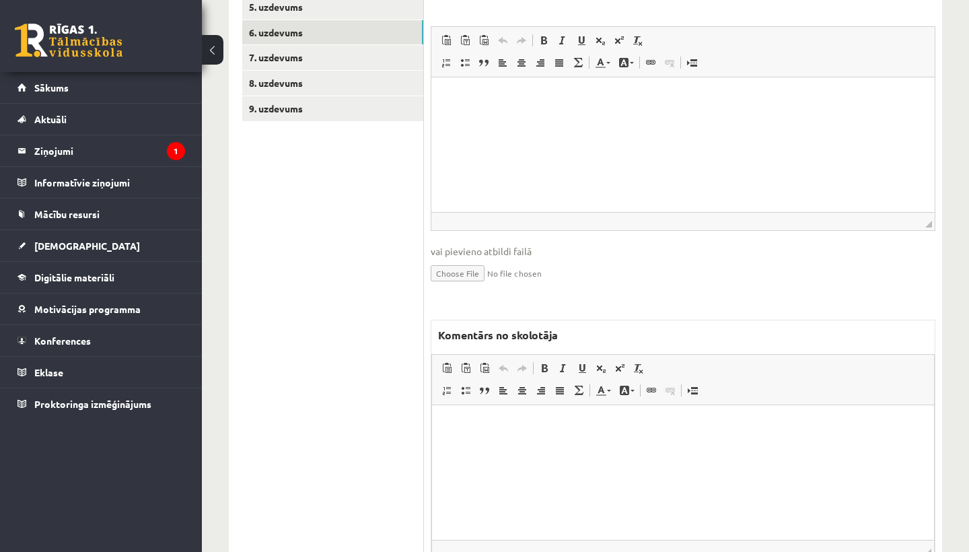
click at [447, 431] on p "Rich Text Editor, wiswyg-editor-47433846692660-1760344010-390" at bounding box center [682, 425] width 475 height 14
drag, startPoint x: 515, startPoint y: 425, endPoint x: 627, endPoint y: 433, distance: 112.0
click at [627, 433] on html "**********" at bounding box center [683, 425] width 502 height 40
click at [546, 363] on span at bounding box center [544, 368] width 11 height 11
click at [587, 363] on span at bounding box center [582, 368] width 11 height 11
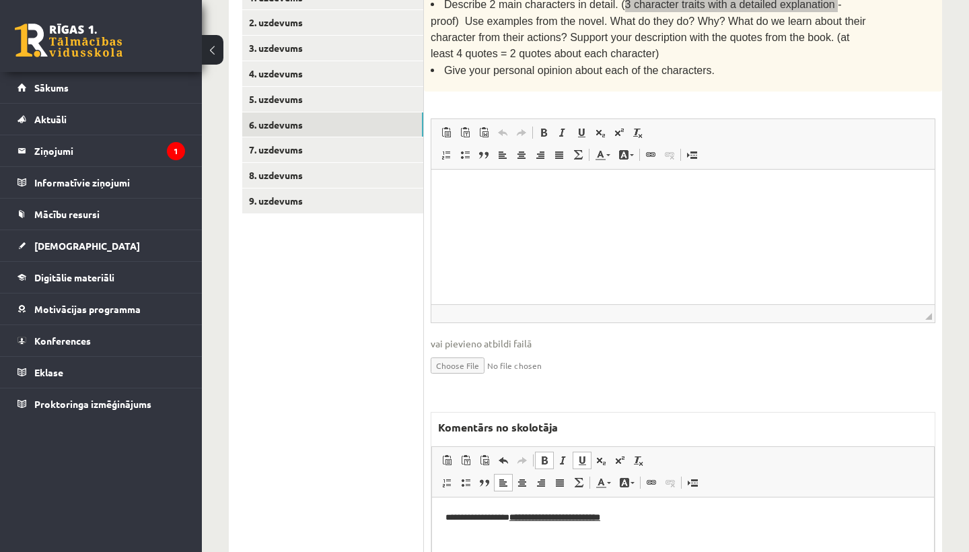
scroll to position [325, 0]
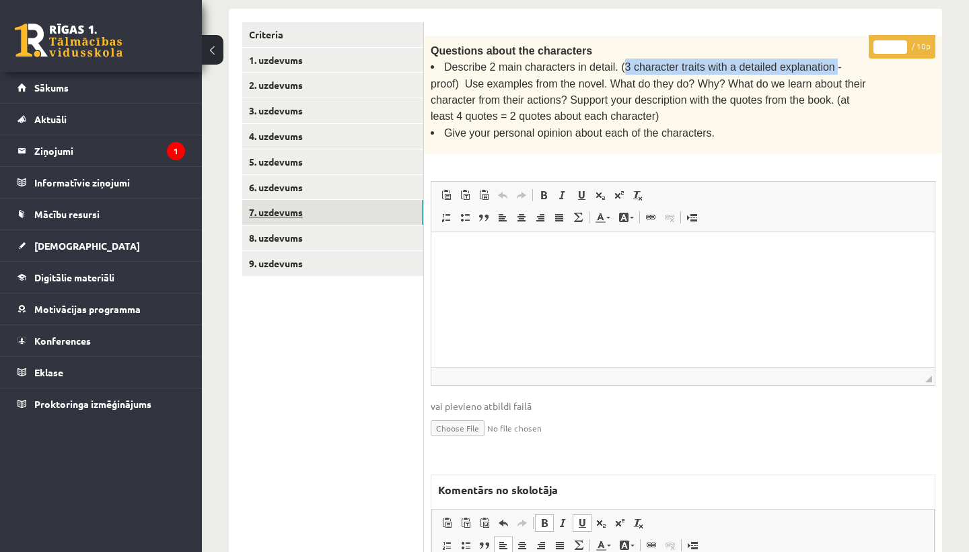
click at [333, 200] on link "7. uzdevums" at bounding box center [332, 212] width 181 height 25
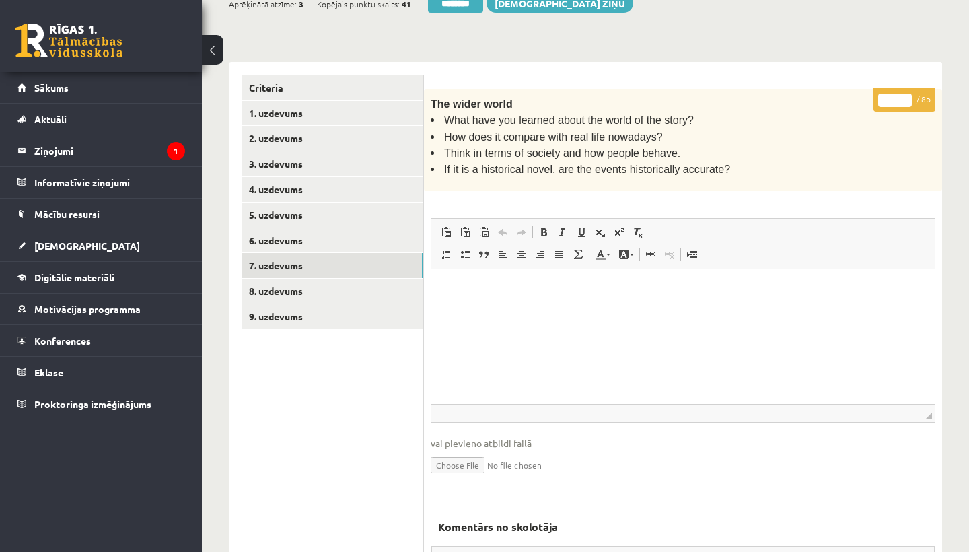
scroll to position [0, 0]
click at [897, 95] on input "*" at bounding box center [895, 100] width 34 height 13
type input "*"
click at [305, 285] on link "8. uzdevums" at bounding box center [332, 291] width 181 height 25
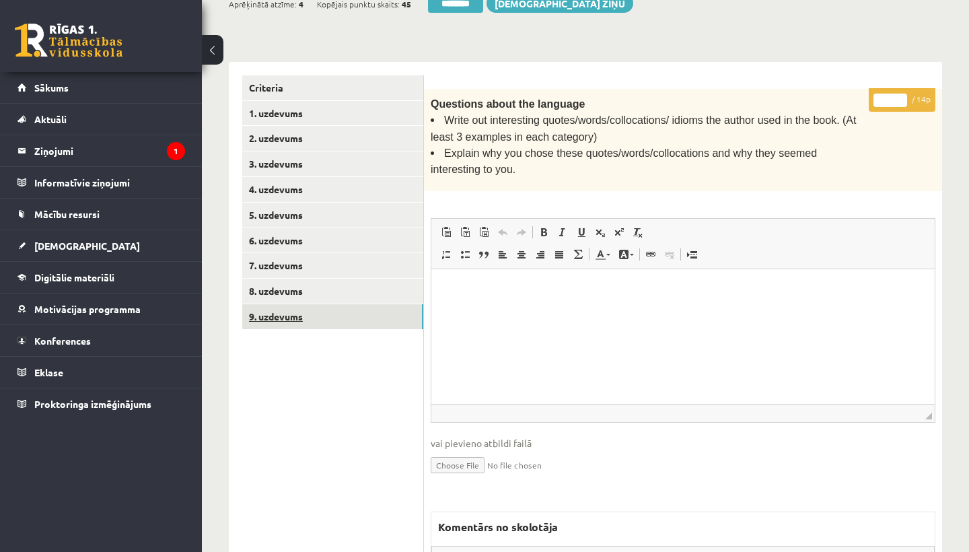
click at [289, 313] on link "9. uzdevums" at bounding box center [332, 316] width 181 height 25
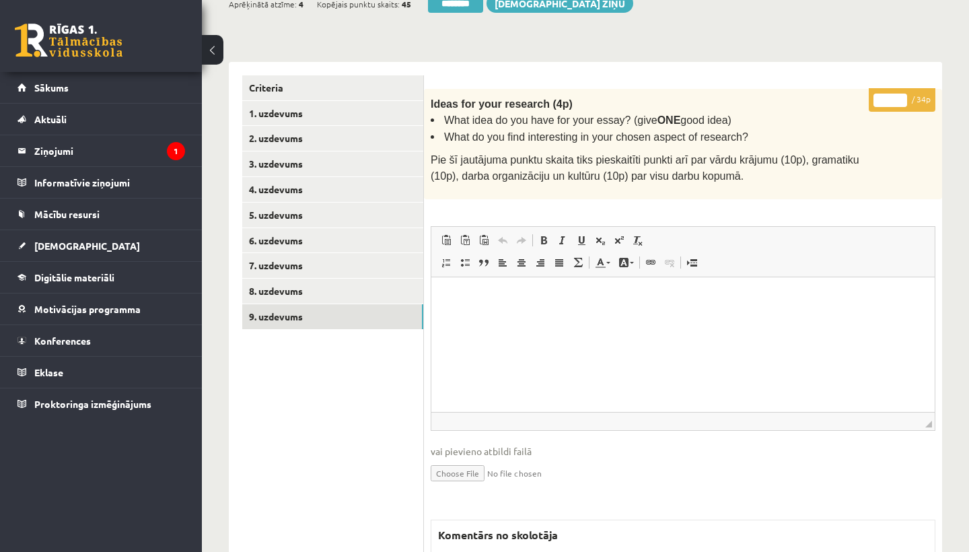
click at [891, 95] on input "*" at bounding box center [890, 100] width 34 height 13
type input "**"
click at [299, 106] on link "1. uzdevums" at bounding box center [332, 113] width 181 height 25
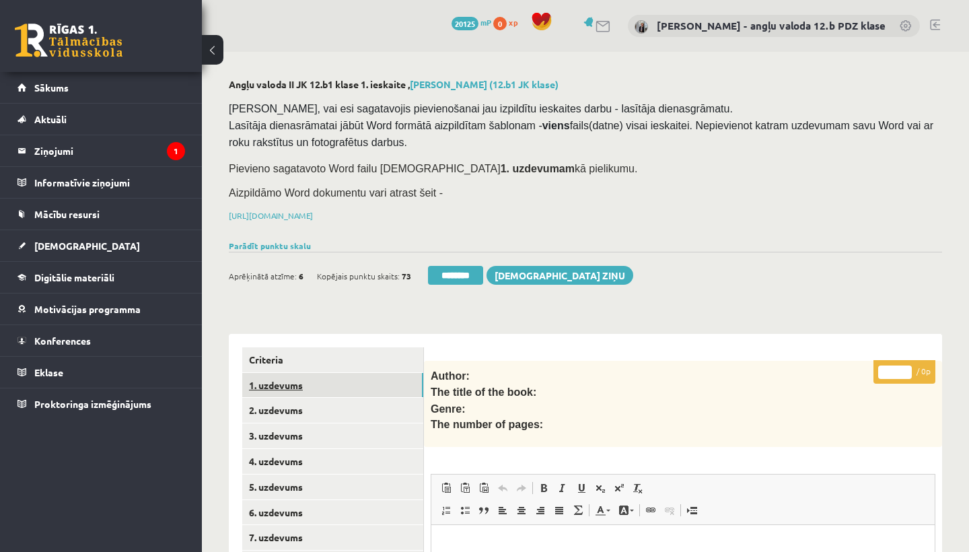
click at [279, 384] on link "1. uzdevums" at bounding box center [332, 385] width 181 height 25
click at [258, 379] on link "1. uzdevums" at bounding box center [332, 385] width 181 height 25
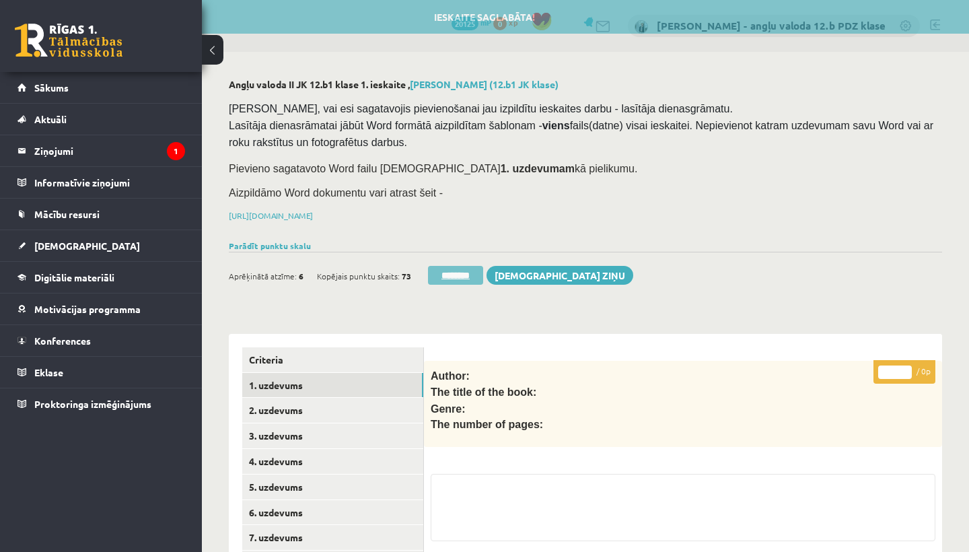
click at [470, 268] on input "********" at bounding box center [455, 275] width 55 height 19
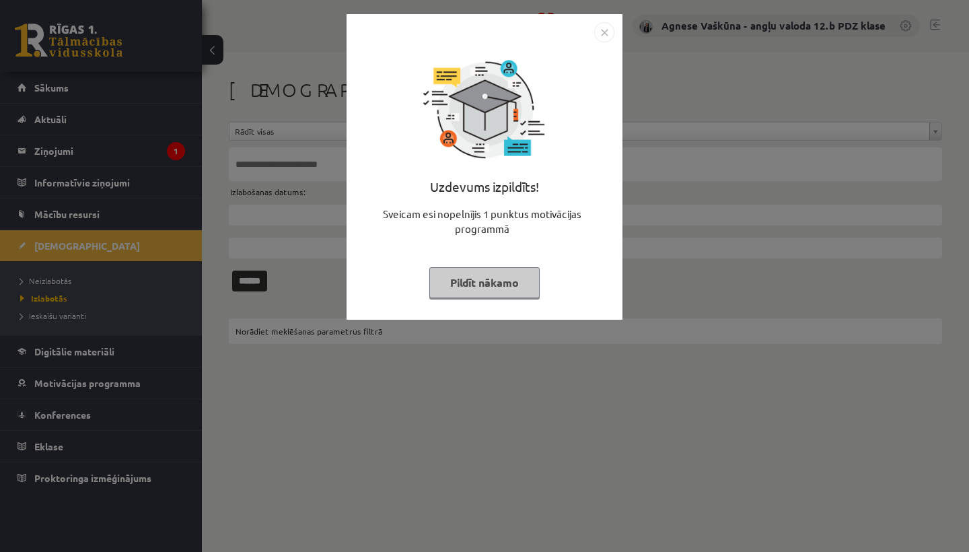
click at [612, 32] on img "Close" at bounding box center [604, 32] width 20 height 20
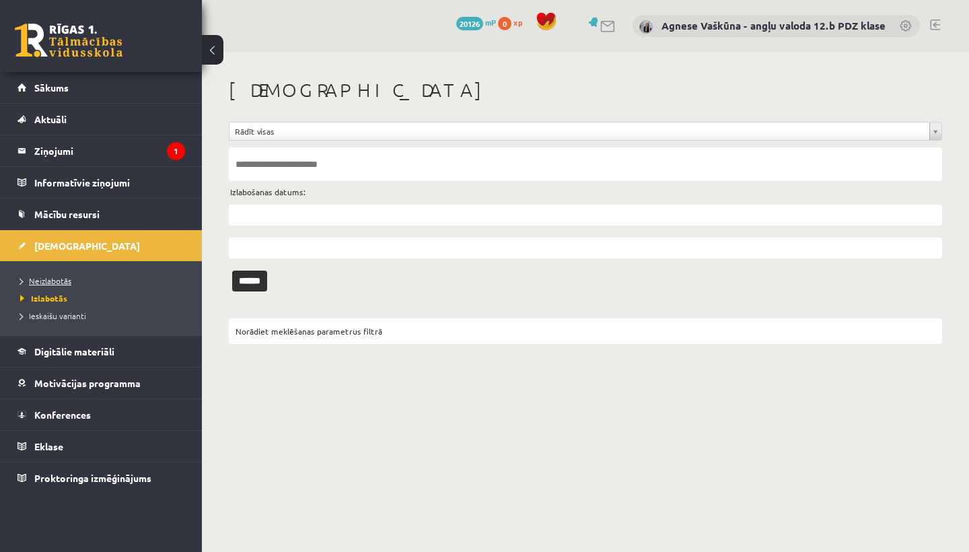
click at [70, 279] on span "Neizlabotās" at bounding box center [45, 280] width 51 height 11
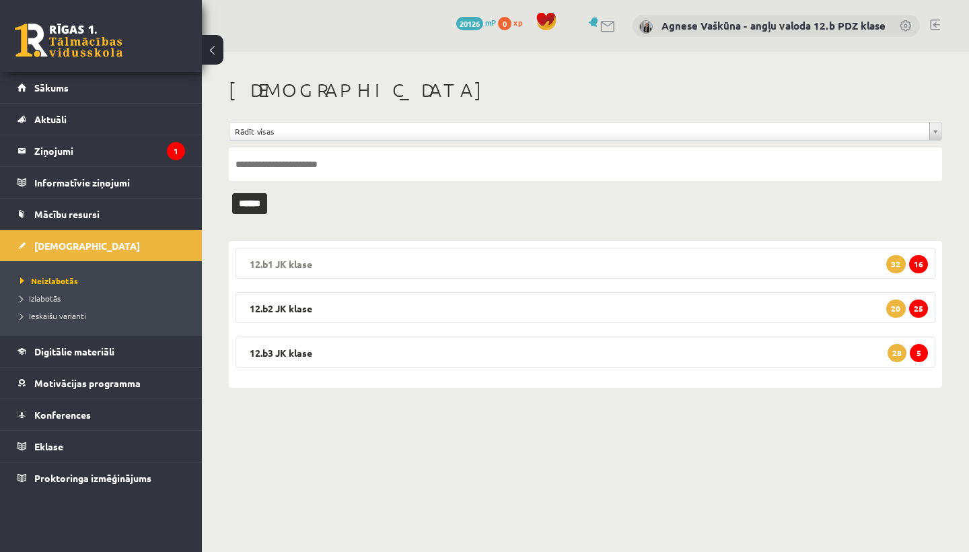
click at [425, 251] on legend "12.b1 [PERSON_NAME] 16 32" at bounding box center [585, 263] width 700 height 31
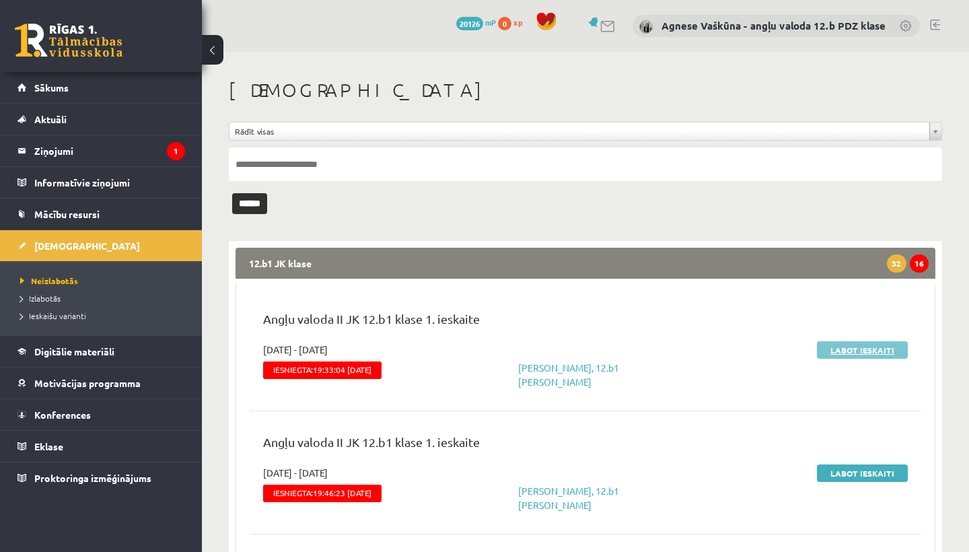
click at [838, 344] on link "Labot ieskaiti" at bounding box center [862, 349] width 91 height 17
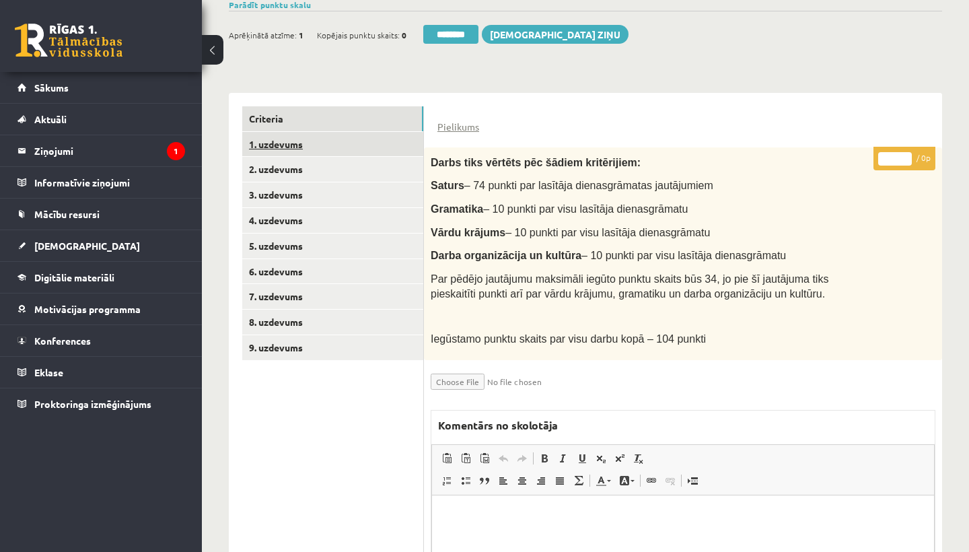
click at [307, 141] on link "1. uzdevums" at bounding box center [332, 144] width 181 height 25
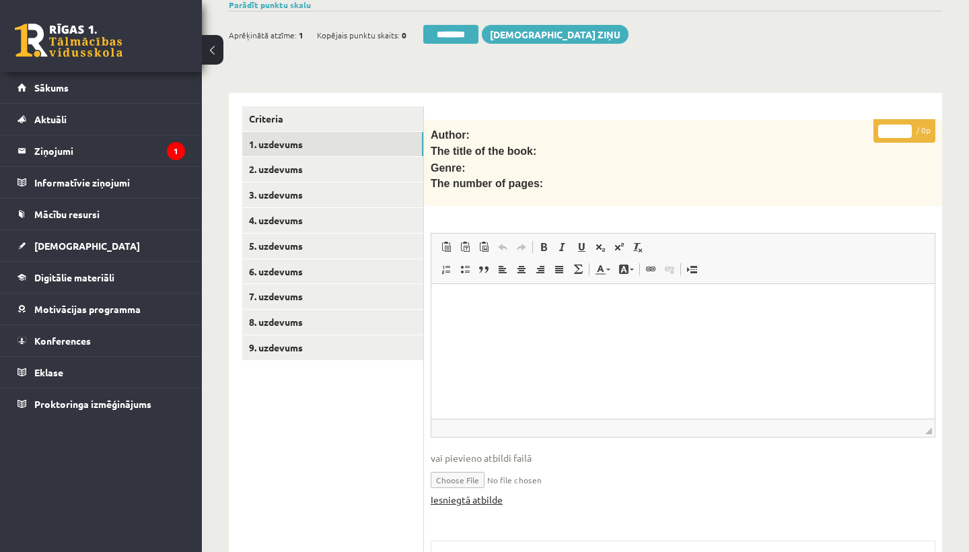
click at [472, 494] on link "Iesniegtā atbilde" at bounding box center [467, 499] width 72 height 14
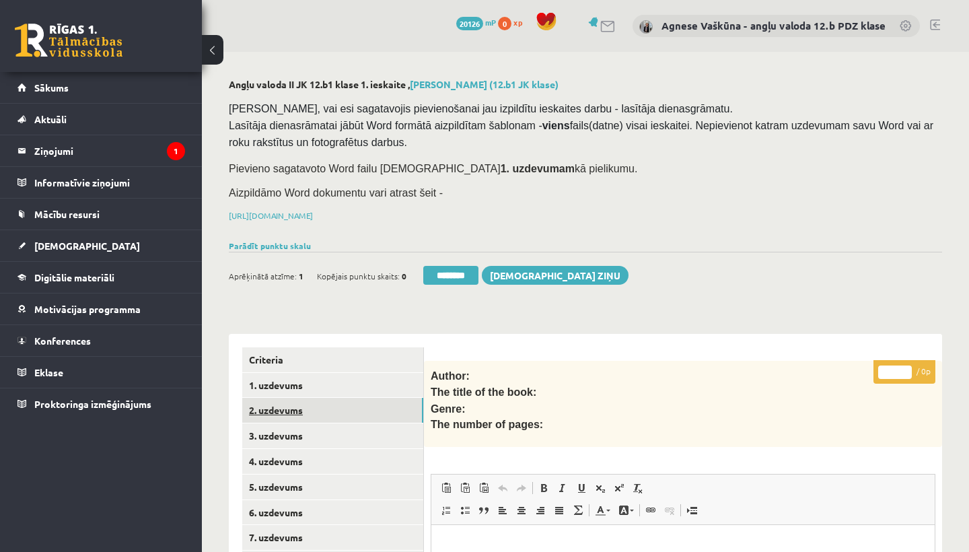
click at [306, 400] on link "2. uzdevums" at bounding box center [332, 410] width 181 height 25
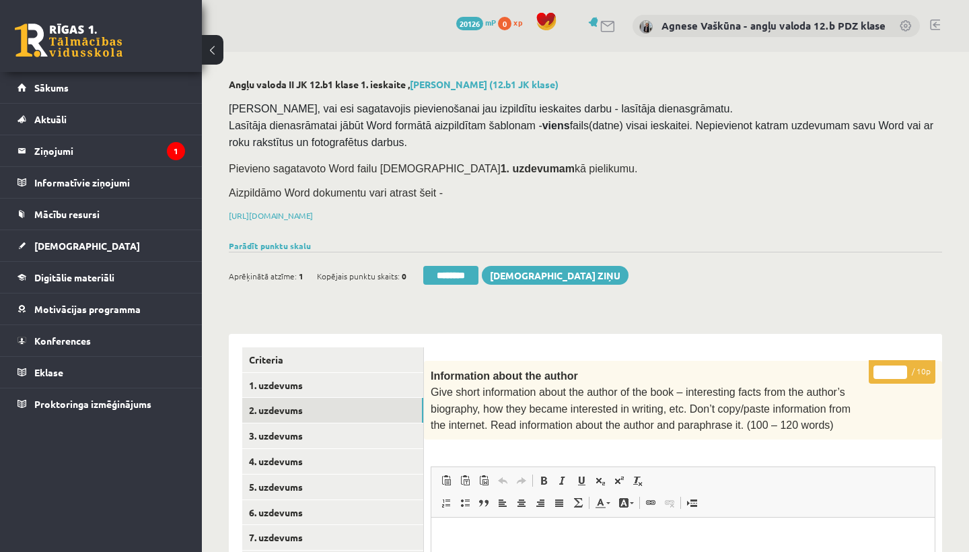
click at [888, 368] on input "*" at bounding box center [890, 371] width 34 height 13
type input "**"
click at [317, 426] on link "3. uzdevums" at bounding box center [332, 435] width 181 height 25
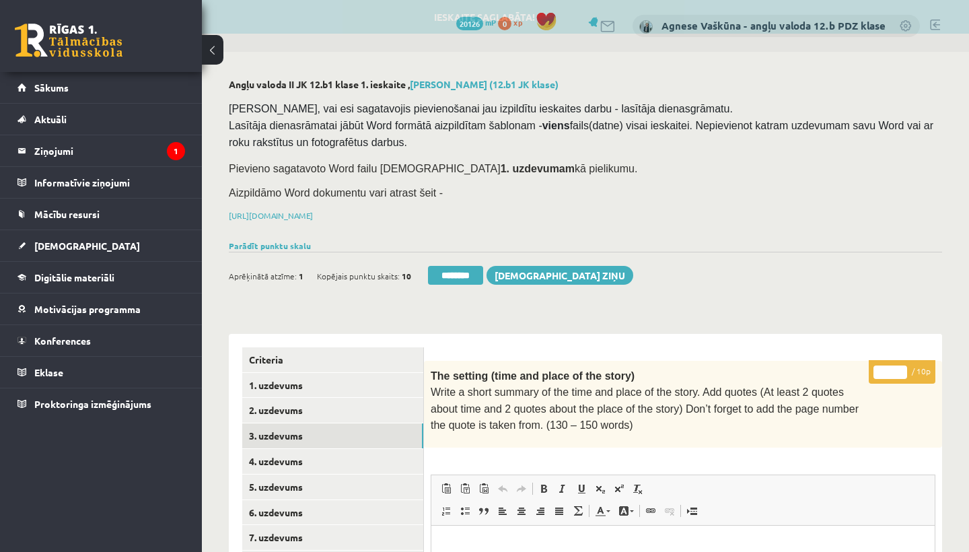
click at [893, 369] on input "*" at bounding box center [890, 371] width 34 height 13
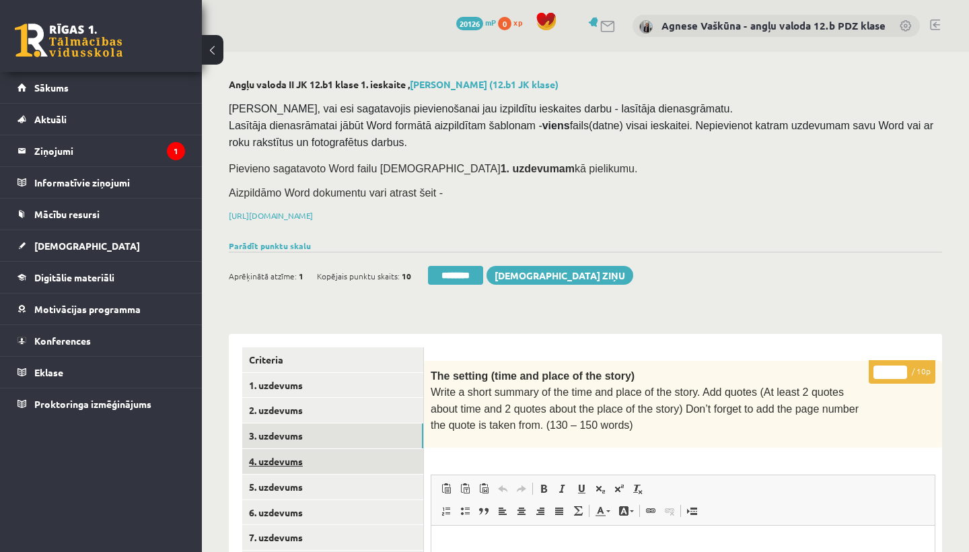
type input "**"
click at [291, 454] on link "4. uzdevums" at bounding box center [332, 461] width 181 height 25
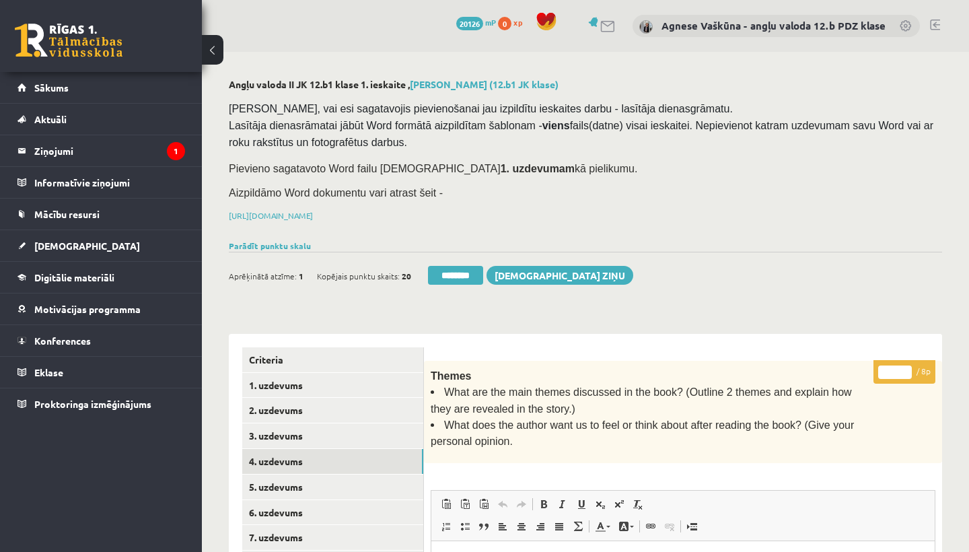
click at [893, 369] on input "*" at bounding box center [895, 371] width 34 height 13
type input "*"
click at [308, 486] on link "5. uzdevums" at bounding box center [332, 486] width 181 height 25
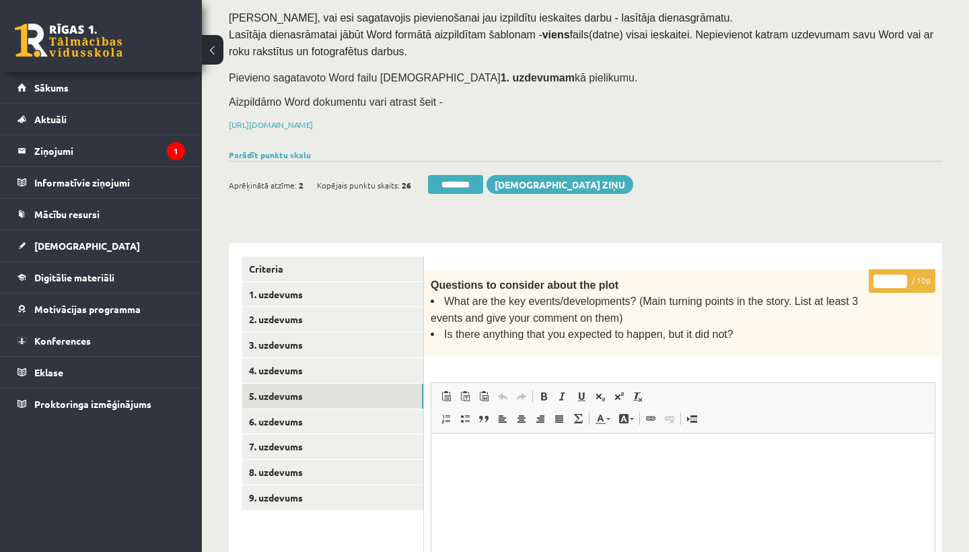
click at [890, 274] on input "*" at bounding box center [890, 280] width 34 height 13
type input "**"
click at [268, 411] on link "6. uzdevums" at bounding box center [332, 421] width 181 height 25
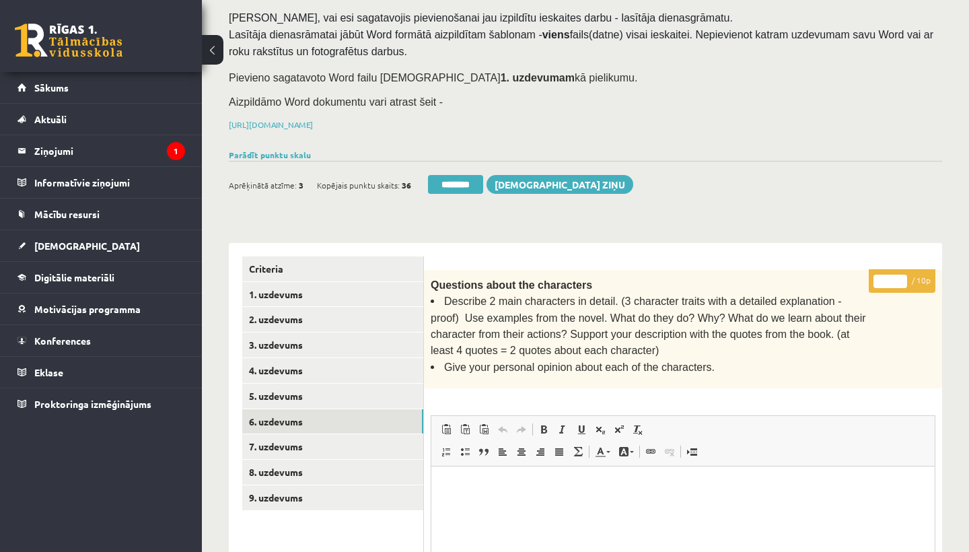
click at [891, 276] on input "*" at bounding box center [890, 280] width 34 height 13
type input "*"
click at [344, 437] on link "7. uzdevums" at bounding box center [332, 446] width 181 height 25
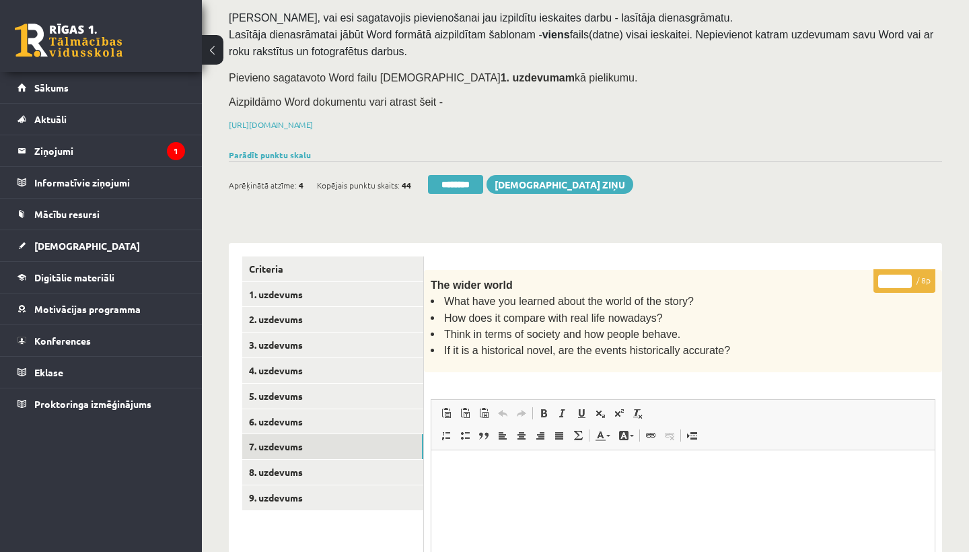
click at [894, 279] on input "*" at bounding box center [895, 280] width 34 height 13
type input "*"
click at [295, 459] on link "8. uzdevums" at bounding box center [332, 471] width 181 height 25
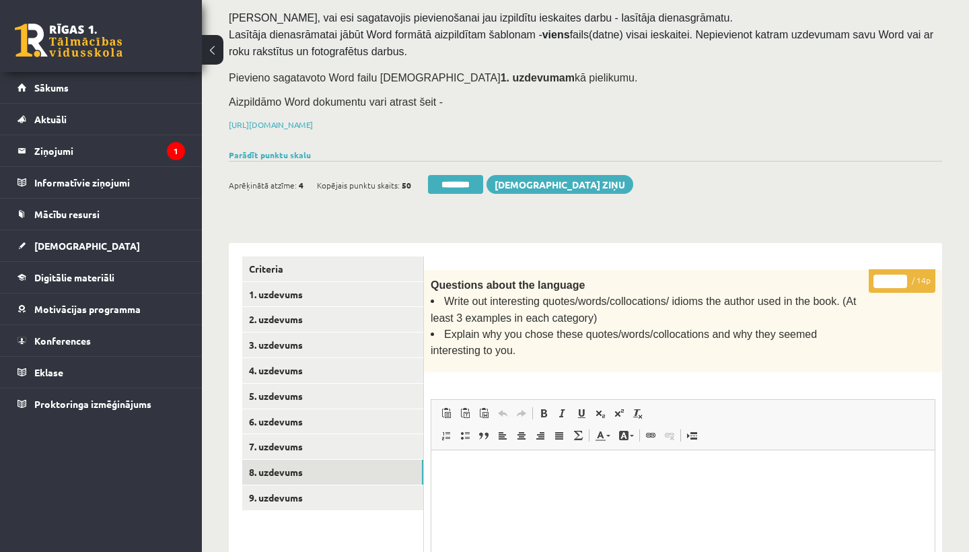
click at [892, 279] on input "*" at bounding box center [890, 280] width 34 height 13
type input "**"
click at [328, 490] on link "9. uzdevums" at bounding box center [332, 497] width 181 height 25
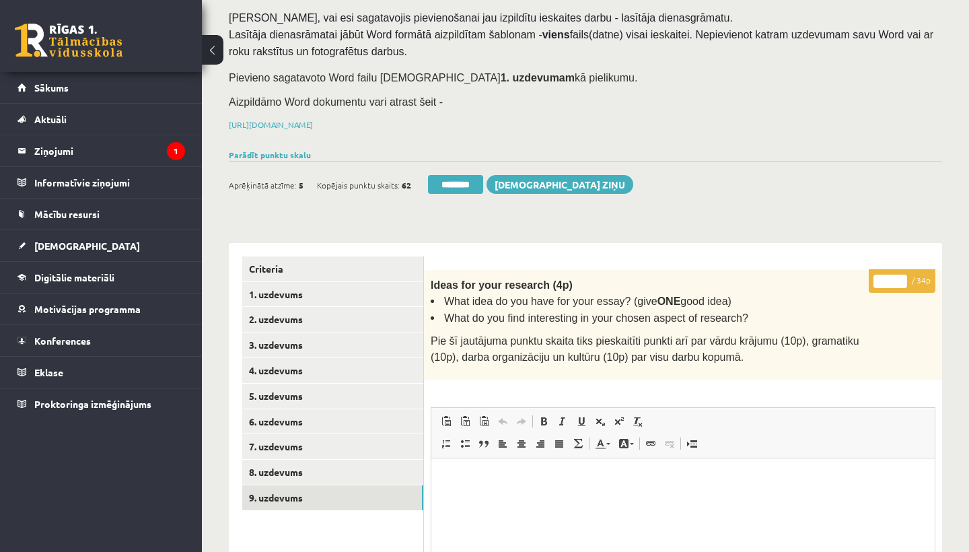
click at [893, 276] on input "*" at bounding box center [890, 280] width 34 height 13
type input "**"
click at [301, 287] on link "1. uzdevums" at bounding box center [332, 294] width 181 height 25
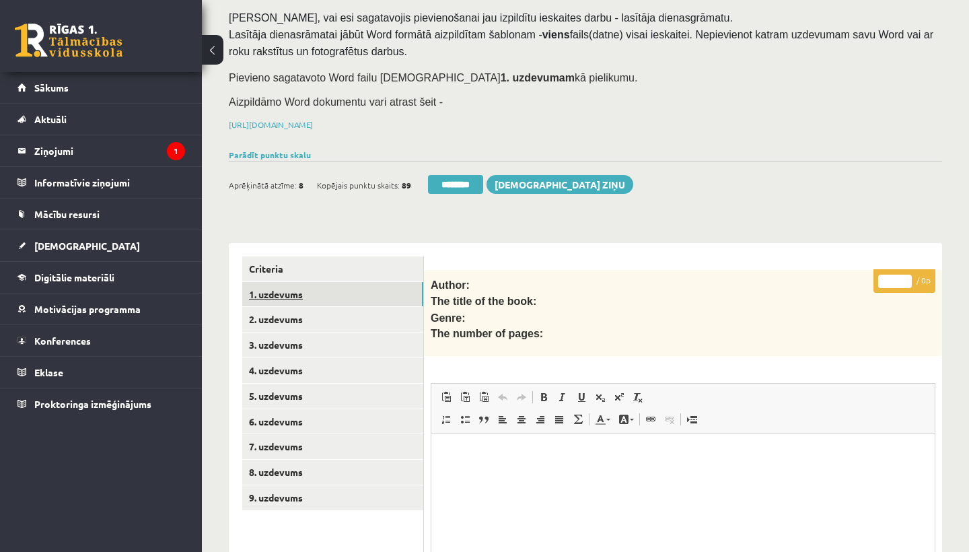
click at [295, 288] on link "1. uzdevums" at bounding box center [332, 294] width 181 height 25
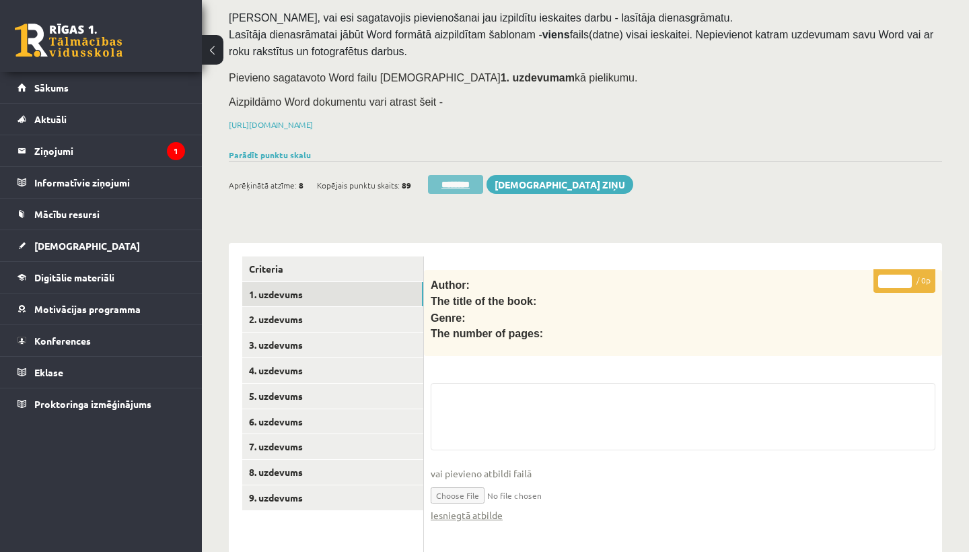
click at [455, 175] on input "********" at bounding box center [455, 184] width 55 height 19
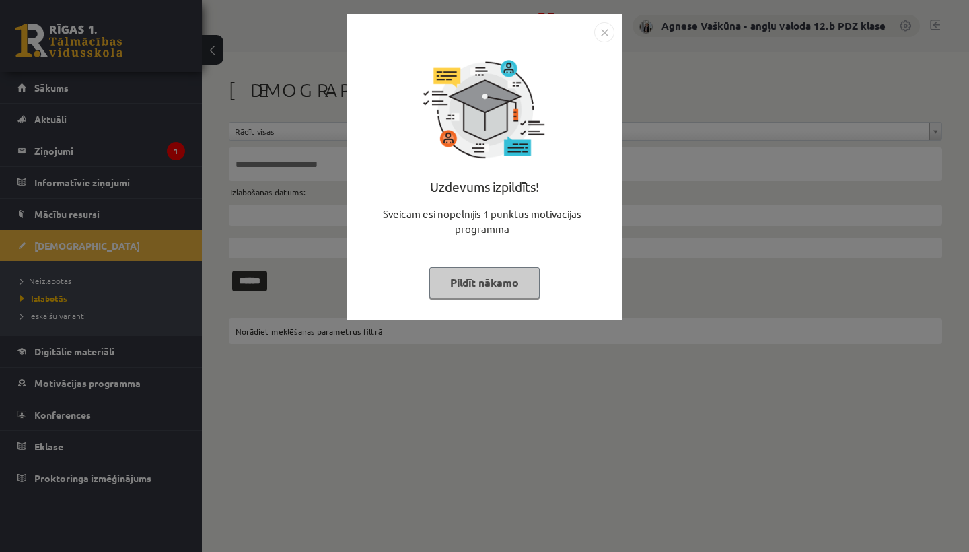
click at [601, 26] on img "Close" at bounding box center [604, 32] width 20 height 20
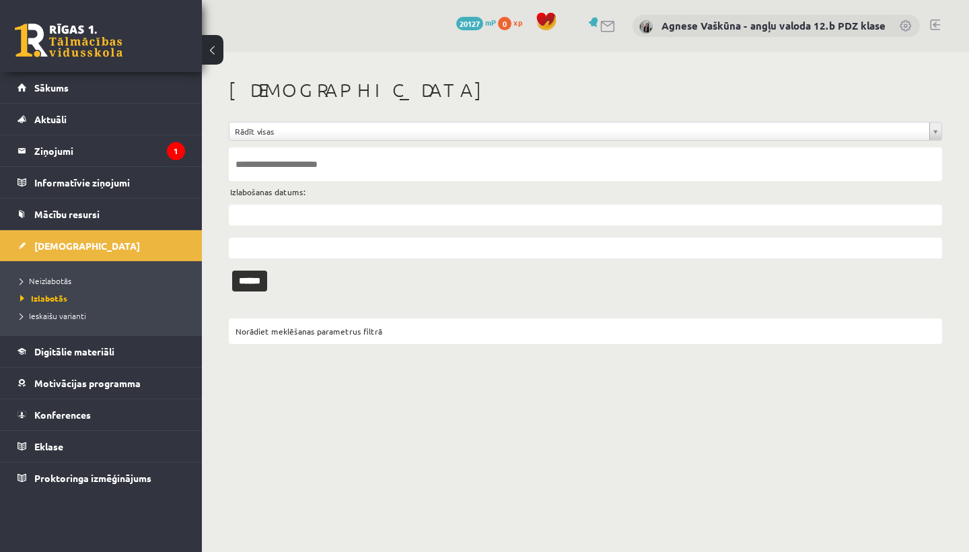
click at [934, 22] on link at bounding box center [935, 25] width 10 height 11
